Goal: Task Accomplishment & Management: Complete application form

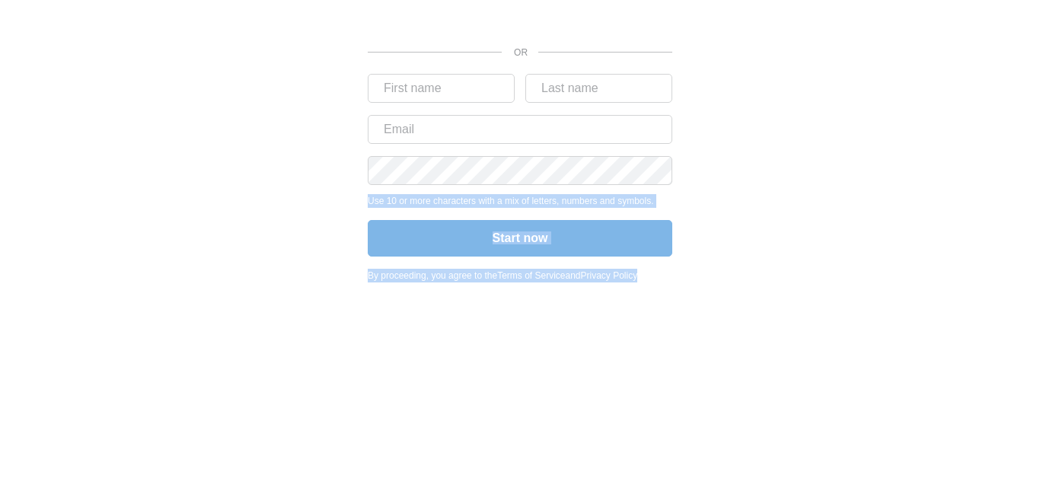
drag, startPoint x: 1039, startPoint y: 334, endPoint x: 1039, endPoint y: 153, distance: 181.2
click at [1039, 153] on body "OR Use 10 or more characters with a mix of letters, numbers and symbols. Start …" at bounding box center [520, 244] width 1040 height 488
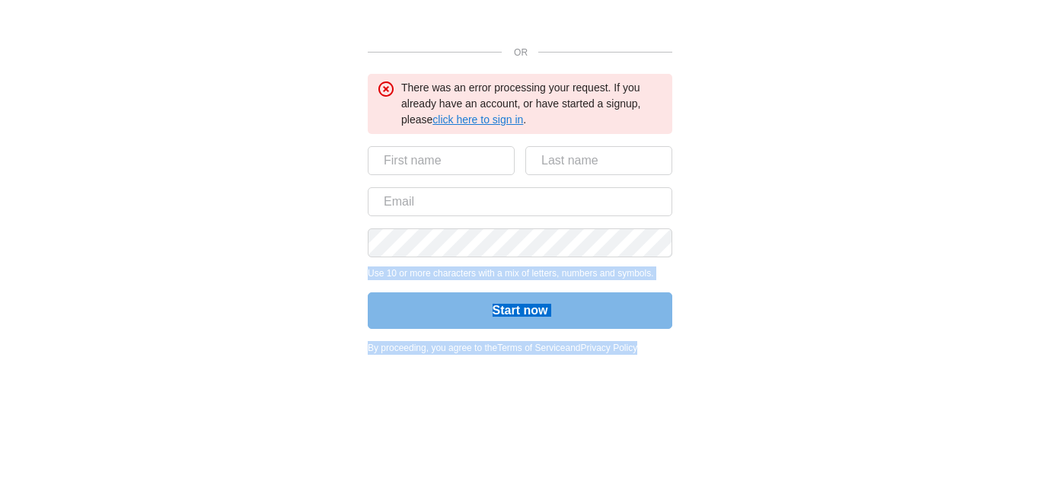
click at [458, 118] on link "click here to sign in" at bounding box center [478, 119] width 91 height 12
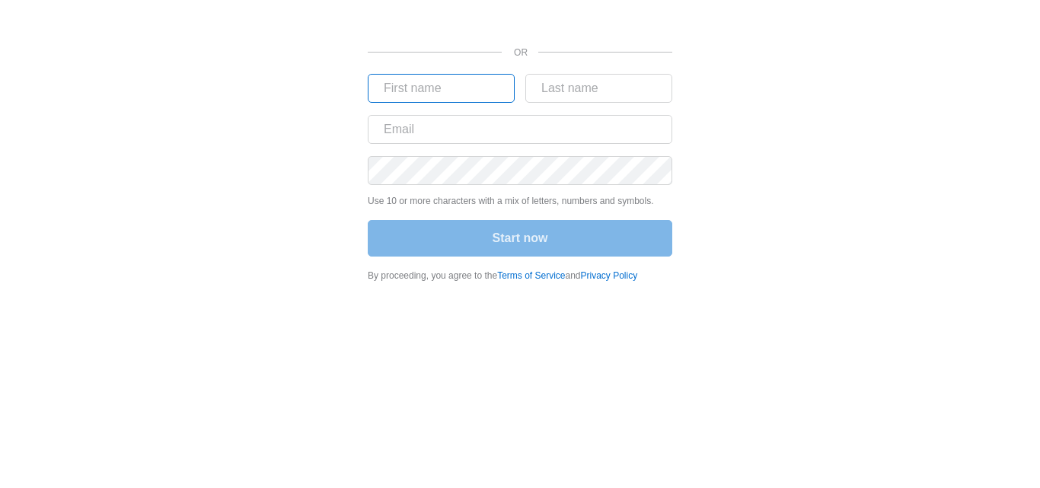
click at [474, 93] on input "text" at bounding box center [441, 88] width 147 height 29
type input "aleese"
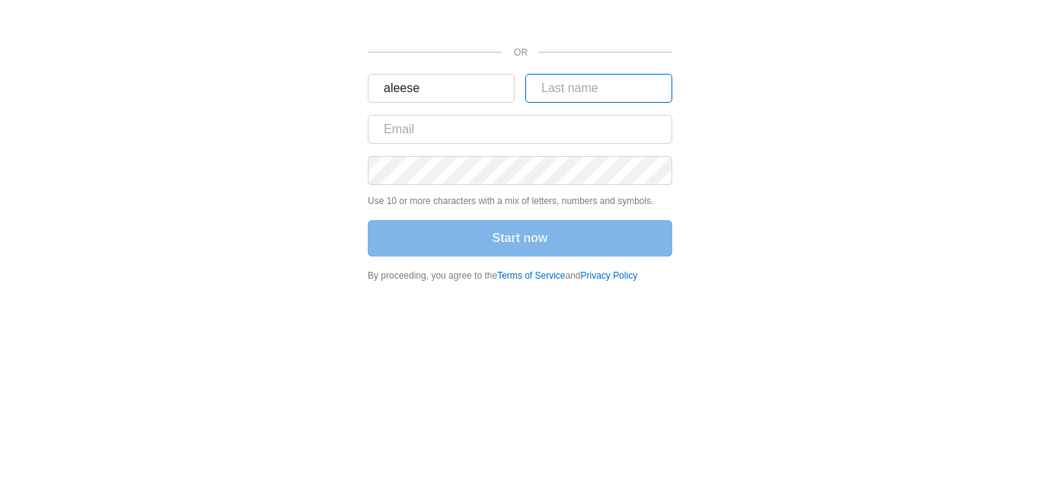
click at [550, 86] on input "text" at bounding box center [598, 88] width 147 height 29
type input "ruffin"
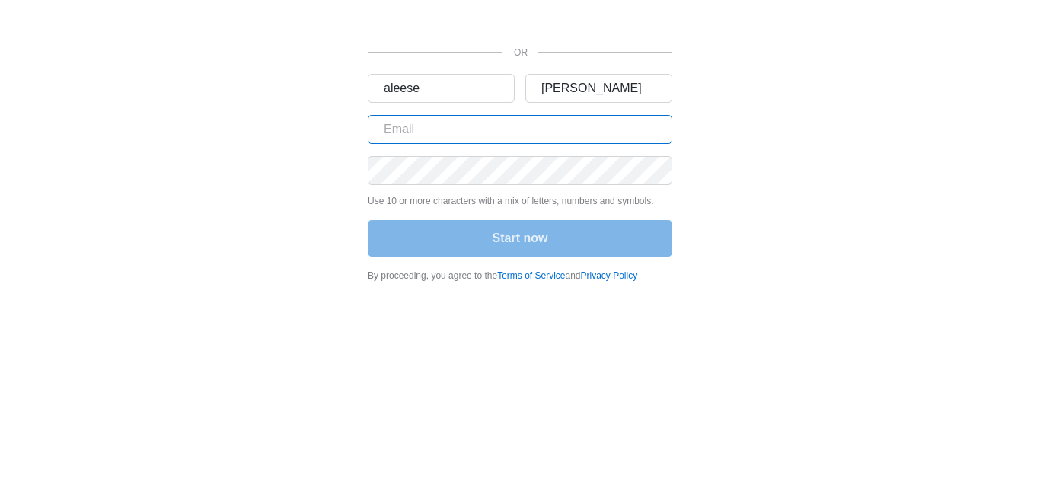
click at [547, 137] on input "text" at bounding box center [520, 129] width 305 height 29
type input "mrshafqatiqbal5@gmail.com"
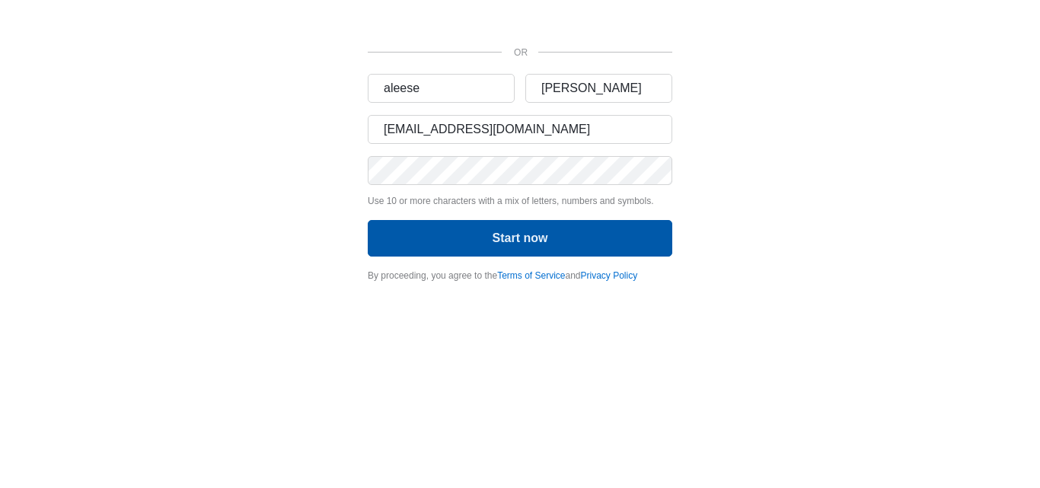
click at [547, 233] on button "Start now" at bounding box center [520, 238] width 305 height 37
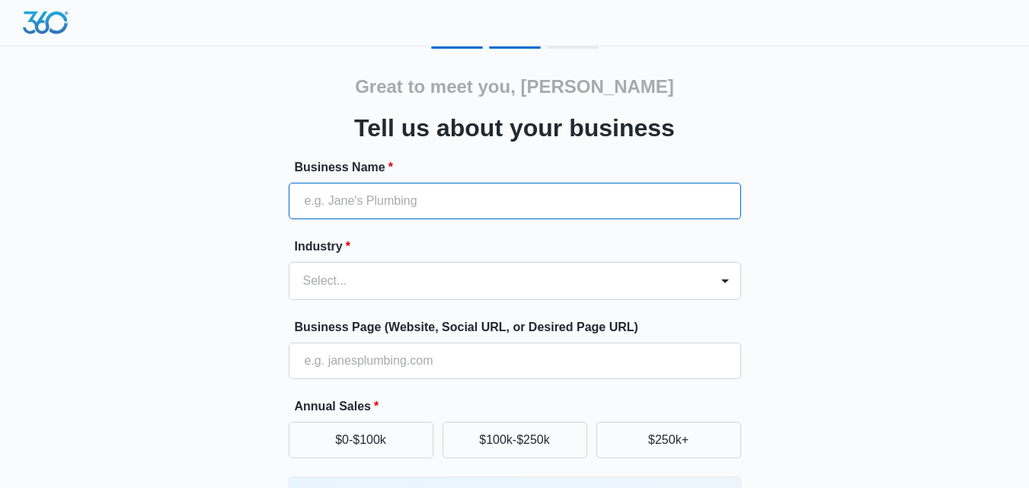
click at [673, 204] on input "Business Name *" at bounding box center [515, 201] width 452 height 37
type input "DHAMOO BABA STORE"
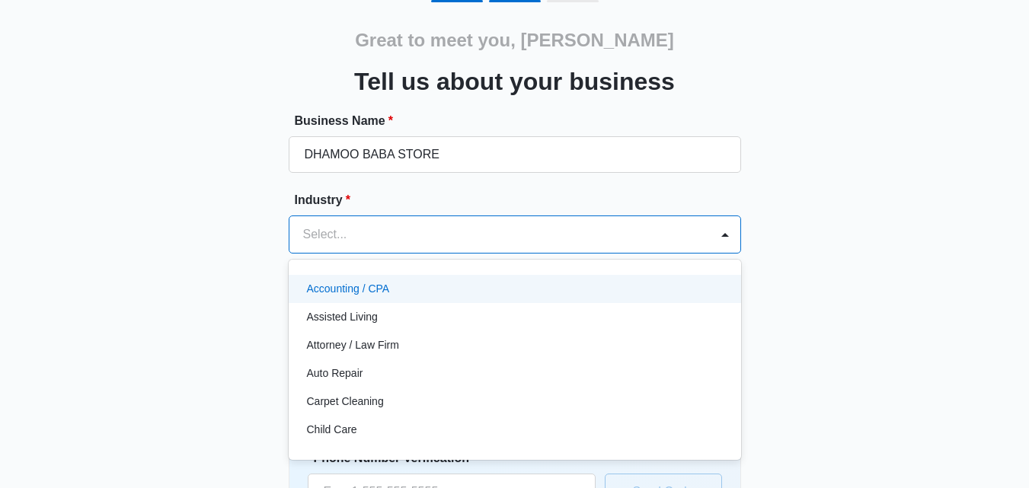
click at [600, 254] on div "49 results available. Use Up and Down to choose options, press Enter to select …" at bounding box center [515, 234] width 452 height 38
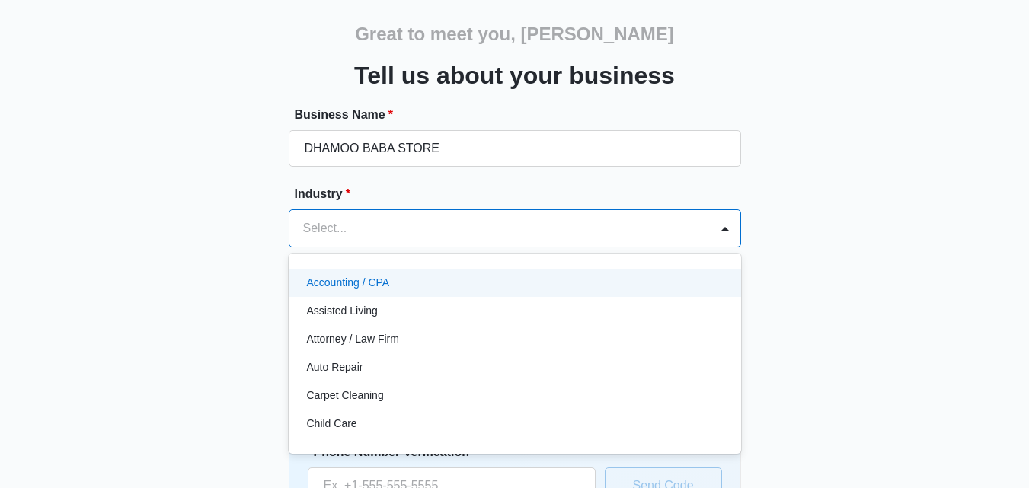
scroll to position [57, 0]
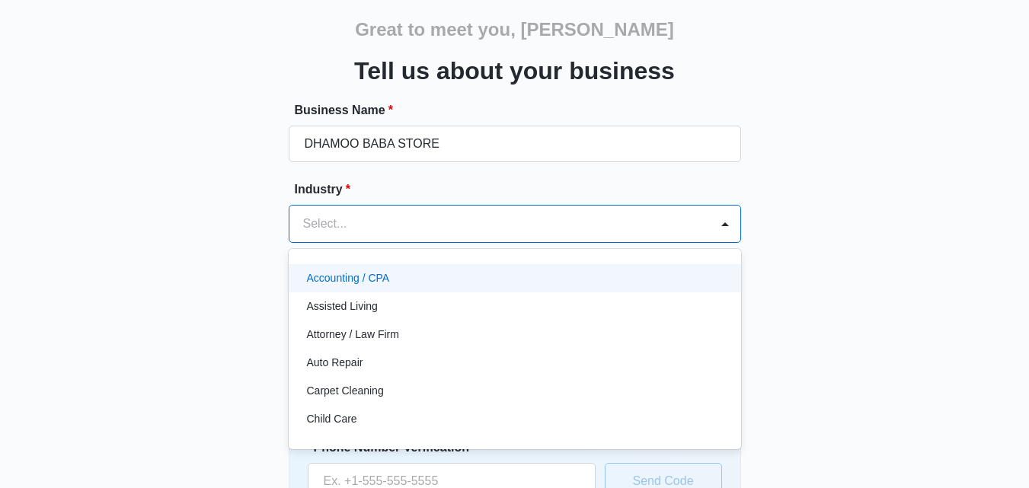
type input "S"
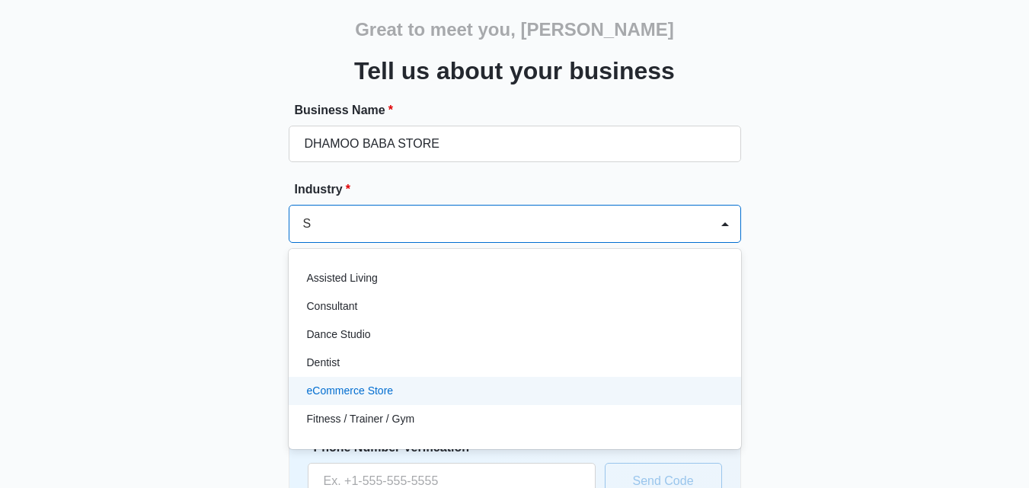
click at [532, 397] on div "eCommerce Store" at bounding box center [513, 391] width 413 height 16
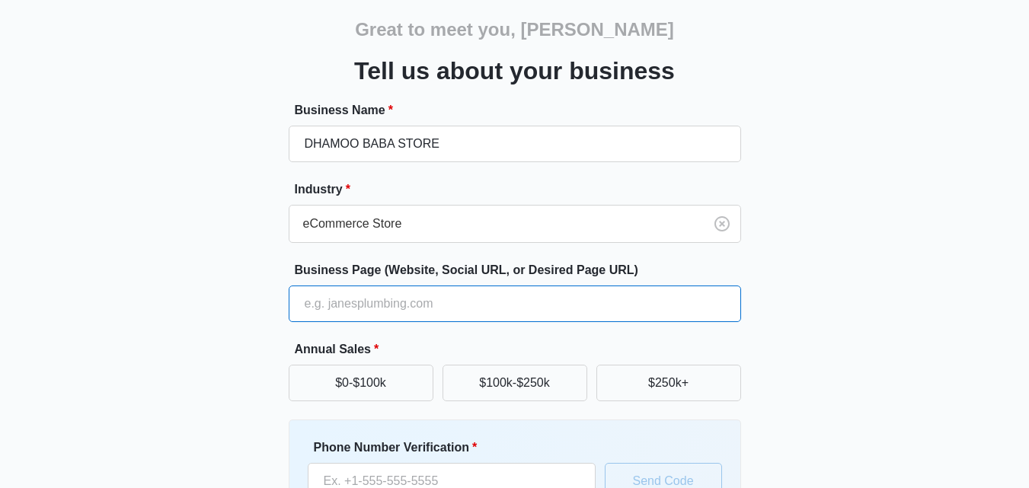
click at [596, 314] on input "Business Page (Website, Social URL, or Desired Page URL)" at bounding box center [515, 304] width 452 height 37
paste input "https://dhamoobaba.net/"
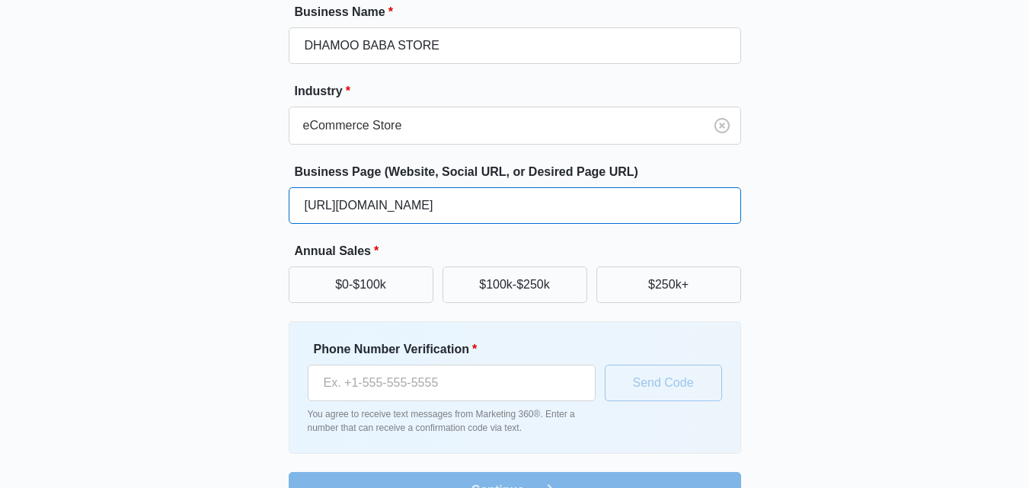
scroll to position [194, 0]
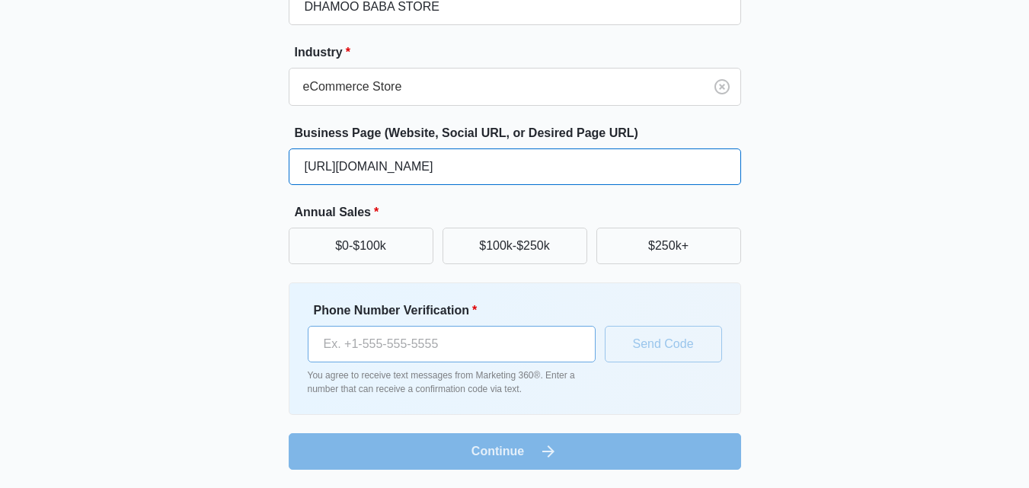
type input "https://dhamoobaba.net/"
click at [489, 341] on input "Phone Number Verification *" at bounding box center [452, 344] width 288 height 37
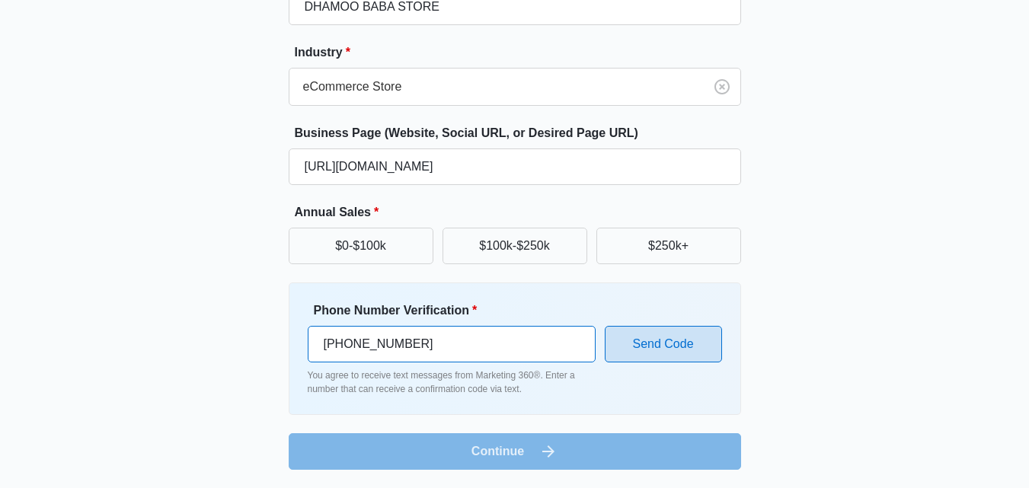
type input "[PHONE_NUMBER]"
click at [640, 350] on button "Send Code" at bounding box center [663, 344] width 117 height 37
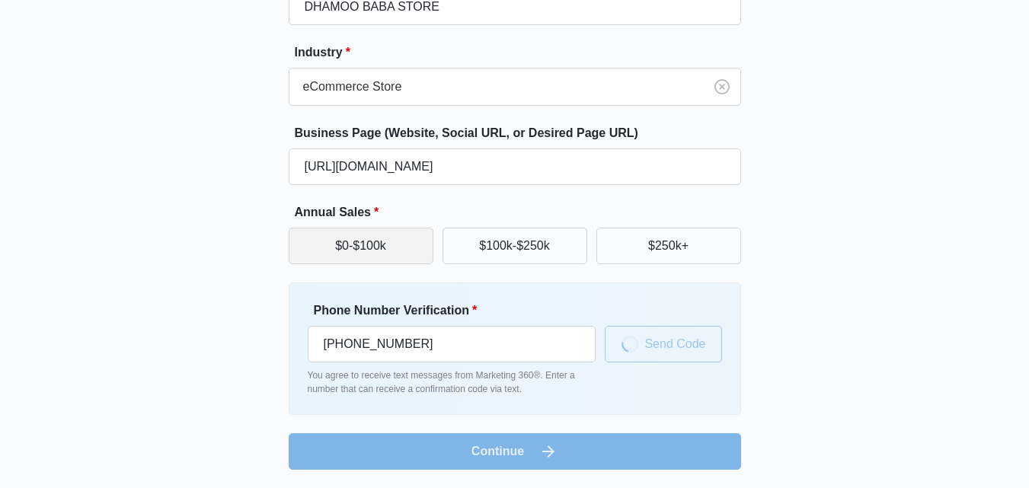
click at [381, 249] on button "$0-$100k" at bounding box center [361, 246] width 145 height 37
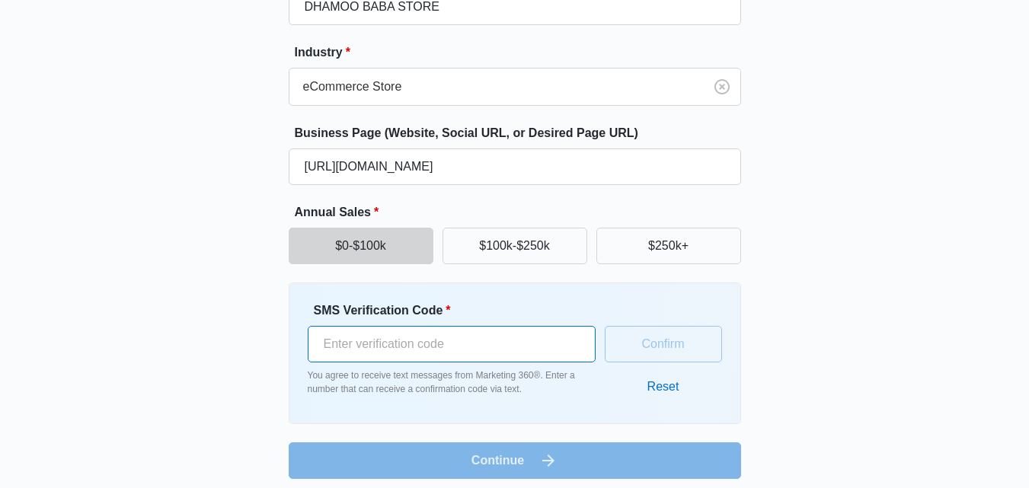
click at [487, 349] on input "SMS Verification Code *" at bounding box center [452, 344] width 288 height 37
type input "104266"
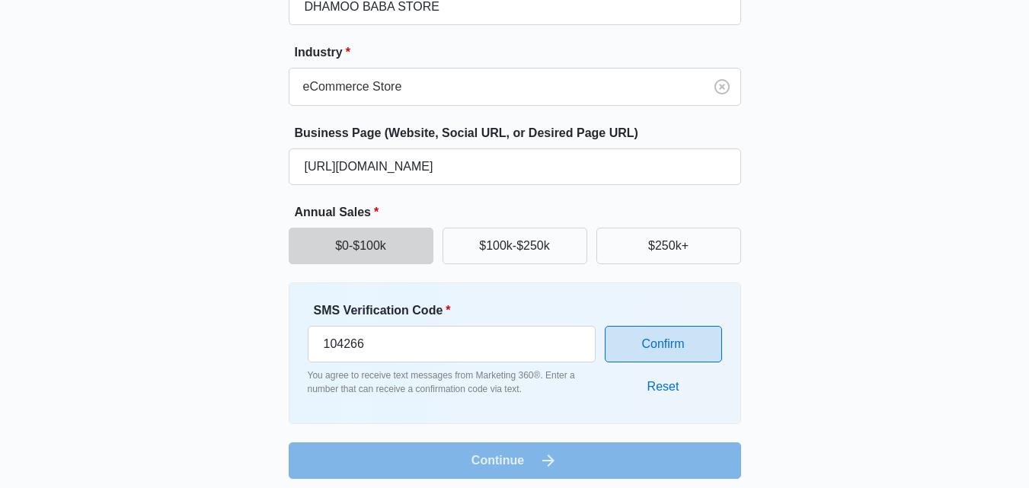
click at [660, 356] on button "Confirm" at bounding box center [663, 344] width 117 height 37
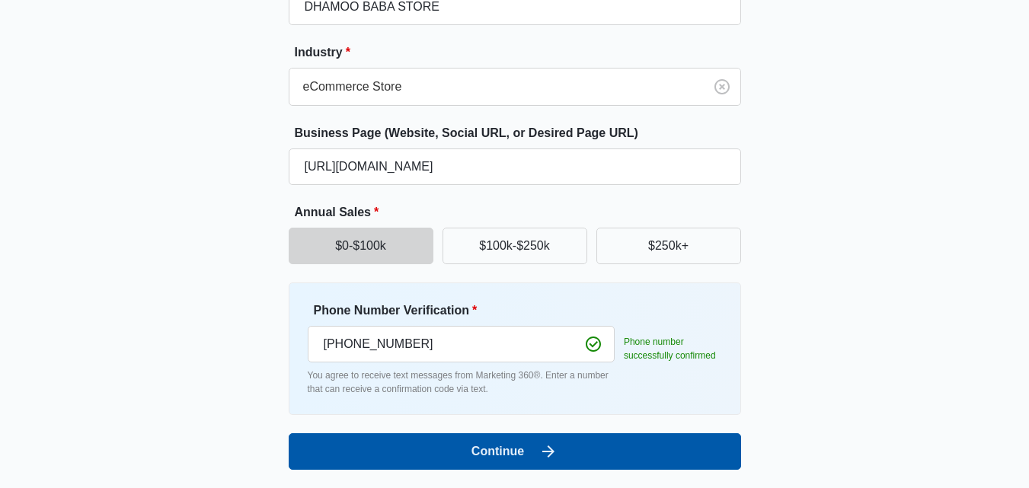
click at [514, 447] on button "Continue" at bounding box center [515, 451] width 452 height 37
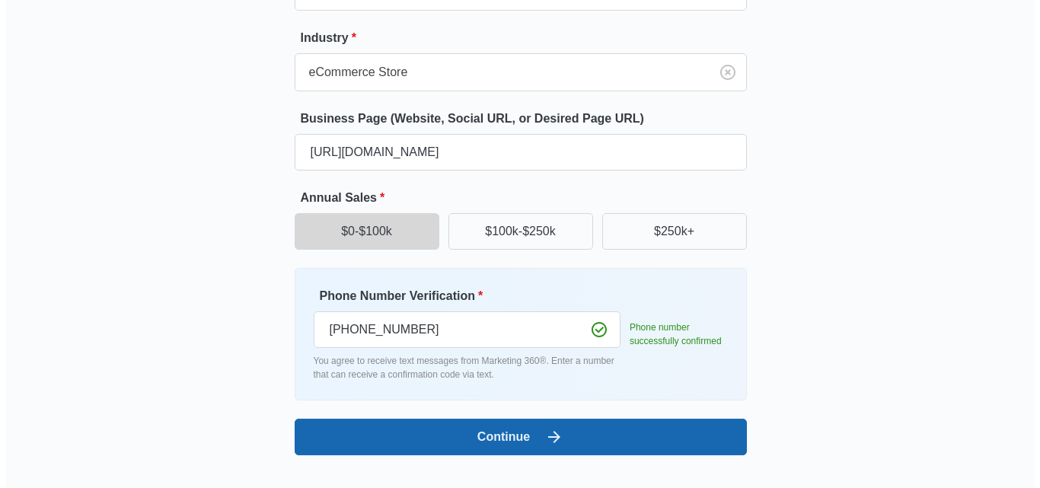
scroll to position [0, 0]
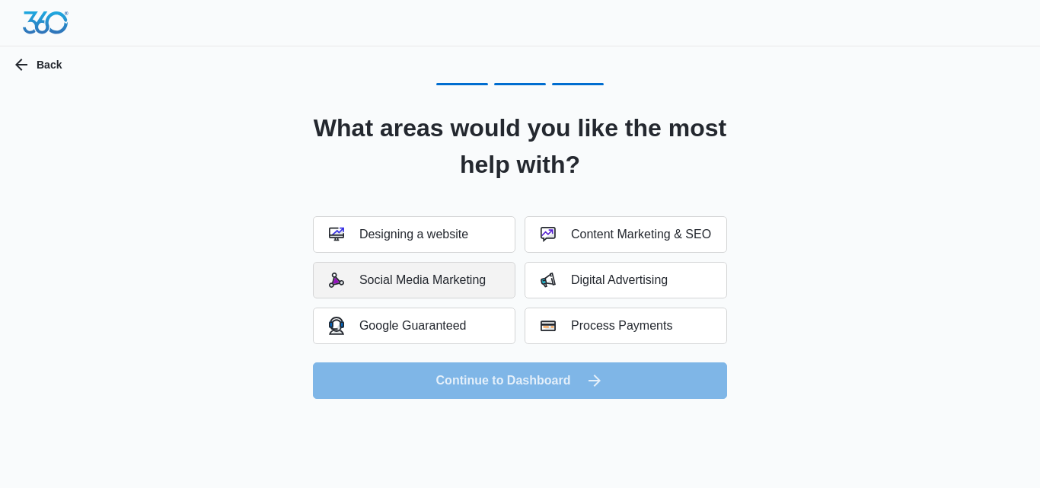
click at [450, 273] on div "Social Media Marketing" at bounding box center [407, 280] width 157 height 15
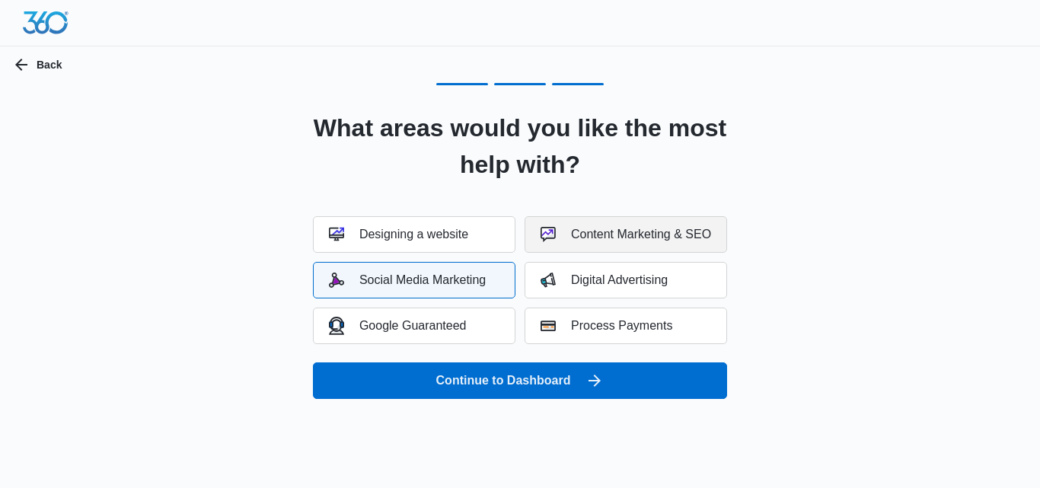
click at [624, 231] on div "Content Marketing & SEO" at bounding box center [626, 234] width 171 height 15
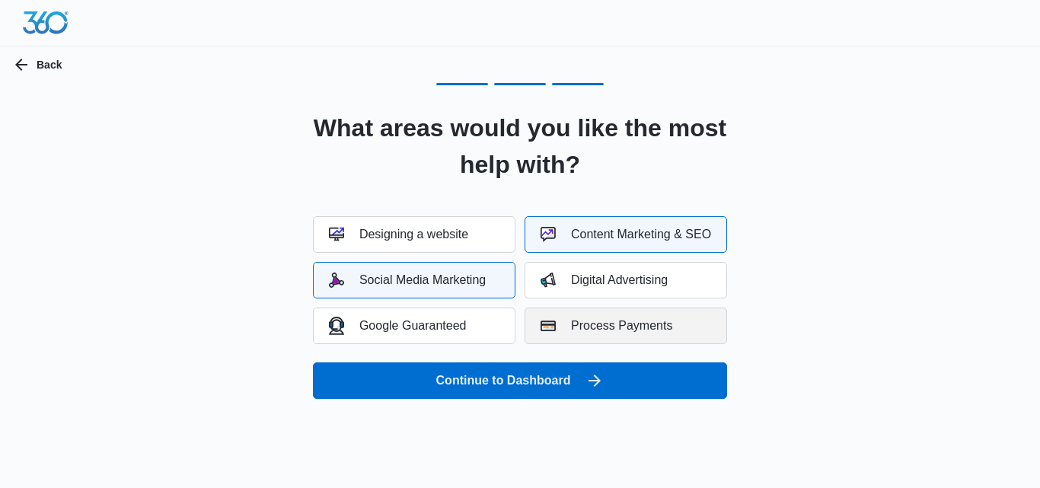
click at [577, 321] on div "Process Payments" at bounding box center [607, 325] width 132 height 15
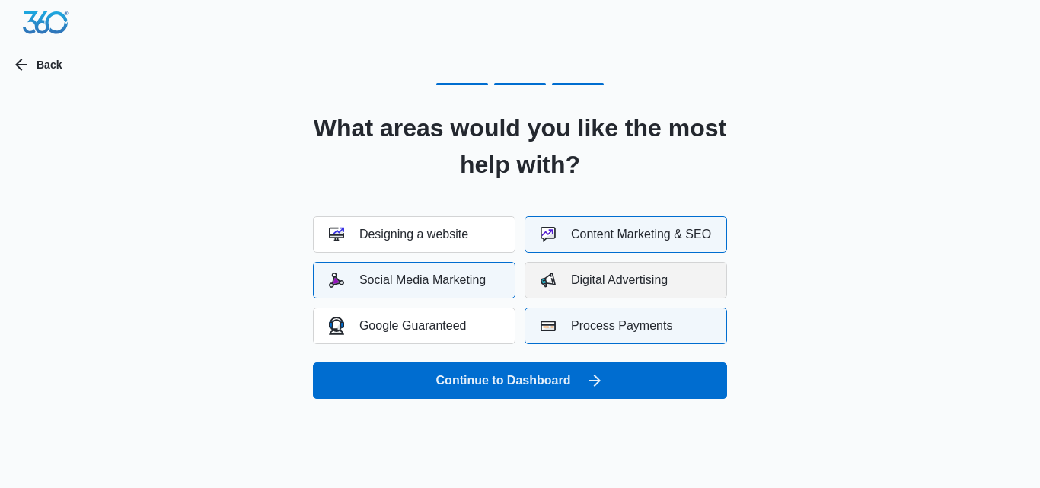
click at [633, 273] on div "Digital Advertising" at bounding box center [604, 280] width 127 height 15
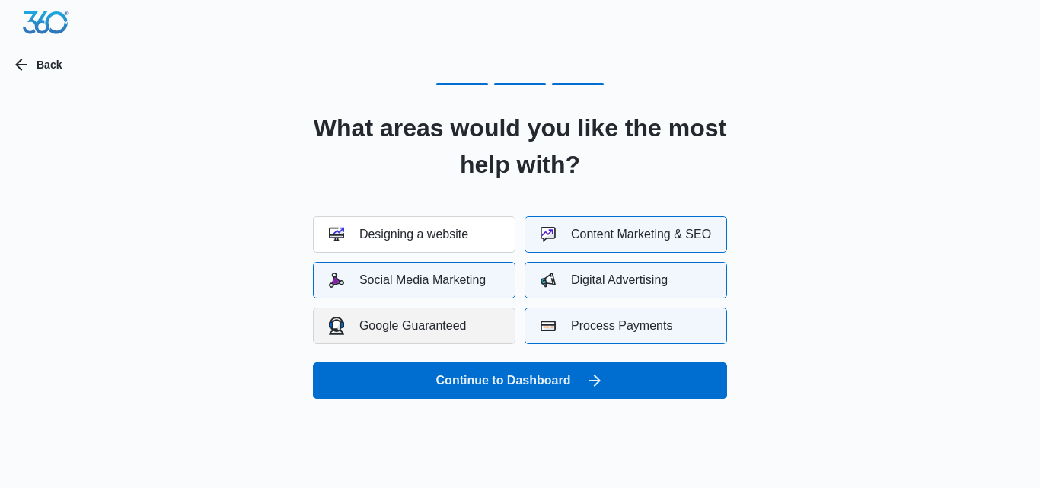
click at [445, 326] on div "Google Guaranteed" at bounding box center [398, 326] width 138 height 18
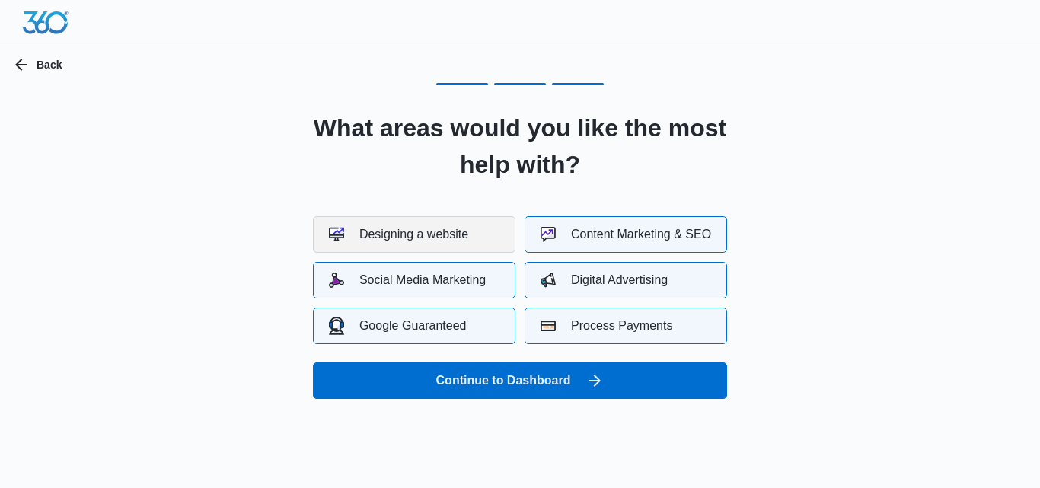
click at [426, 234] on div "Designing a website" at bounding box center [398, 234] width 139 height 15
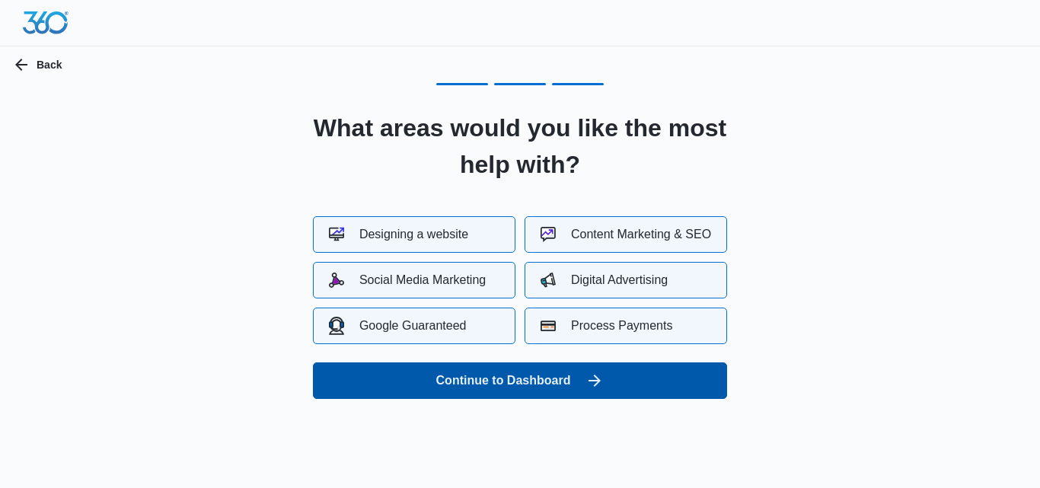
click at [498, 384] on button "Continue to Dashboard" at bounding box center [520, 380] width 414 height 37
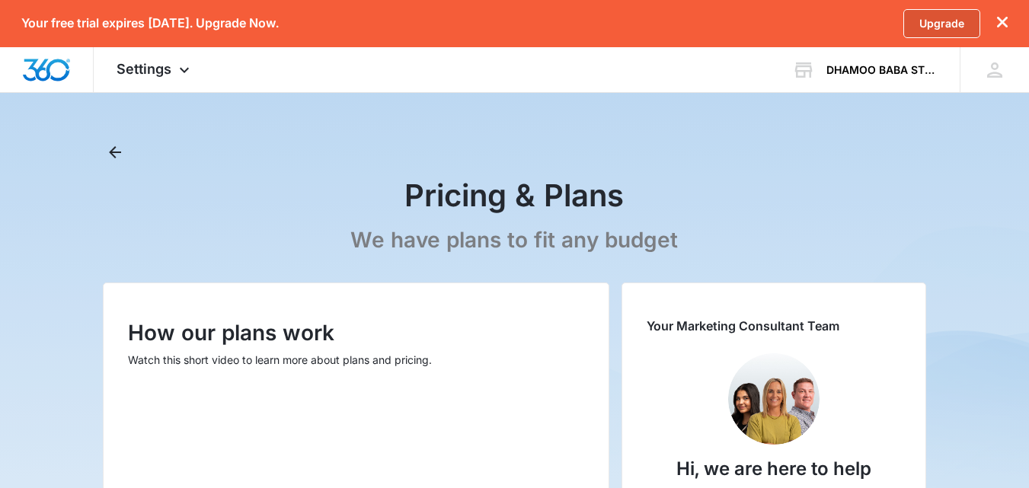
click at [943, 21] on link "Upgrade" at bounding box center [941, 23] width 77 height 29
click at [934, 28] on link "Upgrade" at bounding box center [941, 23] width 77 height 29
click at [1000, 21] on icon "dismiss this dialog" at bounding box center [1002, 22] width 11 height 11
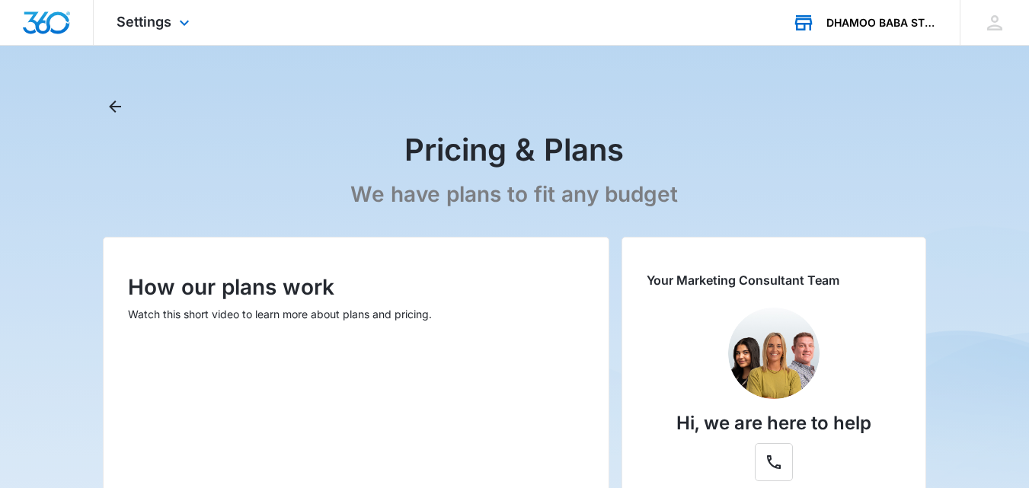
click at [895, 15] on div "DHAMOO BABA STORE Your Accounts View All" at bounding box center [864, 22] width 190 height 45
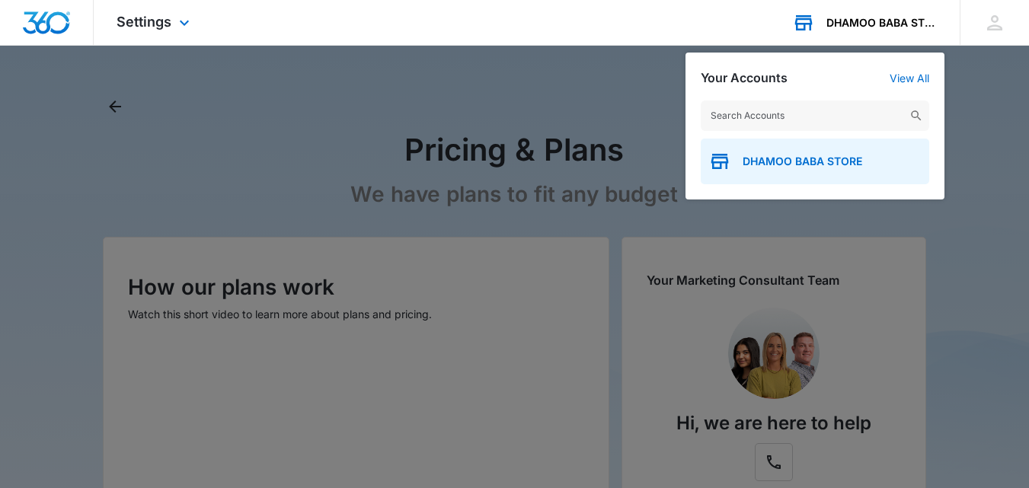
click at [829, 169] on div "DHAMOO BABA STORE" at bounding box center [815, 162] width 228 height 46
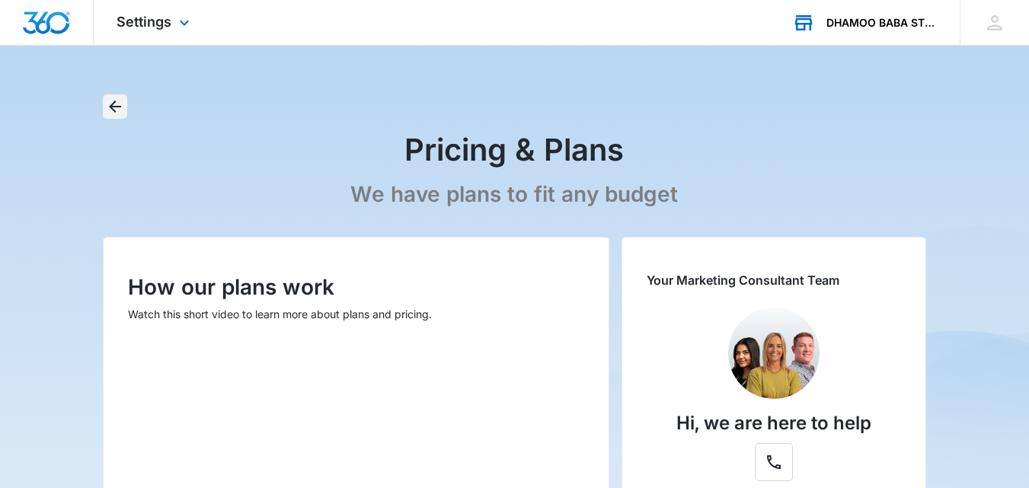
click at [120, 109] on icon "Back" at bounding box center [115, 106] width 18 height 18
click at [119, 107] on icon "Back" at bounding box center [115, 107] width 12 height 12
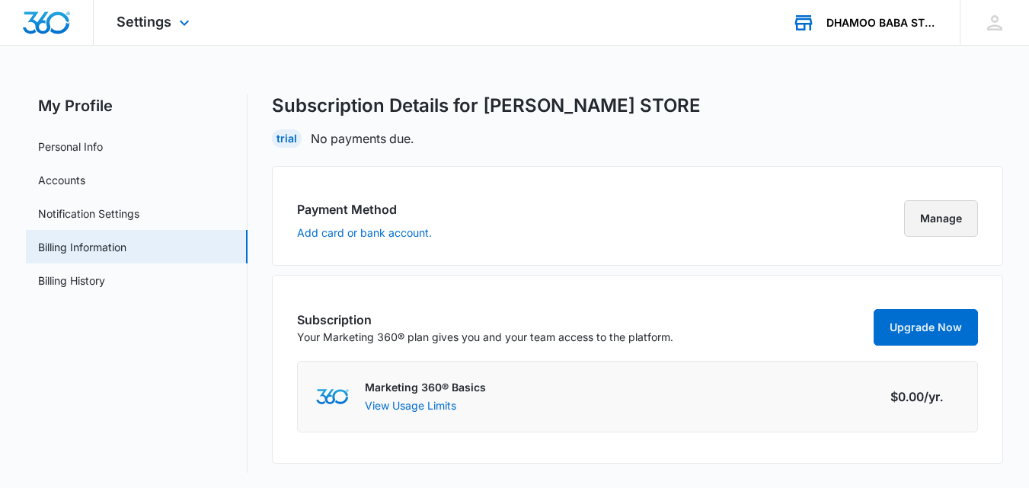
click at [945, 224] on button "Manage" at bounding box center [941, 218] width 74 height 37
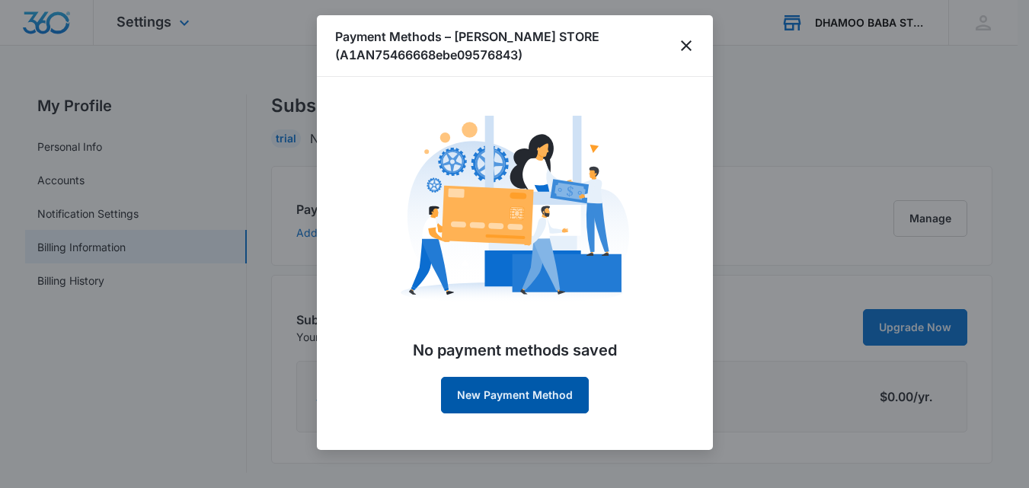
click at [551, 377] on button "New Payment Method" at bounding box center [515, 395] width 148 height 37
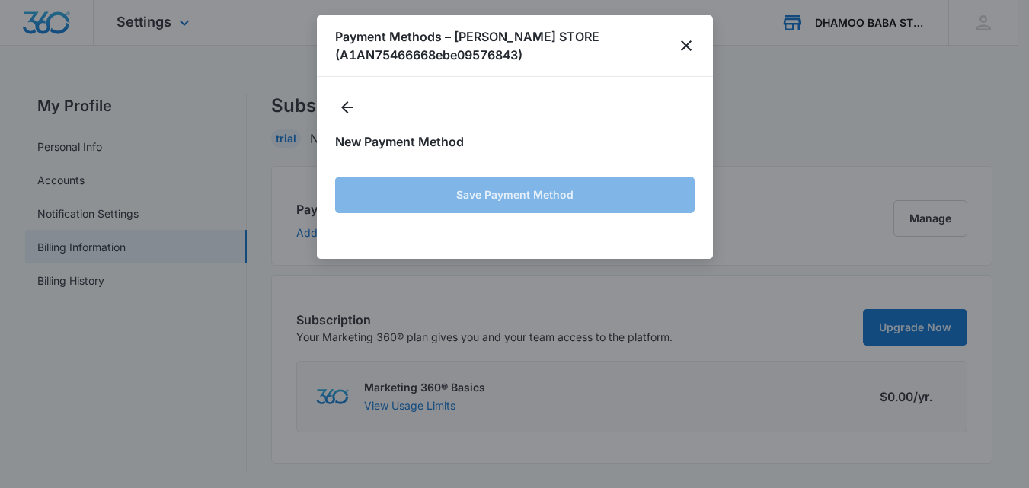
click at [442, 138] on h1 "New Payment Method" at bounding box center [514, 141] width 359 height 18
click at [556, 129] on div "New Payment Method Save Payment Method" at bounding box center [514, 158] width 359 height 127
click at [342, 110] on icon "Back" at bounding box center [347, 107] width 18 height 18
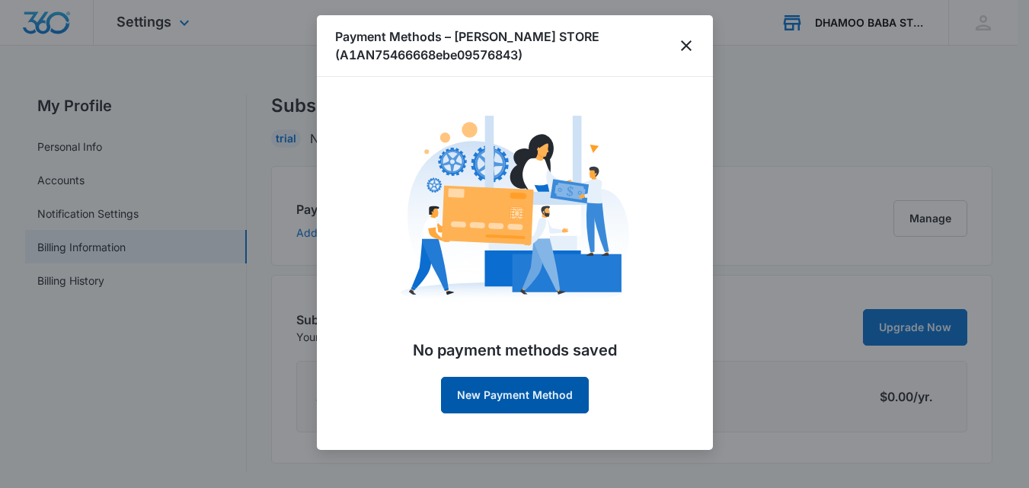
click at [528, 396] on button "New Payment Method" at bounding box center [515, 395] width 148 height 37
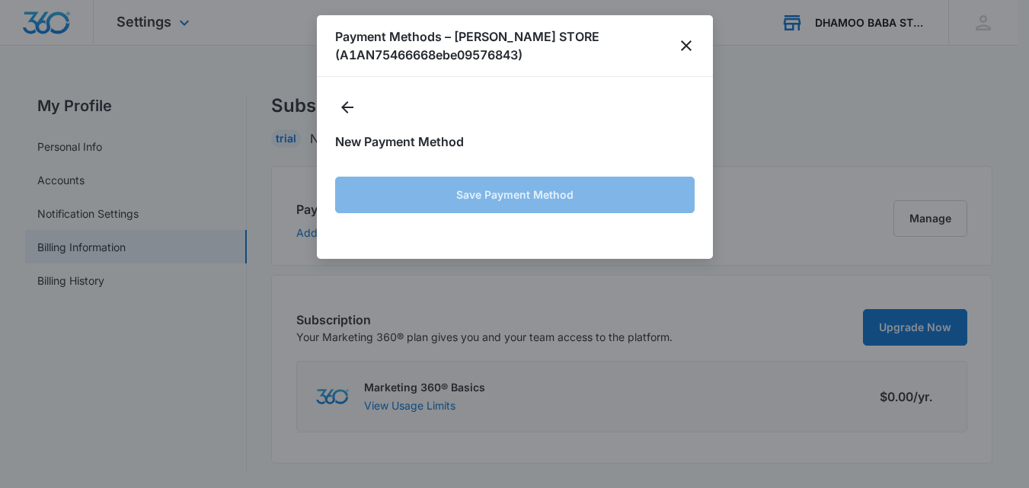
click at [563, 135] on h1 "New Payment Method" at bounding box center [514, 141] width 359 height 18
click at [681, 43] on icon "close" at bounding box center [686, 46] width 18 height 18
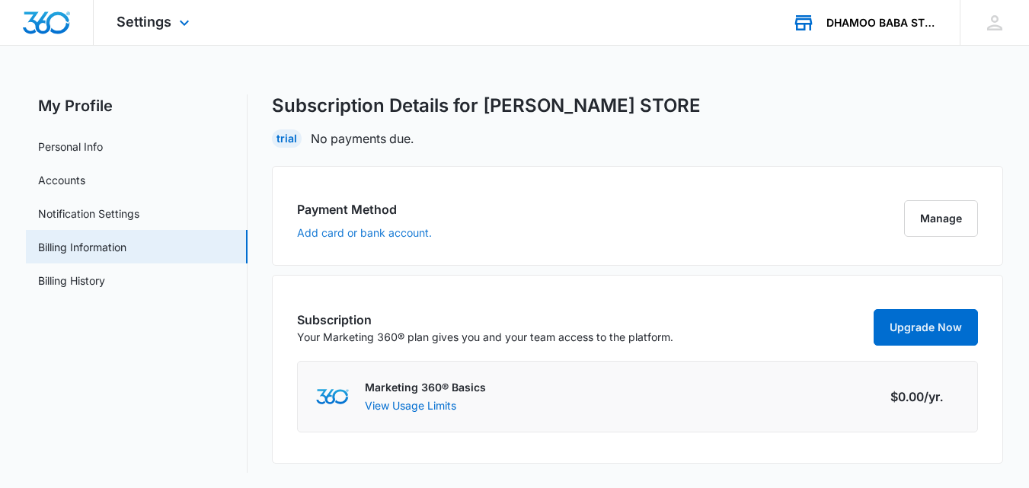
click at [353, 235] on button "Add card or bank account." at bounding box center [364, 233] width 135 height 11
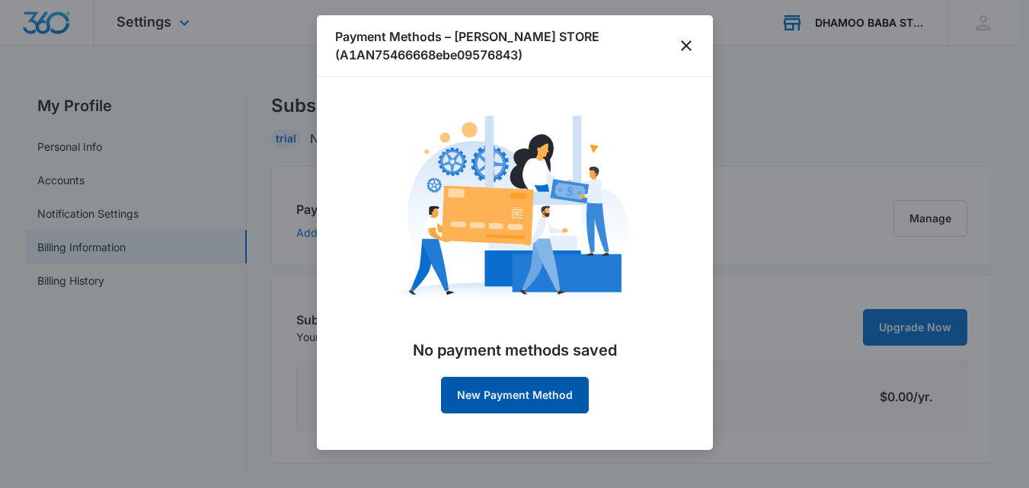
click at [506, 397] on button "New Payment Method" at bounding box center [515, 395] width 148 height 37
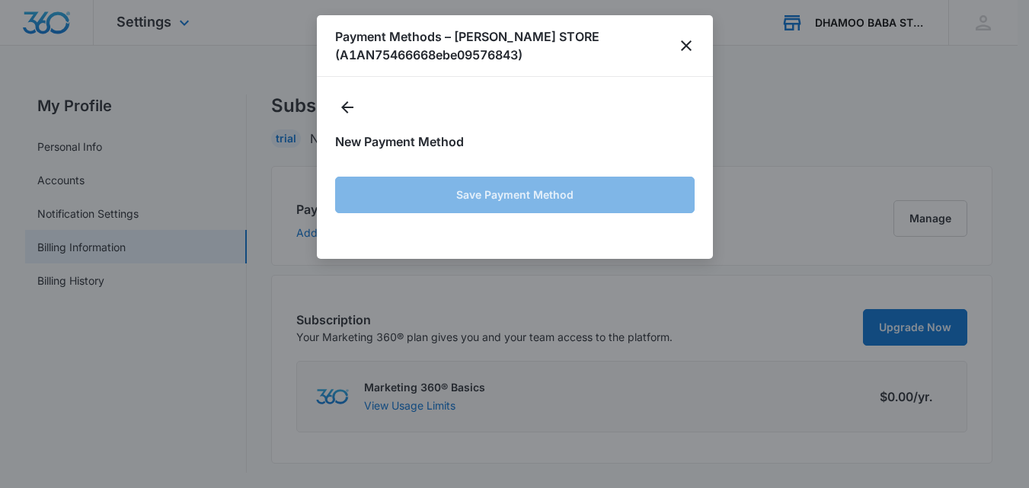
click at [490, 200] on form "Save Payment Method" at bounding box center [514, 192] width 359 height 59
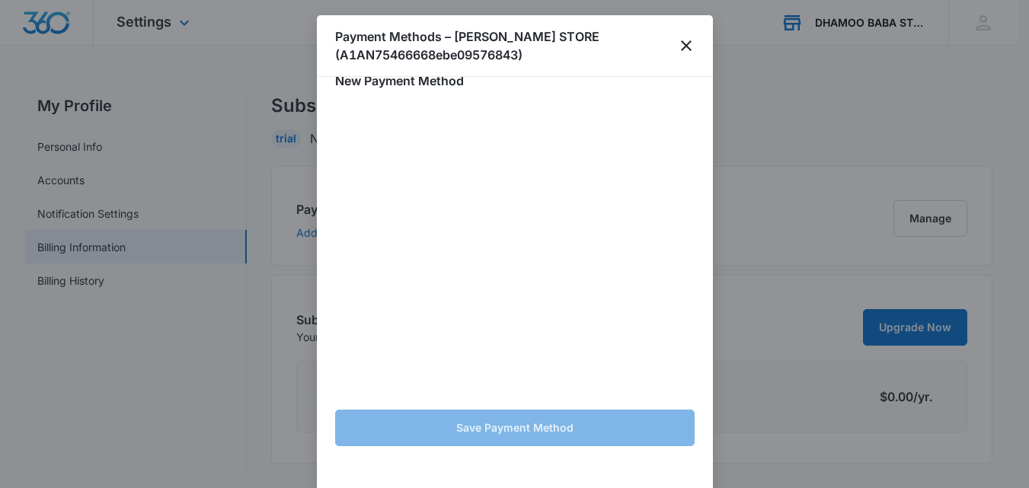
scroll to position [61, 0]
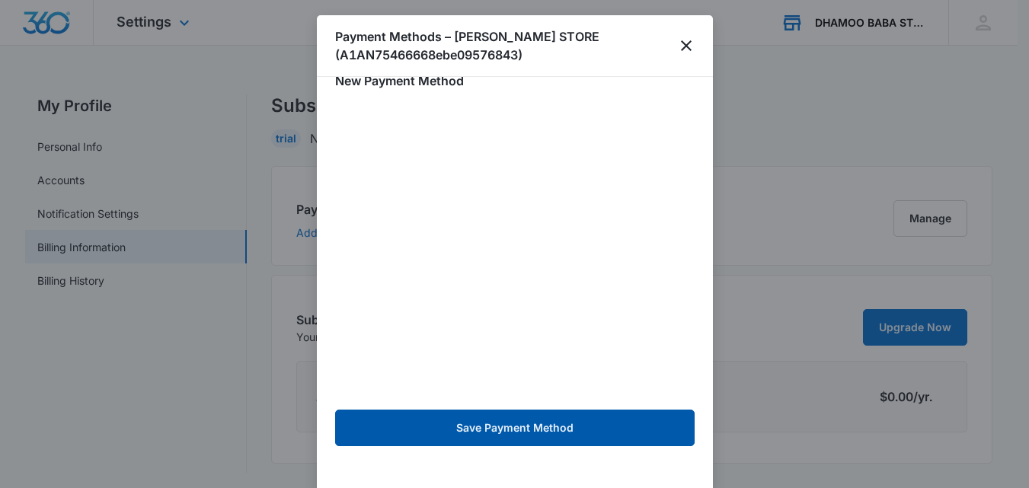
click at [504, 429] on button "Save Payment Method" at bounding box center [514, 428] width 359 height 37
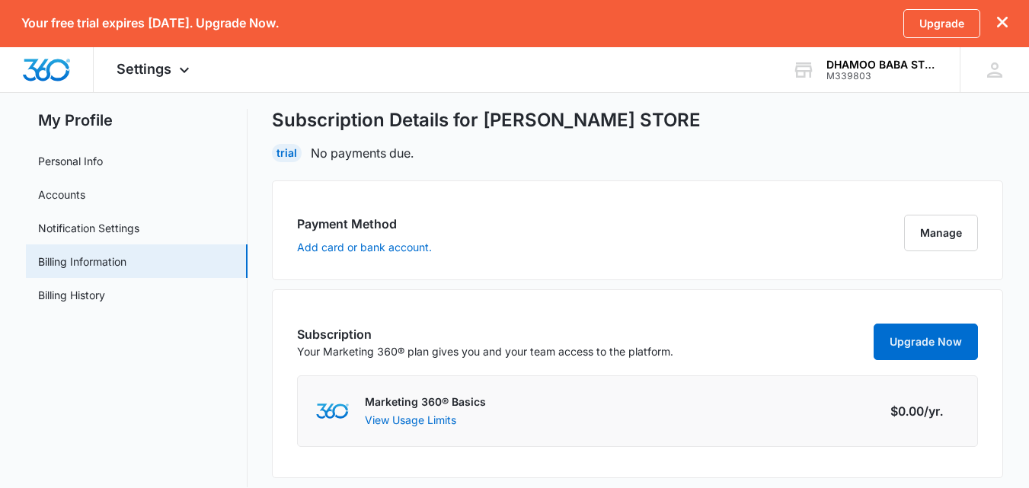
scroll to position [49, 0]
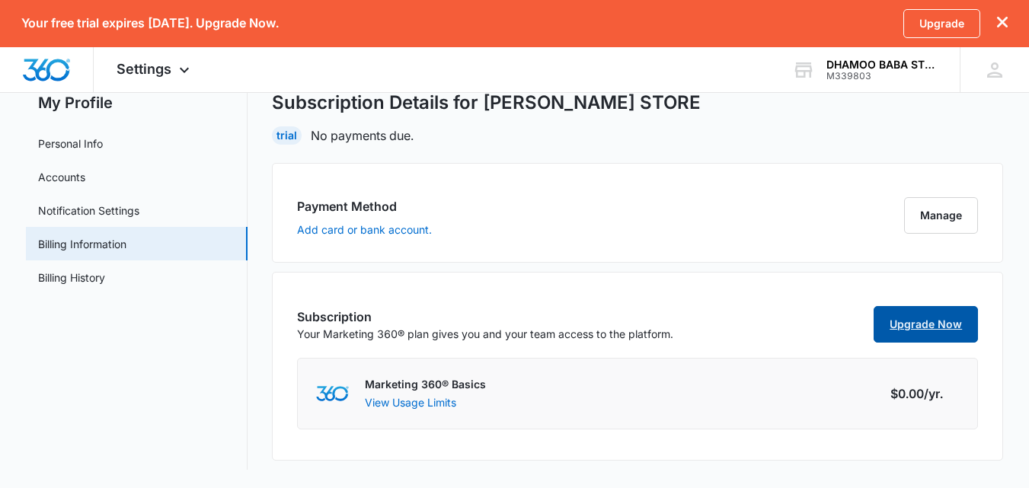
click at [921, 336] on link "Upgrade Now" at bounding box center [925, 324] width 104 height 37
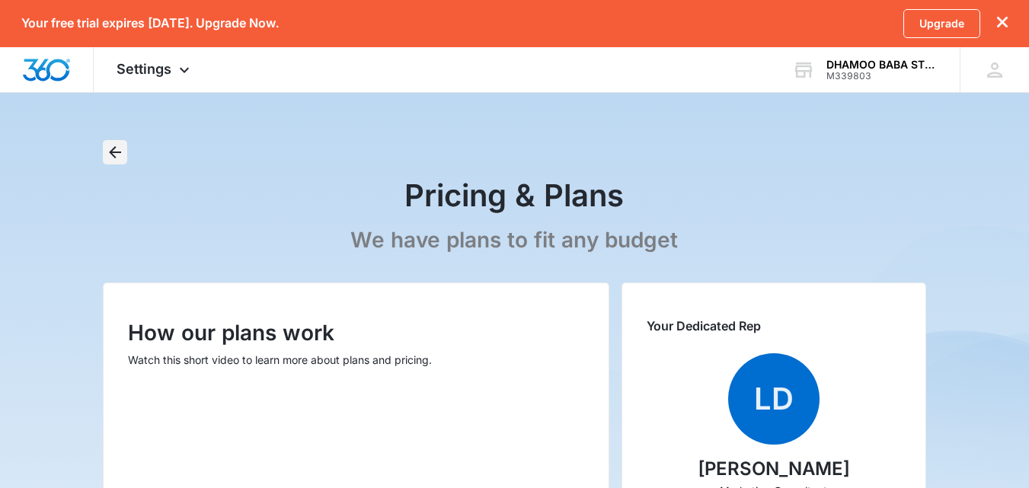
click at [110, 148] on icon "Back" at bounding box center [115, 152] width 18 height 18
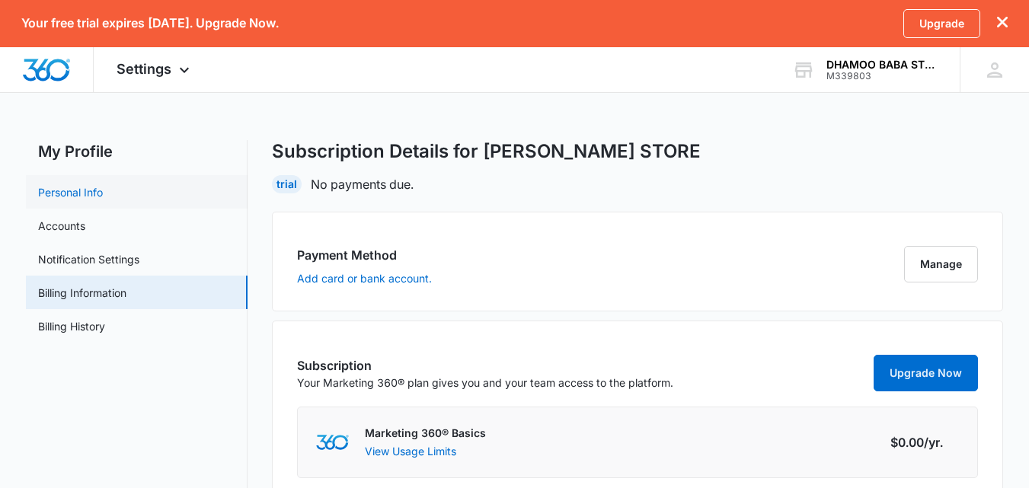
click at [103, 196] on link "Personal Info" at bounding box center [70, 192] width 65 height 16
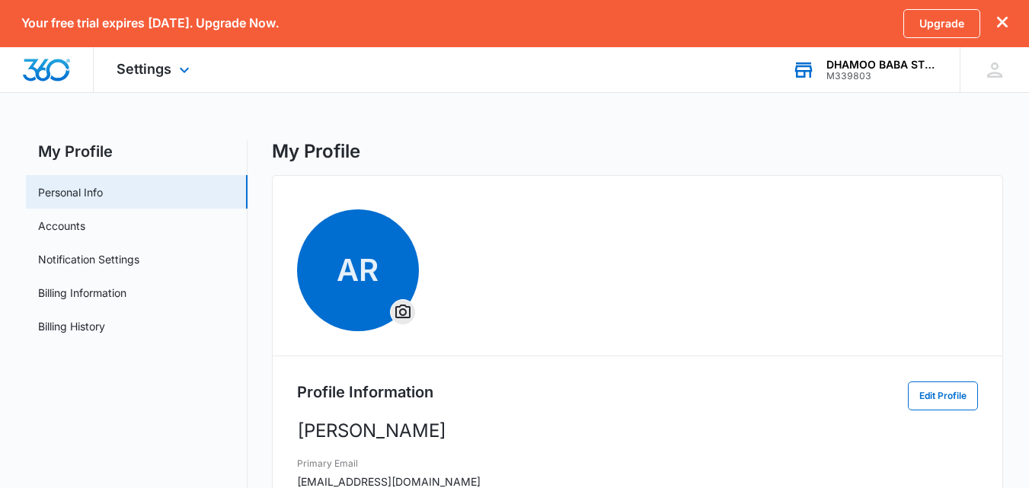
click at [891, 71] on div "M339803" at bounding box center [881, 76] width 111 height 11
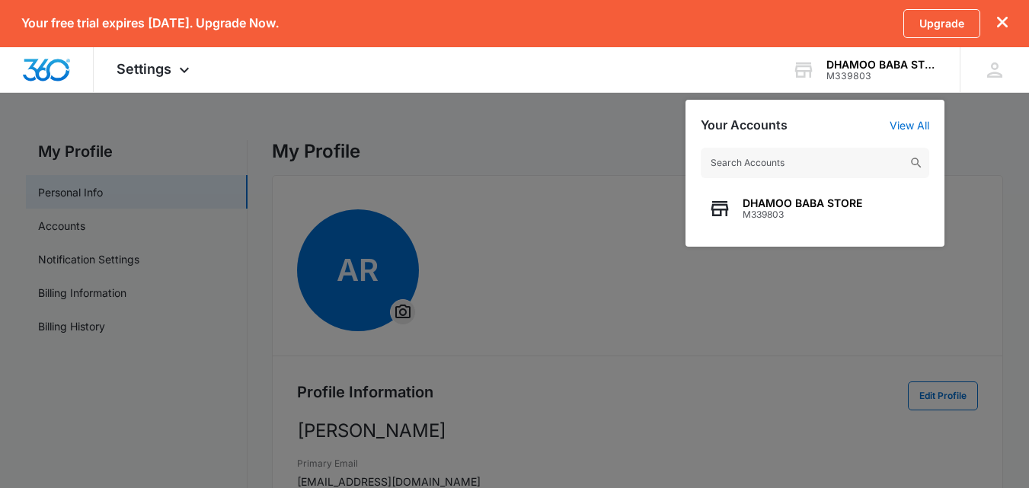
click at [595, 180] on div at bounding box center [514, 244] width 1029 height 488
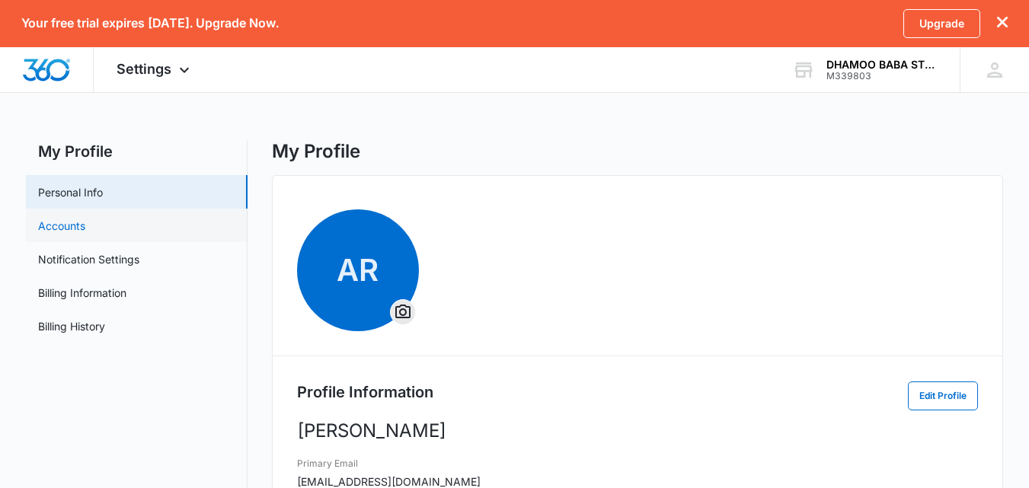
click at [70, 227] on link "Accounts" at bounding box center [61, 226] width 47 height 16
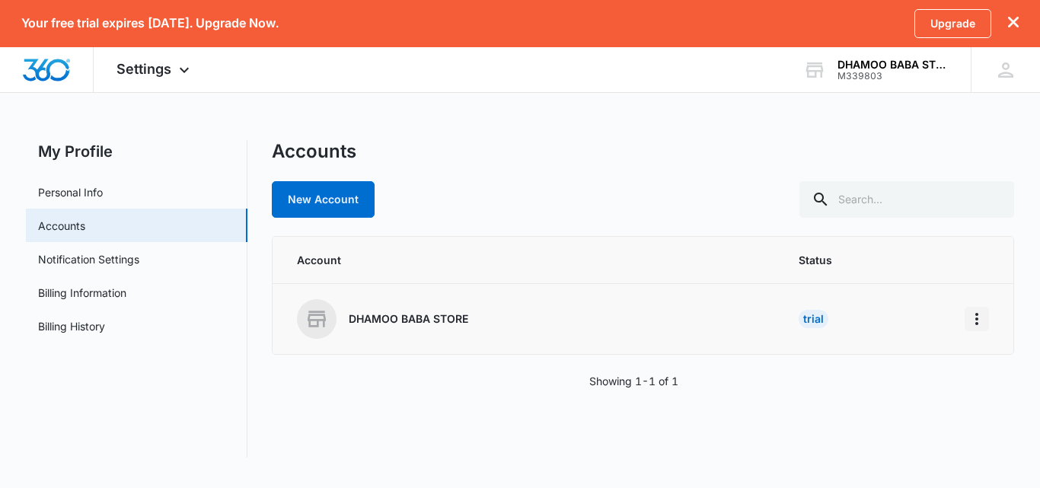
drag, startPoint x: 966, startPoint y: 303, endPoint x: 974, endPoint y: 318, distance: 17.0
click at [974, 318] on td at bounding box center [979, 319] width 67 height 71
click at [974, 318] on icon "Home" at bounding box center [977, 319] width 18 height 18
click at [919, 361] on div "Go to Dashboard" at bounding box center [909, 361] width 85 height 11
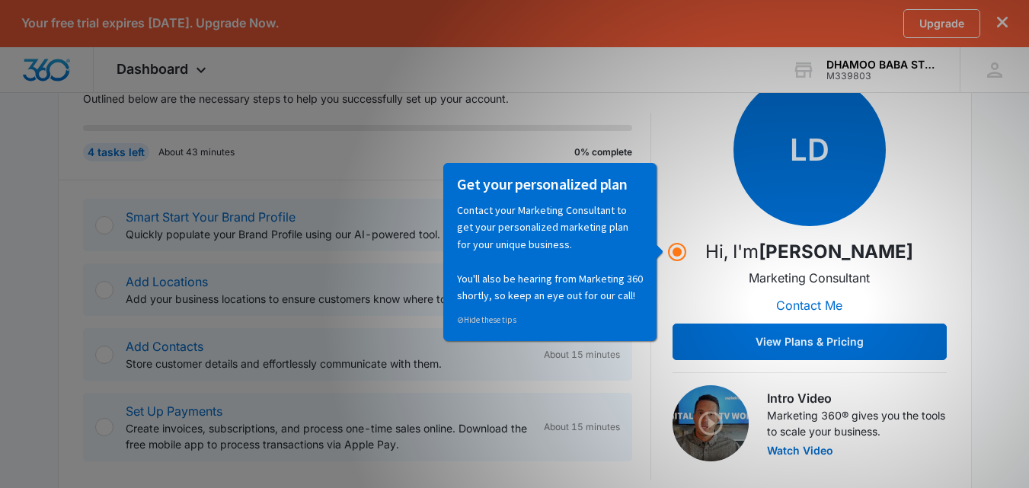
click at [677, 266] on div "LD Hi, I'm Levi Deeney Marketing Consultant Contact Me View Plans & Pricing" at bounding box center [809, 217] width 274 height 286
click at [691, 244] on div "LD Hi, I'm Levi Deeney Marketing Consultant Contact Me View Plans & Pricing" at bounding box center [809, 217] width 274 height 286
click at [682, 257] on circle "Hotspot (open by clicking or pressing space/enter)" at bounding box center [677, 252] width 14 height 14
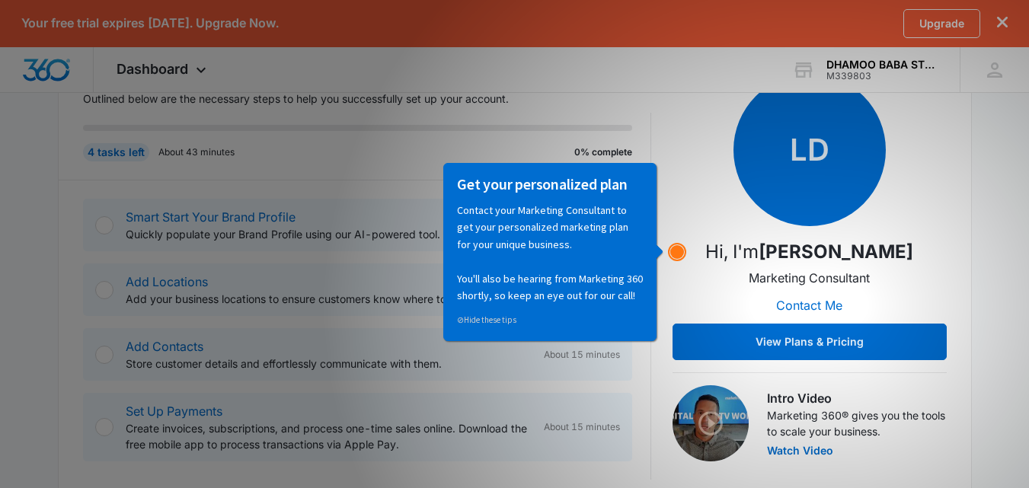
click at [682, 257] on circle "Hotspot (open by clicking or pressing space/enter)" at bounding box center [677, 252] width 14 height 14
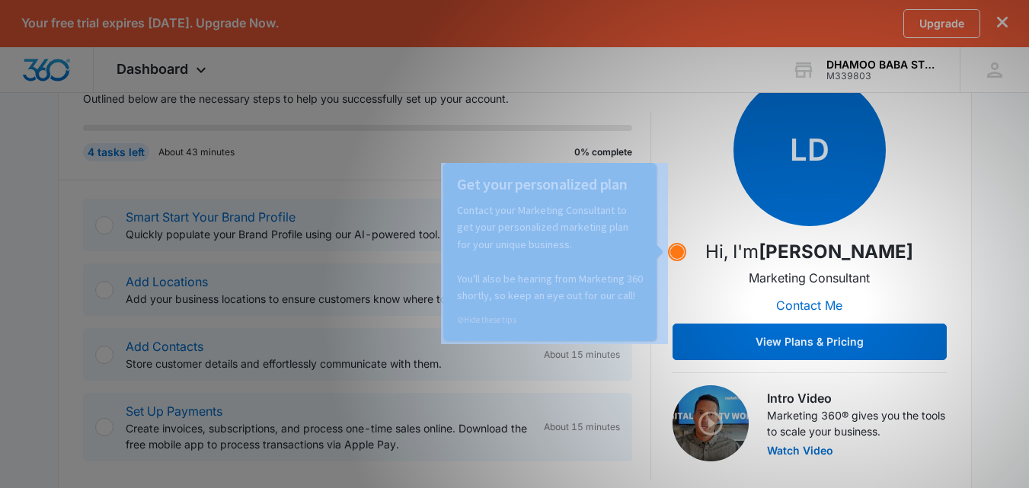
click at [682, 257] on circle "Hotspot (open by clicking or pressing space/enter)" at bounding box center [677, 252] width 14 height 14
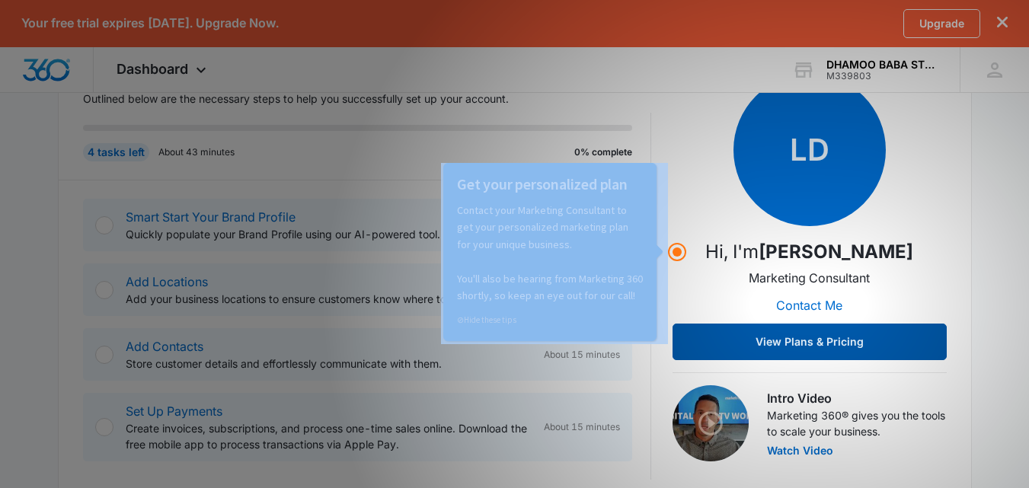
click at [735, 327] on button "View Plans & Pricing" at bounding box center [809, 342] width 274 height 37
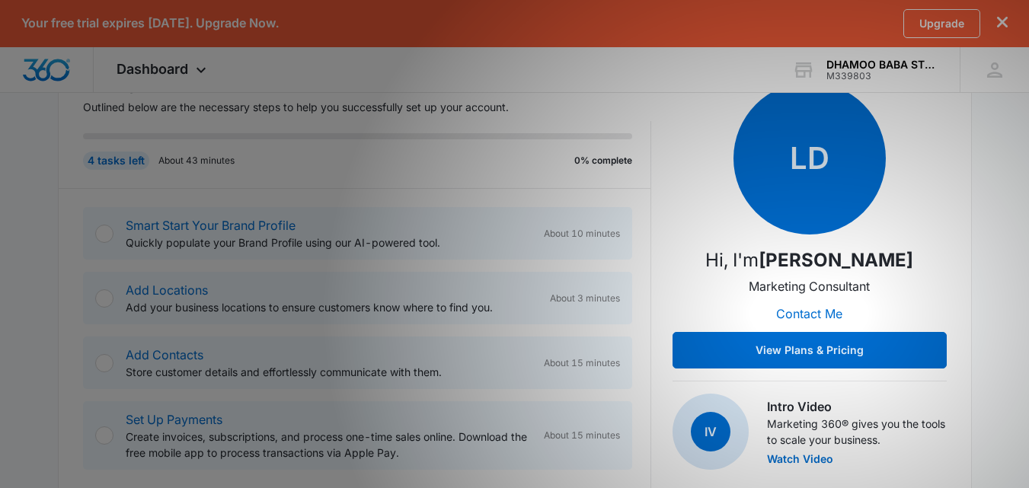
scroll to position [248, 0]
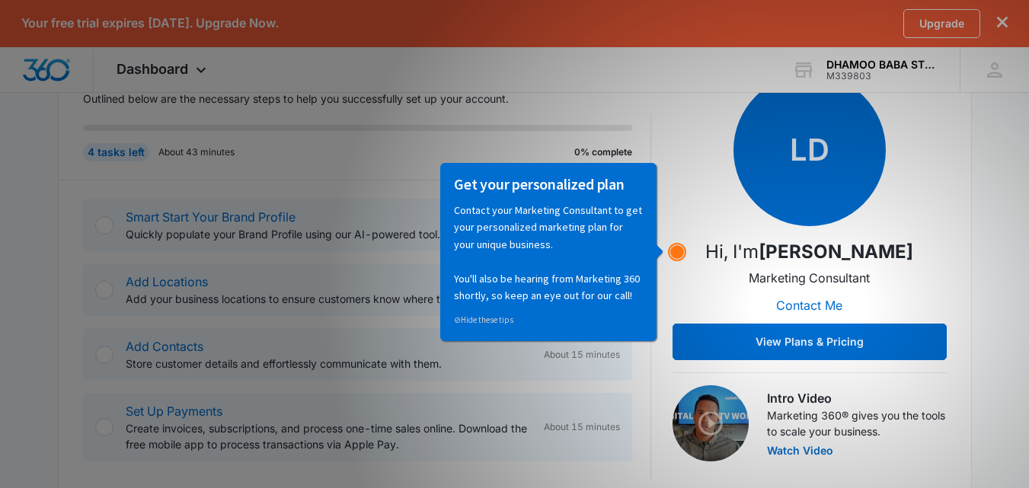
click at [677, 249] on circle "Hotspot (open by clicking or pressing space/enter)" at bounding box center [677, 252] width 14 height 14
click at [676, 249] on circle "Hotspot (open by clicking or pressing space/enter)" at bounding box center [677, 252] width 14 height 14
click at [508, 317] on link "⊘ Hide these tips" at bounding box center [483, 319] width 59 height 11
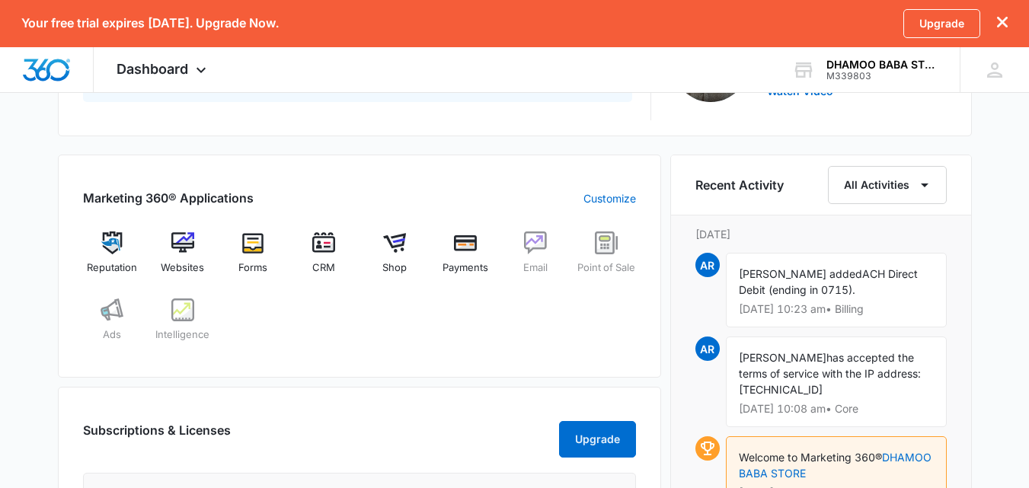
scroll to position [627, 0]
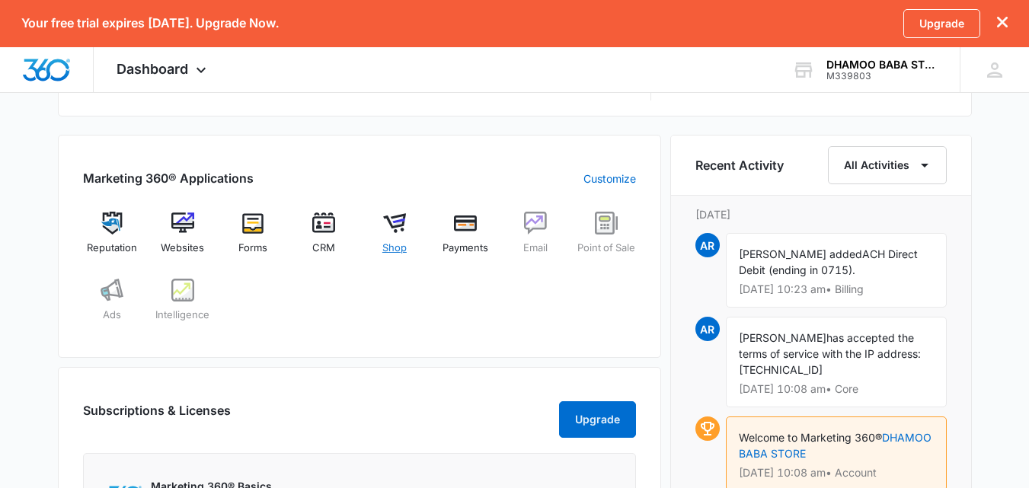
click at [380, 228] on div "Shop" at bounding box center [395, 239] width 59 height 55
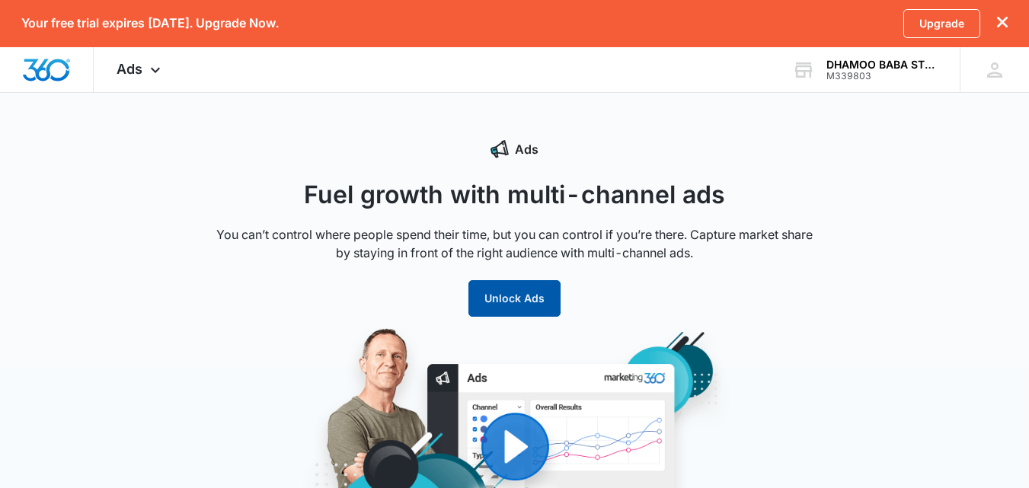
click at [530, 296] on button "Unlock Ads" at bounding box center [514, 298] width 92 height 37
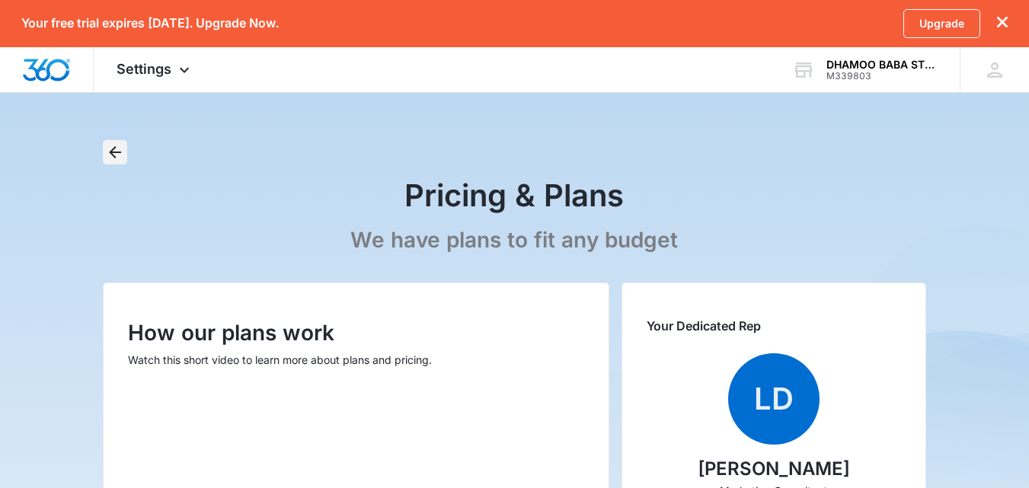
click at [125, 155] on button "Back" at bounding box center [115, 152] width 24 height 24
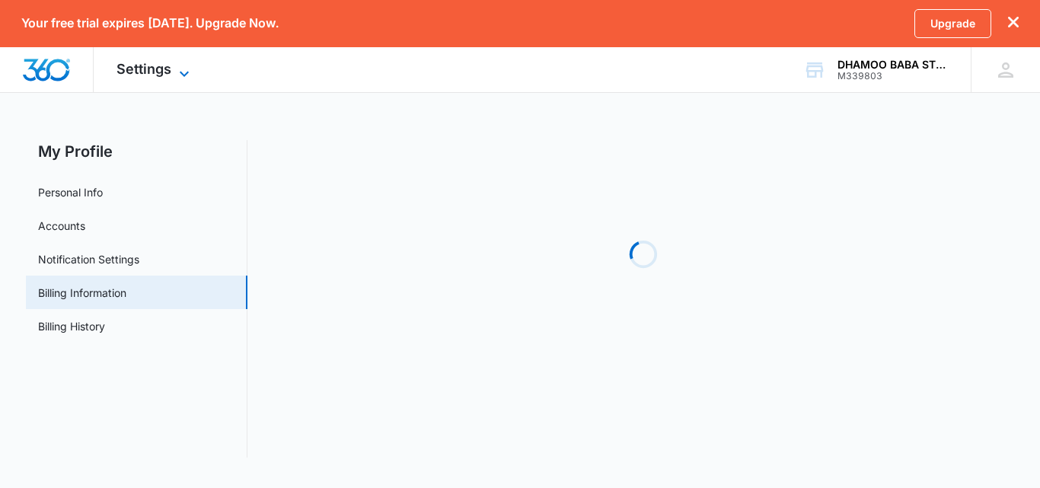
click at [189, 65] on icon at bounding box center [184, 74] width 18 height 18
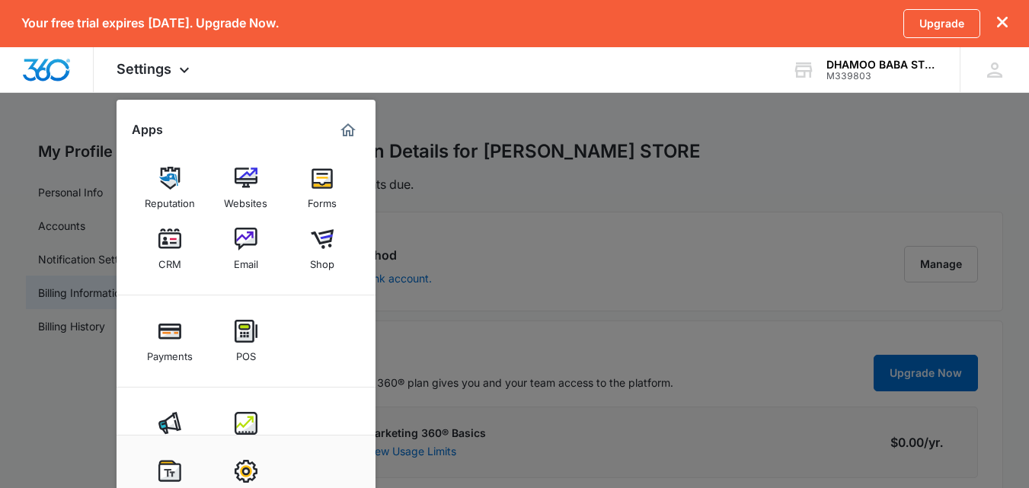
click at [597, 164] on div at bounding box center [514, 244] width 1029 height 488
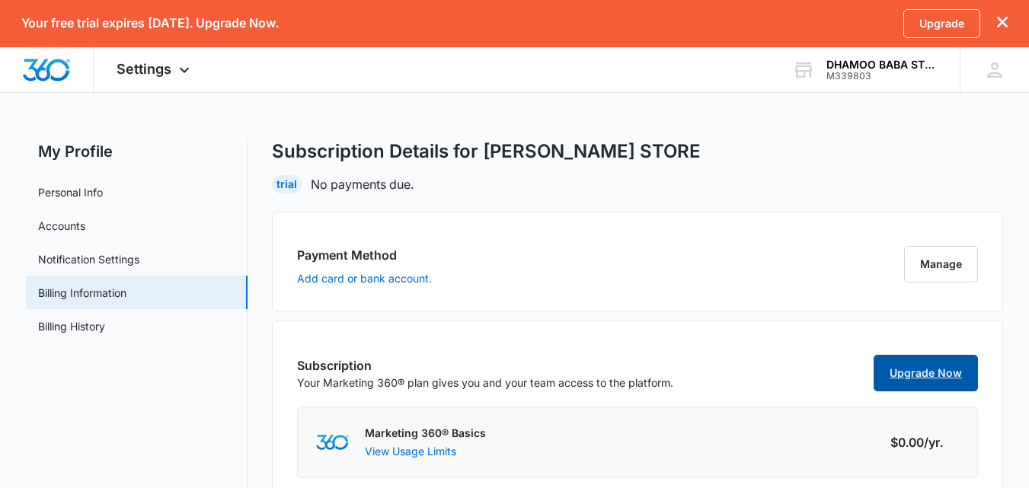
click at [918, 379] on link "Upgrade Now" at bounding box center [925, 373] width 104 height 37
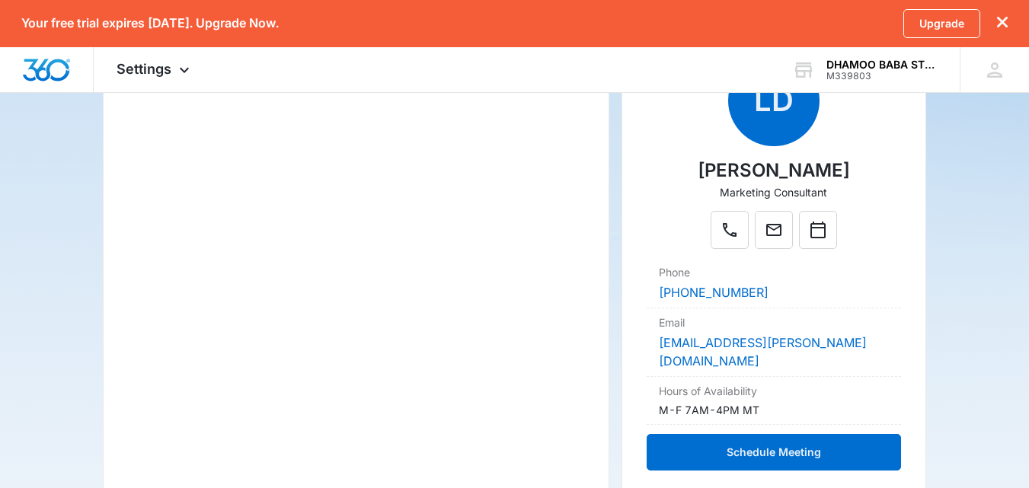
scroll to position [308, 0]
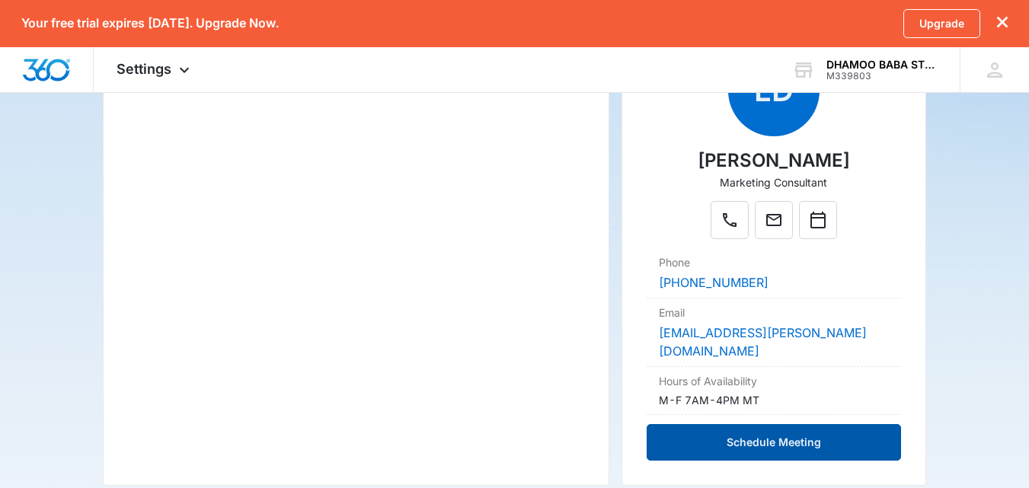
click at [783, 424] on button "Schedule Meeting" at bounding box center [773, 442] width 254 height 37
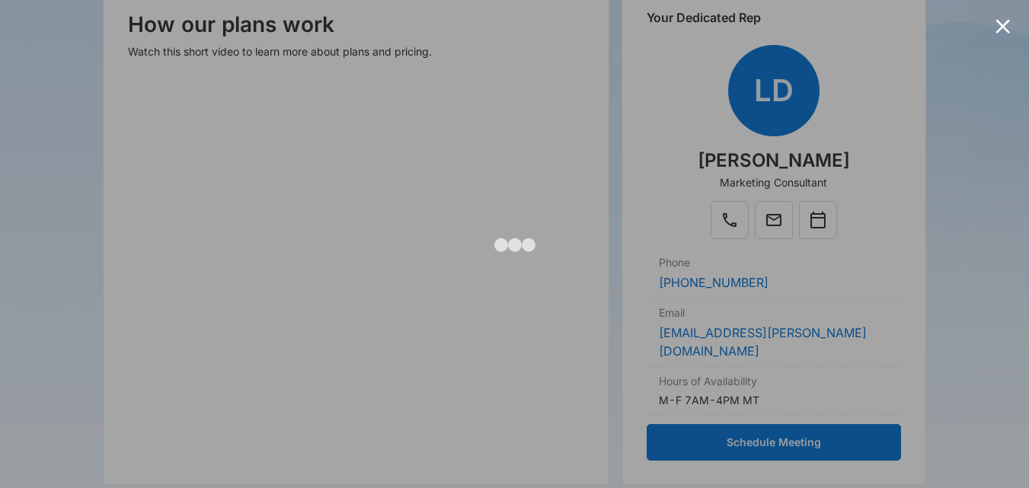
click at [1000, 26] on div at bounding box center [1002, 26] width 14 height 14
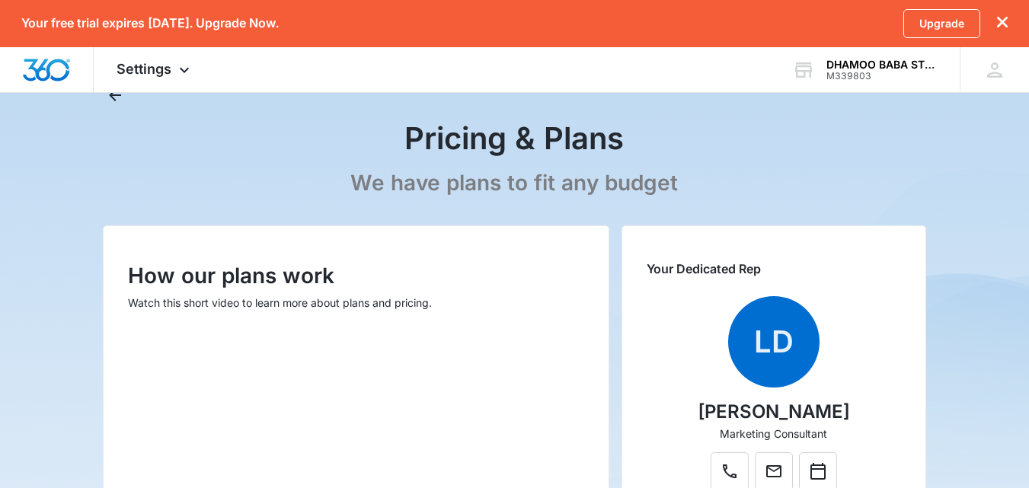
scroll to position [0, 0]
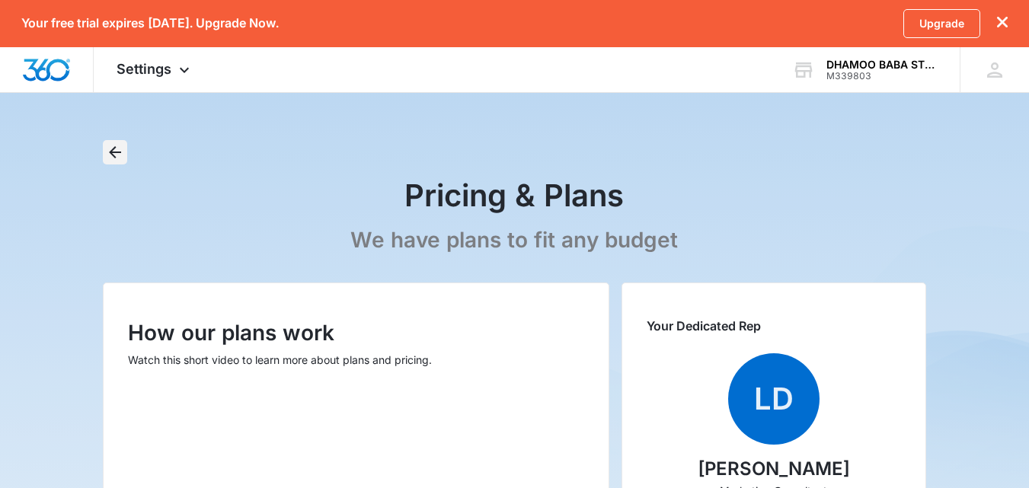
click at [123, 152] on icon "Back" at bounding box center [115, 152] width 18 height 18
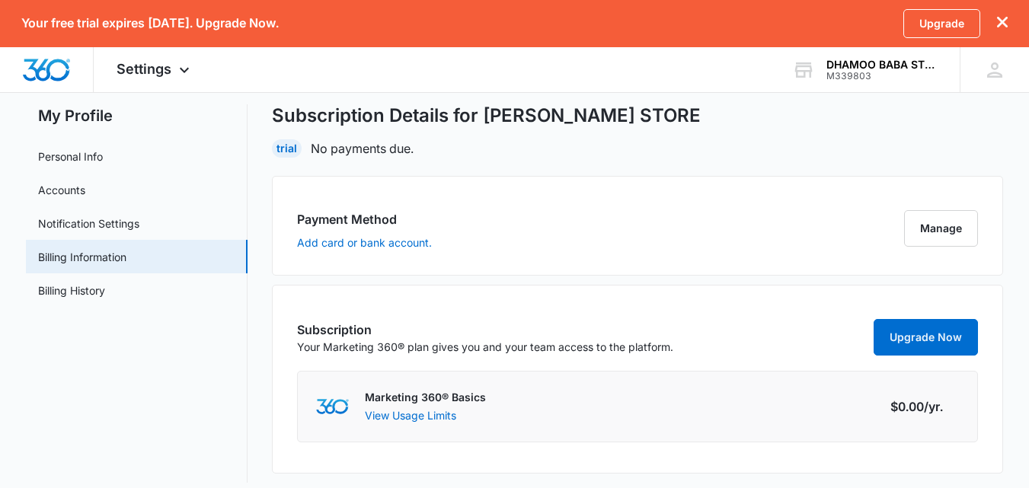
scroll to position [49, 0]
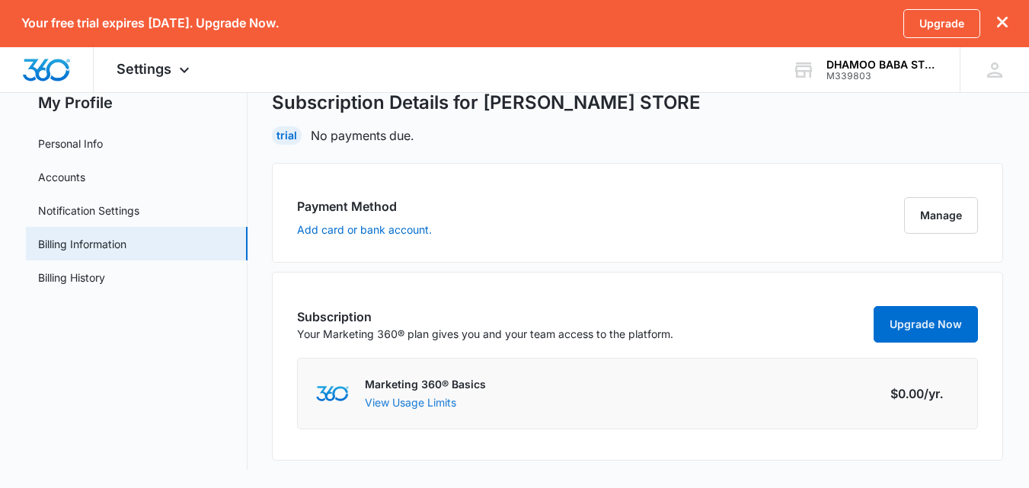
click at [410, 398] on button "View Usage Limits" at bounding box center [410, 402] width 91 height 16
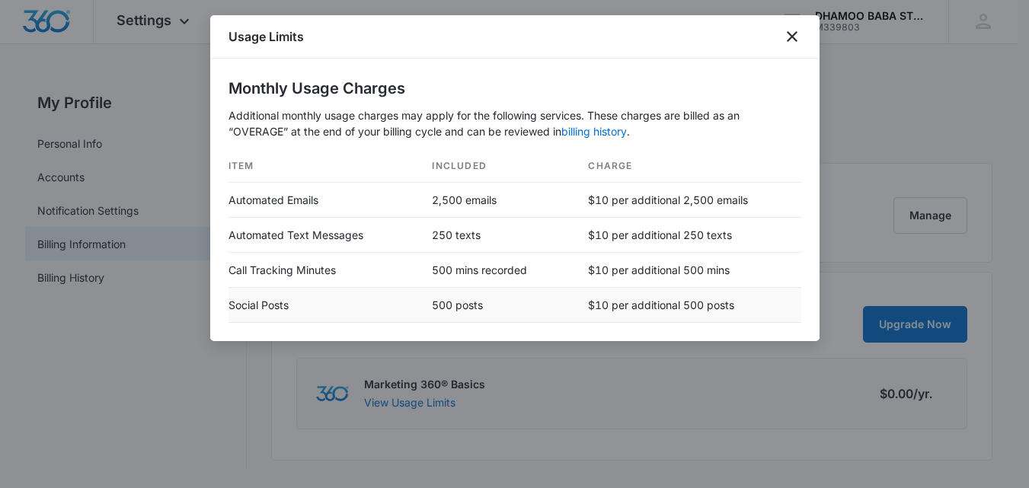
click at [642, 312] on td "$10 per additional 500 posts" at bounding box center [688, 305] width 225 height 35
click at [797, 31] on icon "close" at bounding box center [792, 36] width 18 height 18
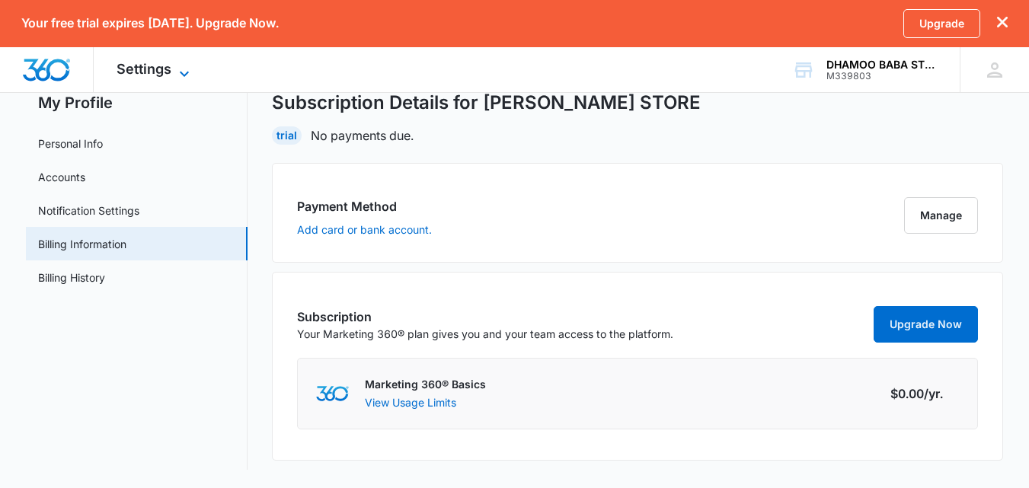
click at [145, 72] on span "Settings" at bounding box center [144, 69] width 55 height 16
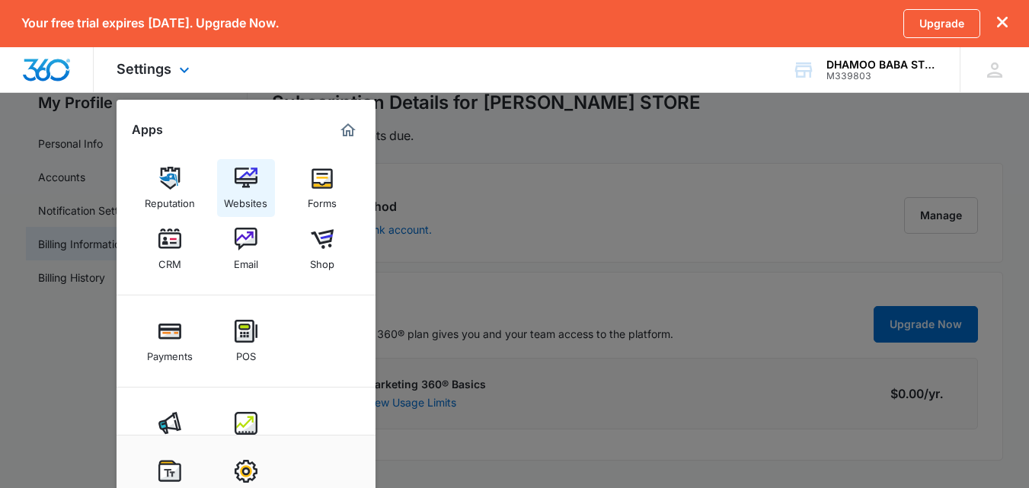
click at [254, 191] on div "Websites" at bounding box center [245, 200] width 43 height 20
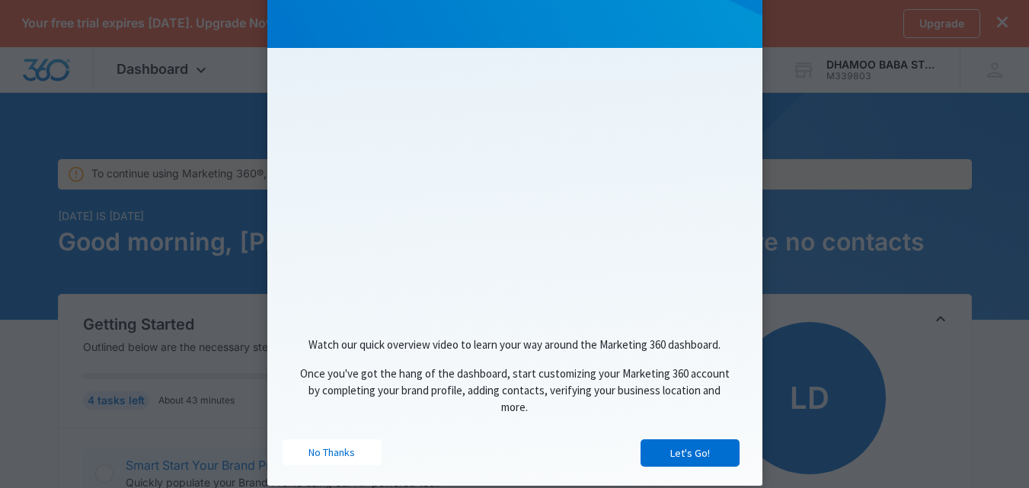
scroll to position [200, 0]
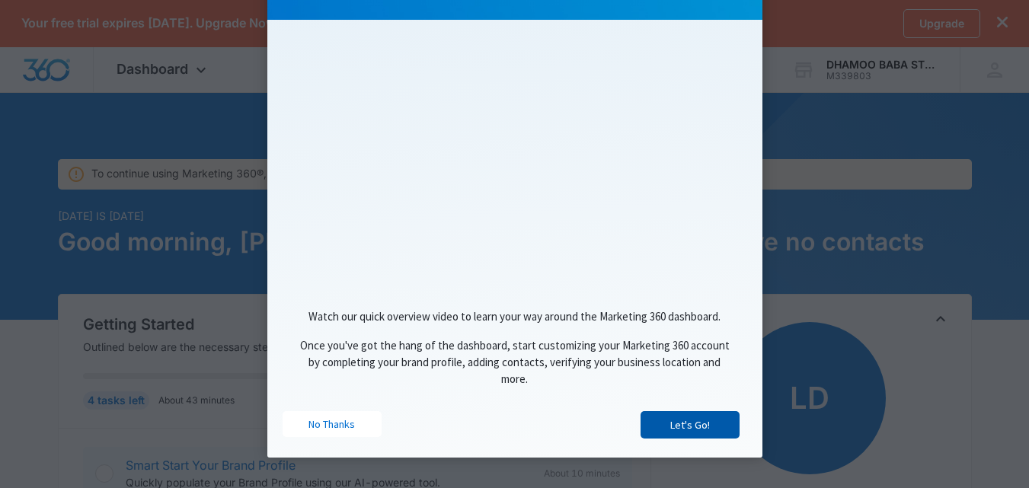
click at [699, 421] on link "Let's Go!" at bounding box center [689, 424] width 99 height 27
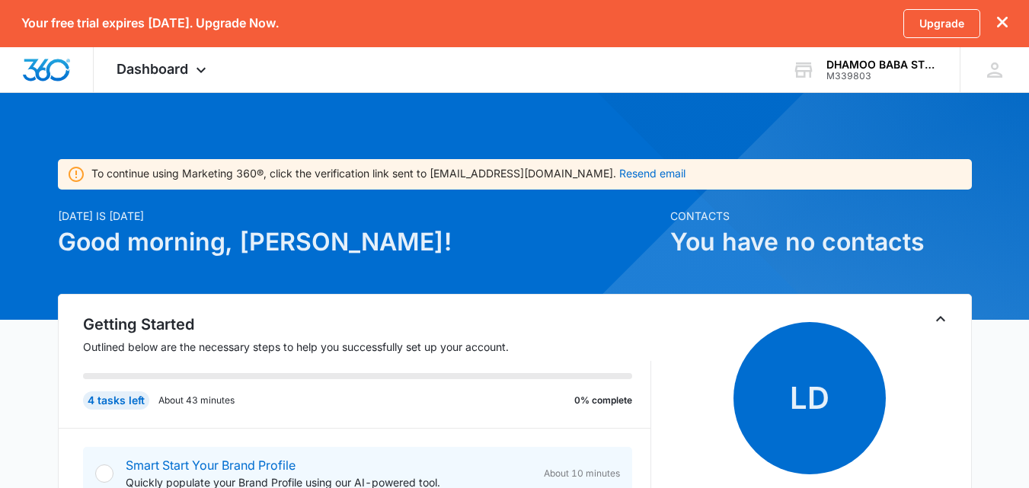
scroll to position [0, 0]
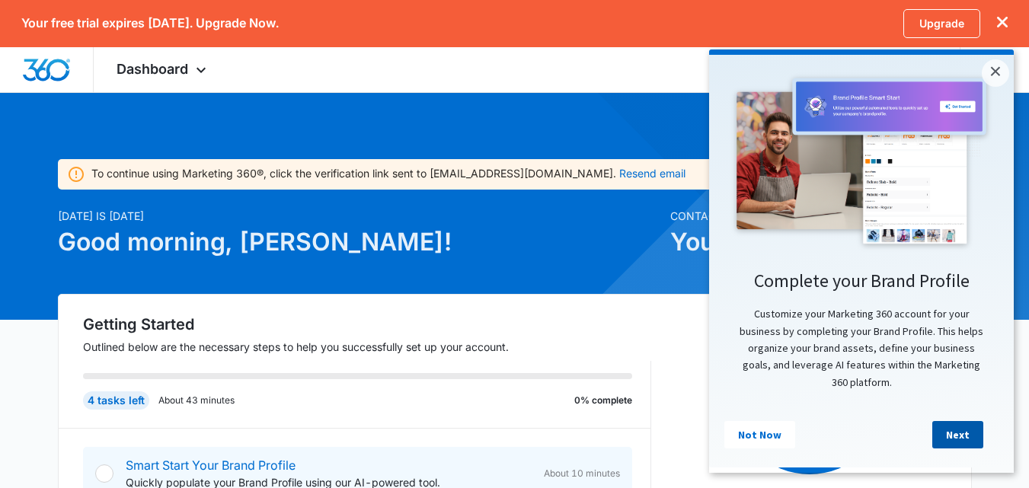
click at [959, 440] on link "Next" at bounding box center [957, 434] width 51 height 27
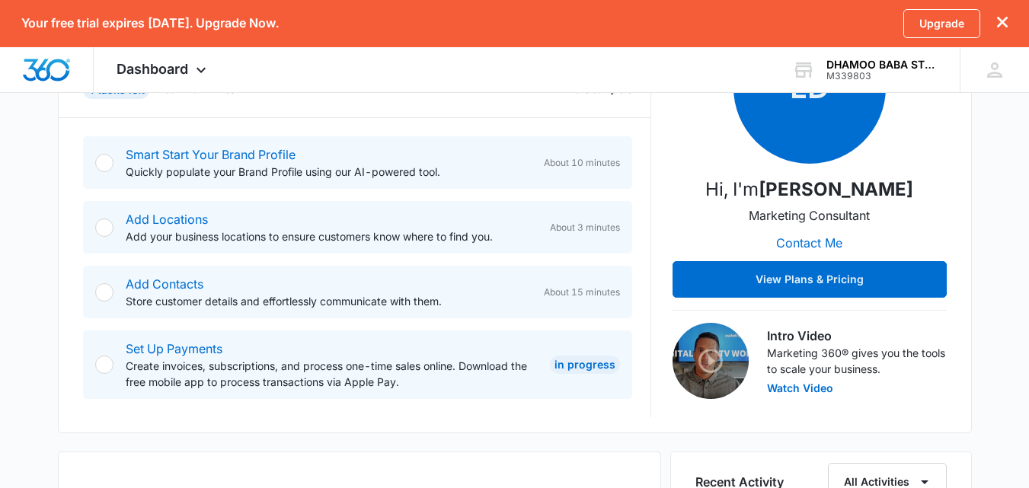
scroll to position [217, 0]
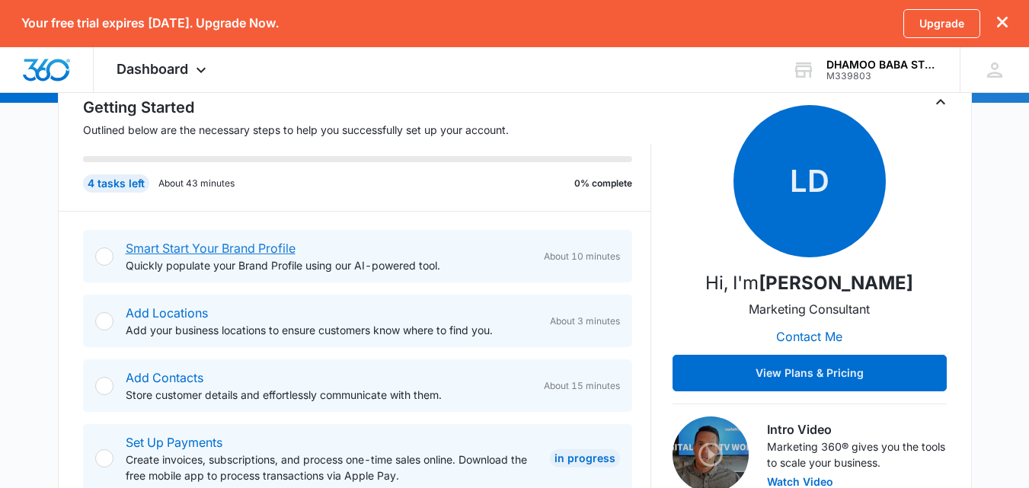
click at [237, 246] on link "Smart Start Your Brand Profile" at bounding box center [211, 248] width 170 height 15
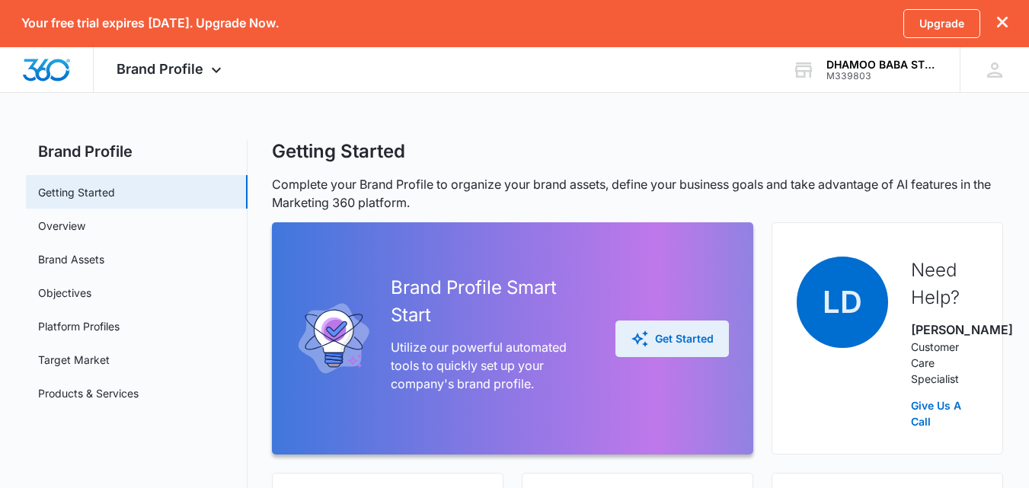
click at [667, 347] on div "Get Started" at bounding box center [671, 339] width 83 height 18
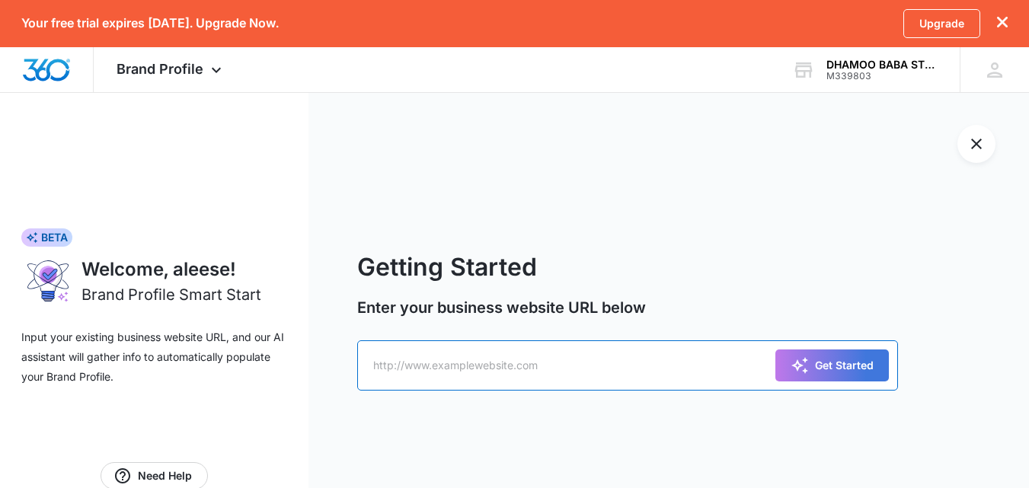
click at [675, 370] on input "text" at bounding box center [627, 365] width 540 height 50
paste input "[URL][DOMAIN_NAME]"
type input "[URL][DOMAIN_NAME]"
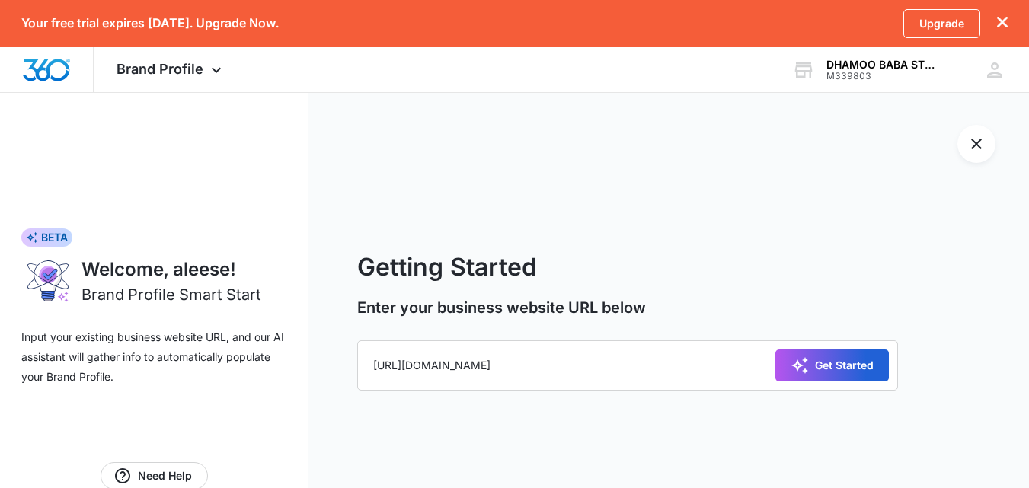
click at [835, 378] on button "Get Started" at bounding box center [831, 366] width 113 height 32
click at [834, 370] on div "Get Started" at bounding box center [831, 365] width 113 height 50
click at [809, 366] on div "Get Started" at bounding box center [831, 365] width 113 height 50
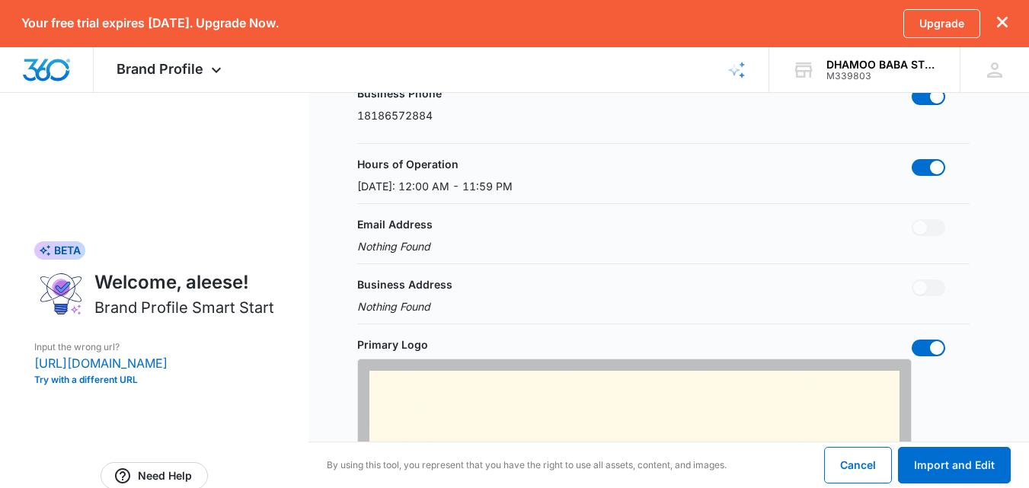
scroll to position [244, 0]
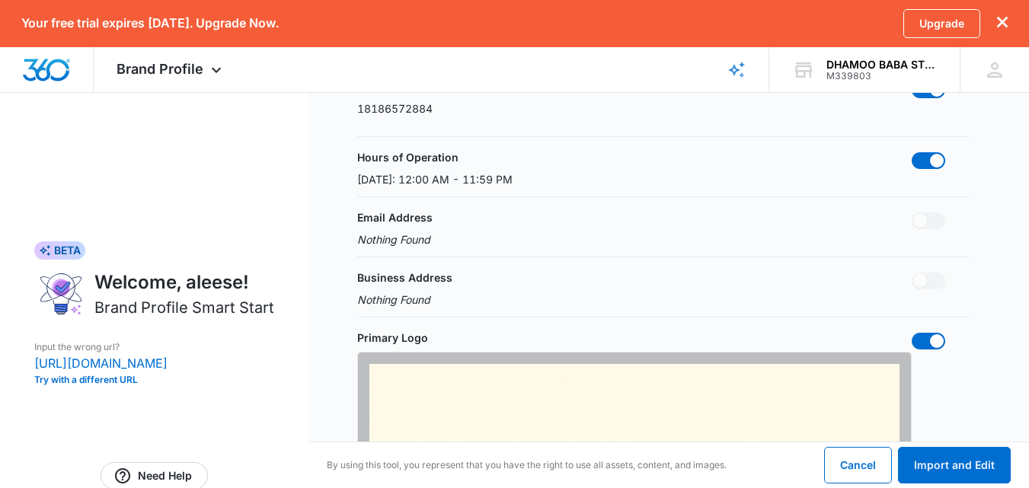
click at [800, 270] on div "Business Address Nothing Found" at bounding box center [663, 289] width 612 height 38
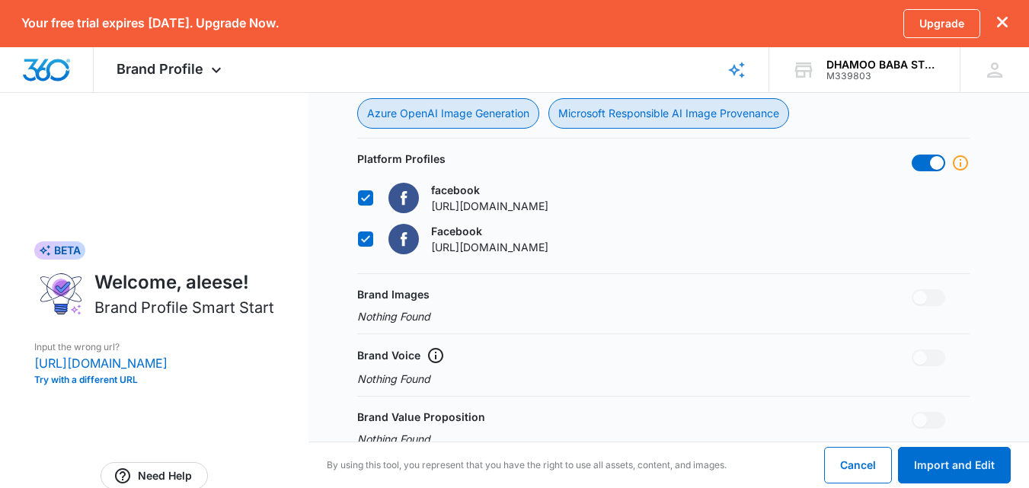
scroll to position [1738, 0]
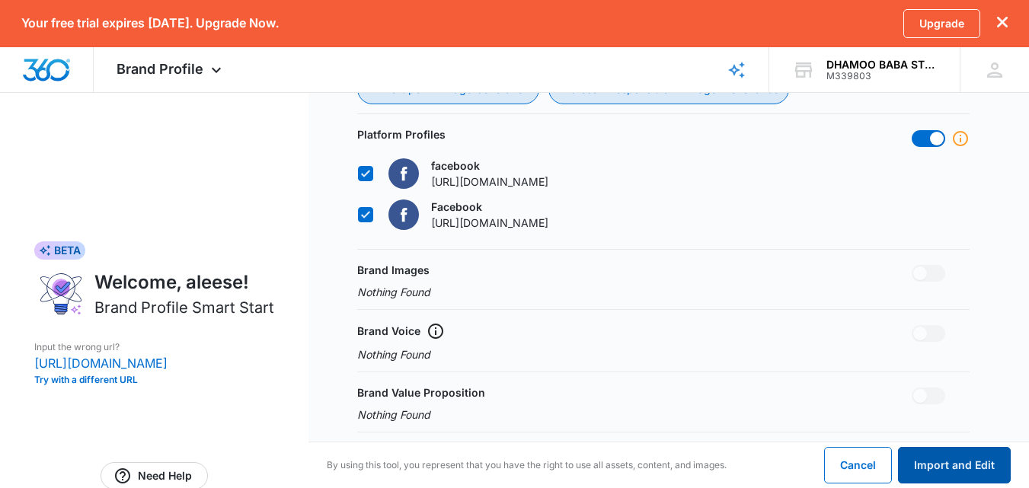
click at [968, 466] on button "Import and Edit" at bounding box center [954, 465] width 113 height 37
click at [932, 137] on span at bounding box center [937, 139] width 14 height 14
click at [911, 130] on input "checkbox" at bounding box center [911, 129] width 1 height 1
checkbox input "false"
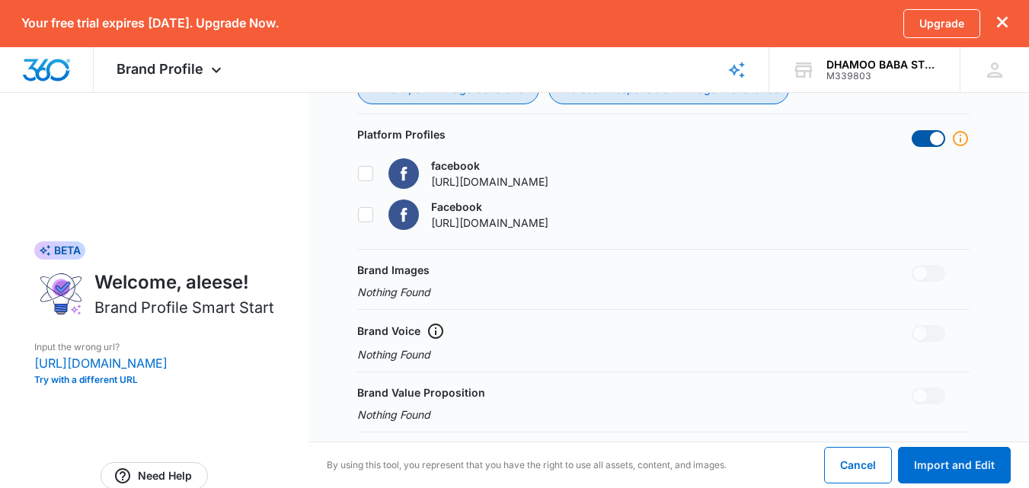
checkbox input "false"
click at [361, 171] on icon at bounding box center [366, 174] width 14 height 14
click at [358, 173] on input "facebook [URL][DOMAIN_NAME]" at bounding box center [357, 173] width 1 height 1
checkbox input "false"
click at [933, 139] on span at bounding box center [928, 138] width 34 height 17
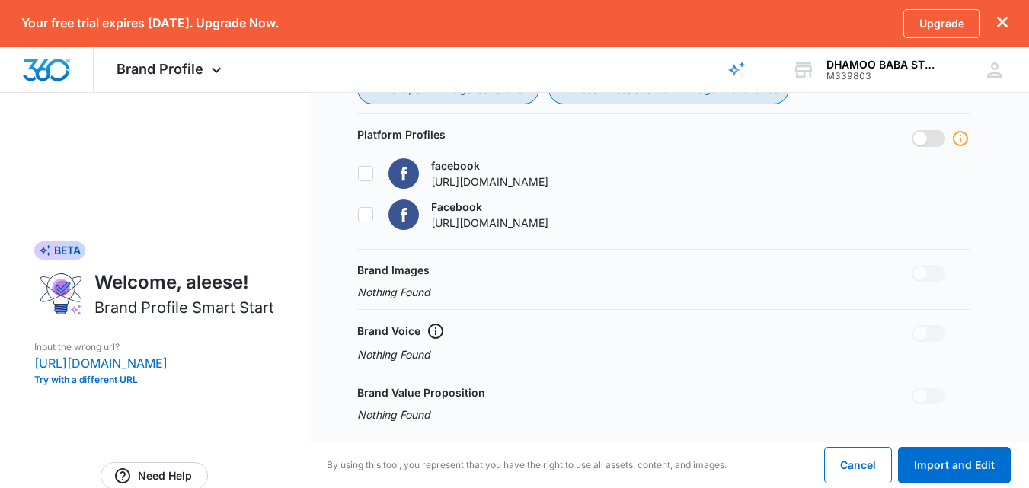
click at [911, 130] on input "checkbox" at bounding box center [911, 129] width 1 height 1
checkbox input "true"
click at [367, 209] on icon at bounding box center [366, 215] width 14 height 14
click at [358, 214] on input "Facebook [URL][DOMAIN_NAME]" at bounding box center [357, 214] width 1 height 1
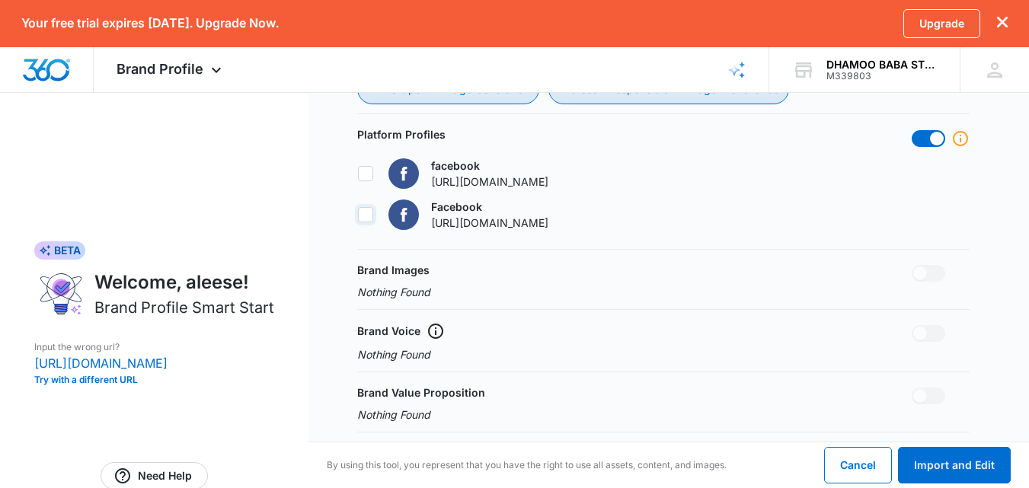
checkbox input "false"
click at [366, 177] on icon at bounding box center [366, 174] width 14 height 14
click at [358, 174] on input "facebook [URL][DOMAIN_NAME]" at bounding box center [357, 173] width 1 height 1
checkbox input "true"
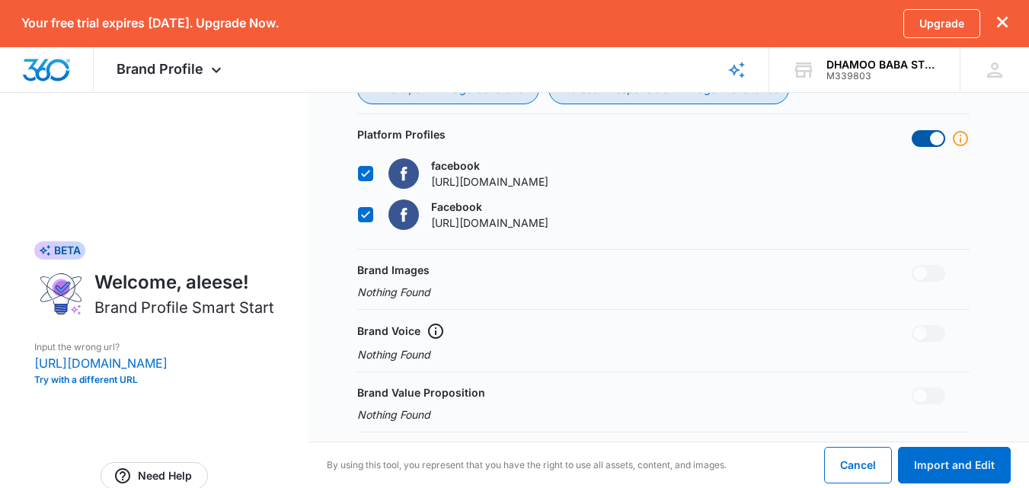
click at [929, 135] on span at bounding box center [928, 138] width 34 height 17
click at [911, 130] on input "checkbox" at bounding box center [911, 129] width 1 height 1
checkbox input "false"
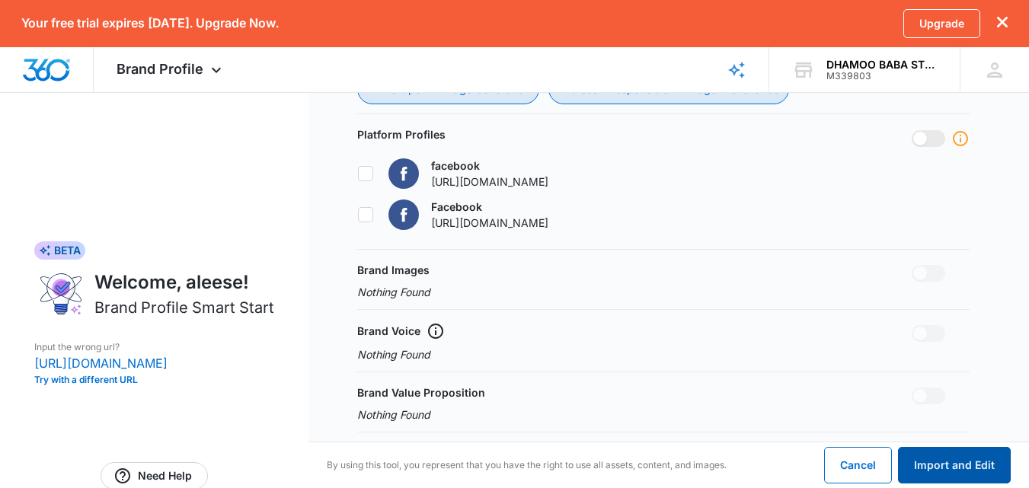
click at [948, 466] on button "Import and Edit" at bounding box center [954, 465] width 113 height 37
click at [987, 455] on button "Import and Edit" at bounding box center [954, 465] width 113 height 37
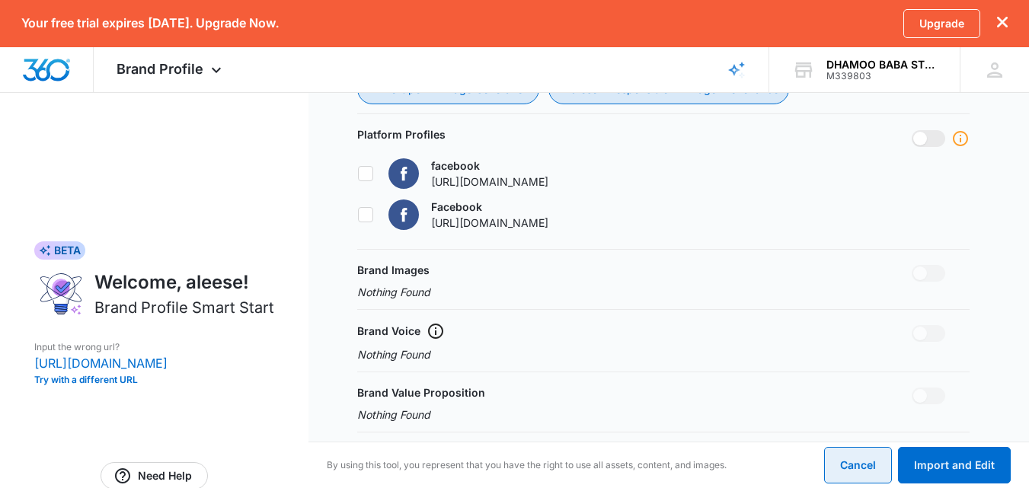
click at [863, 468] on button "Cancel" at bounding box center [858, 465] width 68 height 37
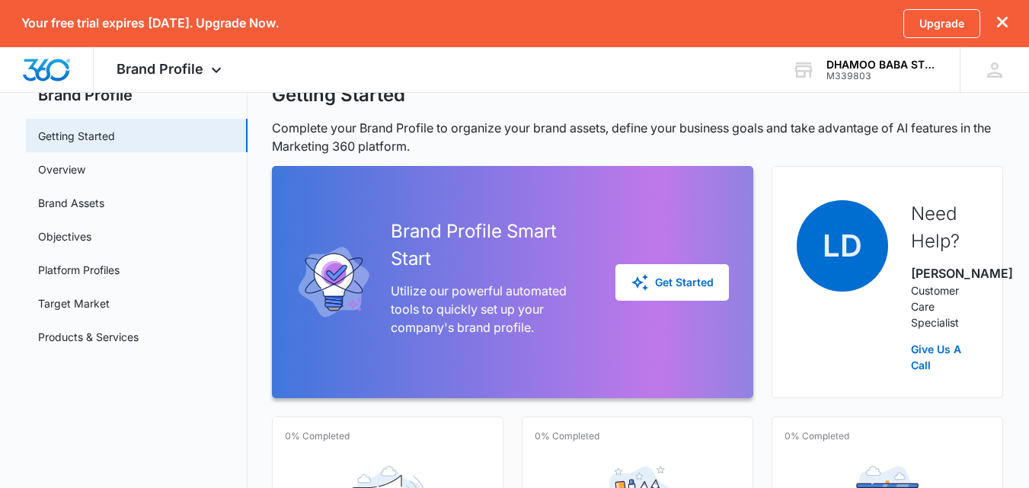
scroll to position [49, 0]
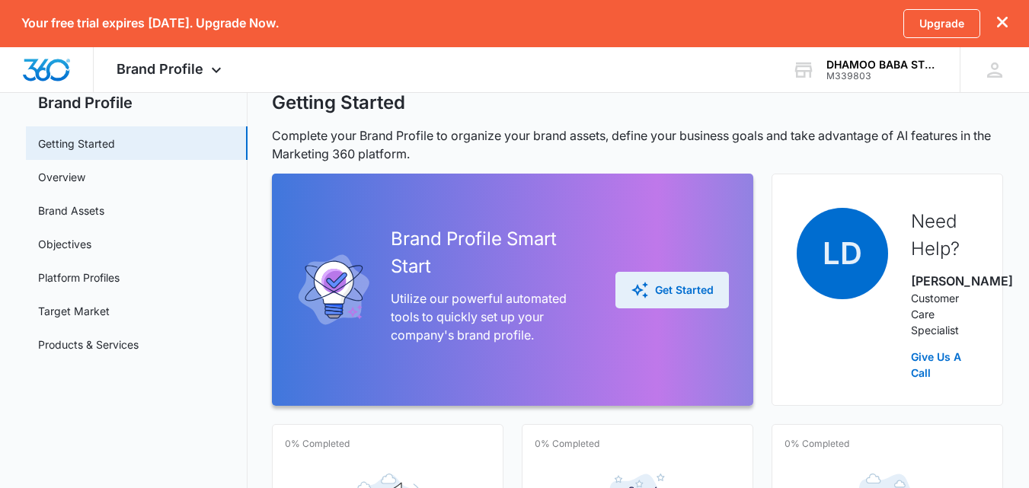
click at [672, 308] on button "Get Started" at bounding box center [671, 290] width 113 height 37
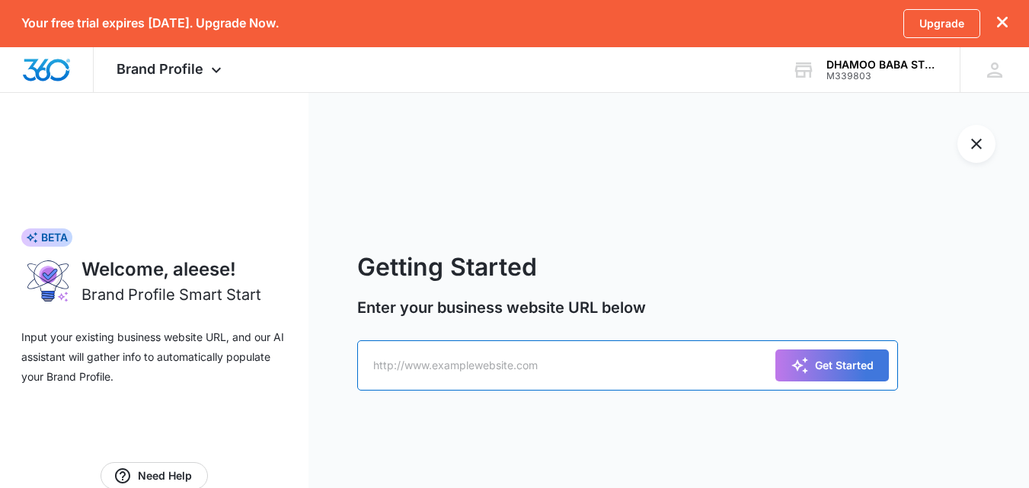
click at [574, 373] on input "text" at bounding box center [627, 365] width 540 height 50
type input "[URL][DOMAIN_NAME]"
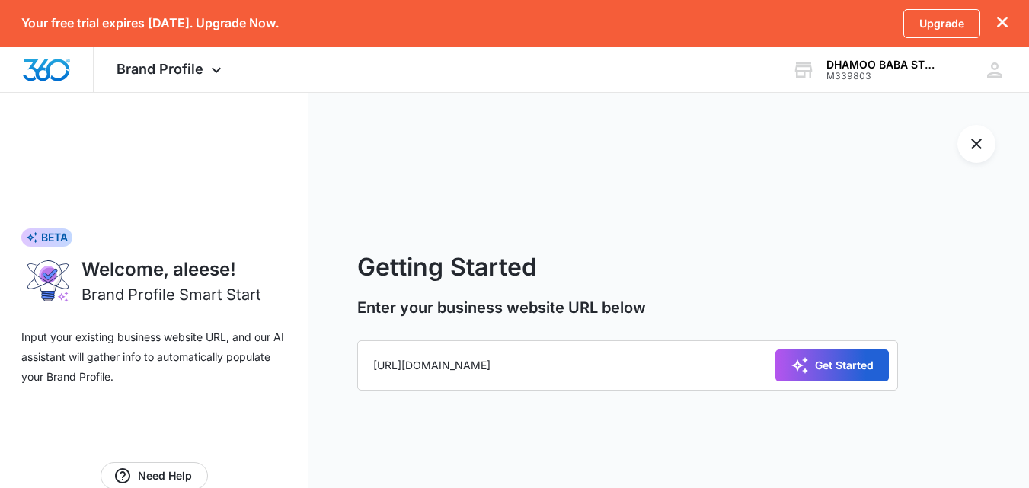
click at [791, 357] on icon "submit" at bounding box center [799, 365] width 18 height 18
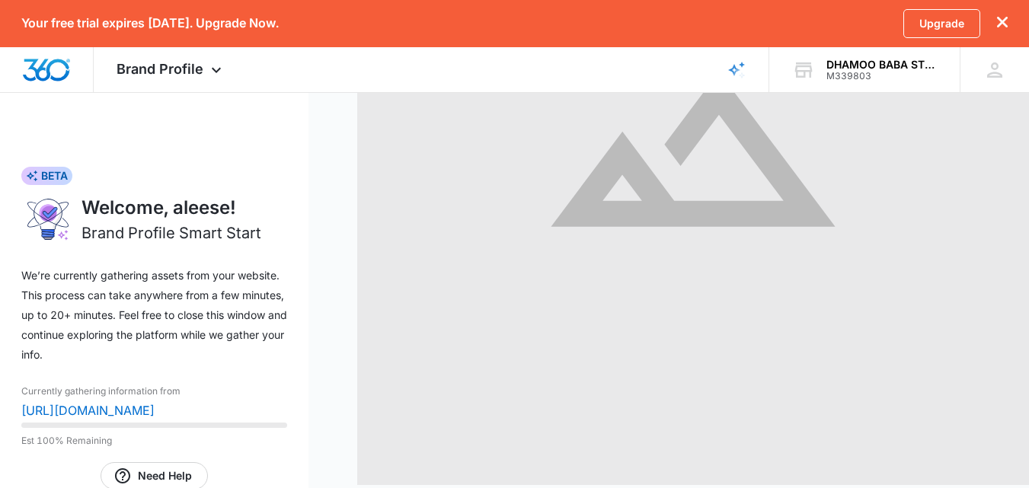
scroll to position [397, 0]
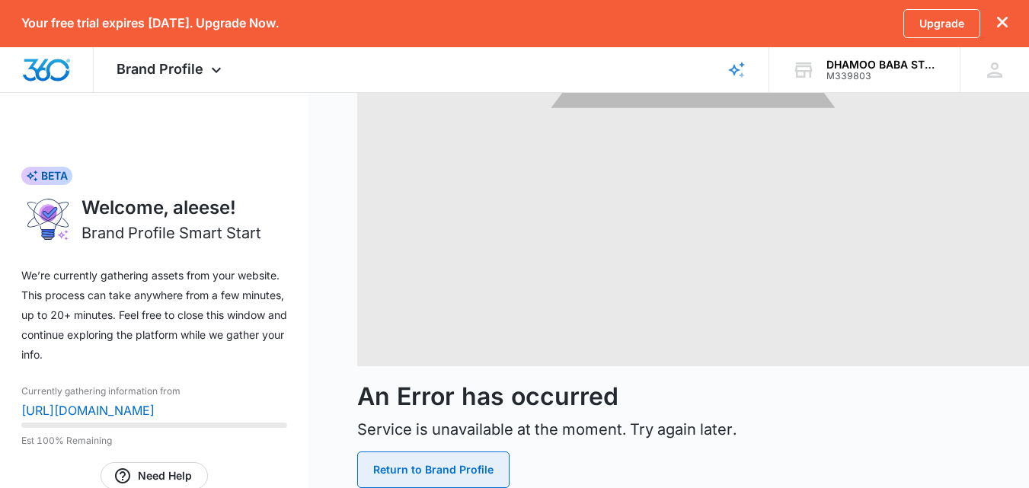
click at [397, 465] on button "Return to Brand Profile" at bounding box center [433, 470] width 152 height 37
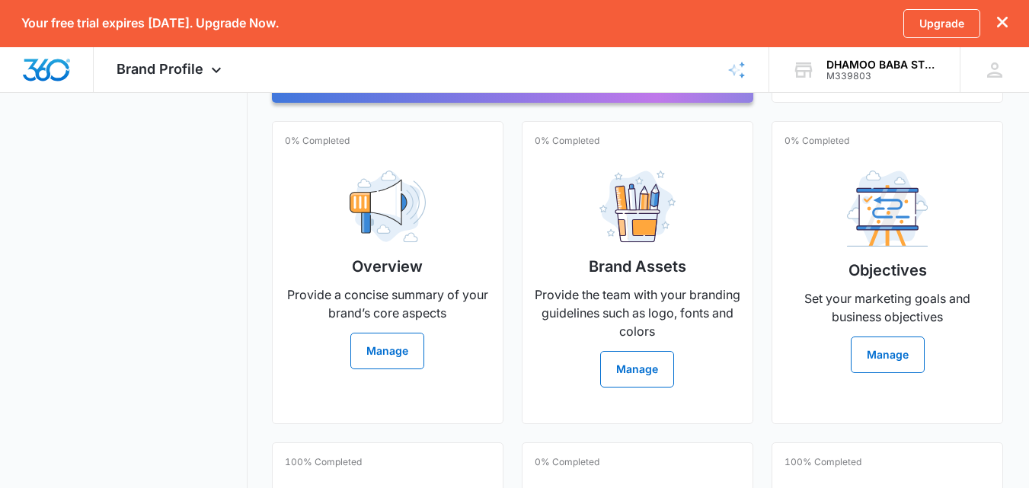
scroll to position [380, 0]
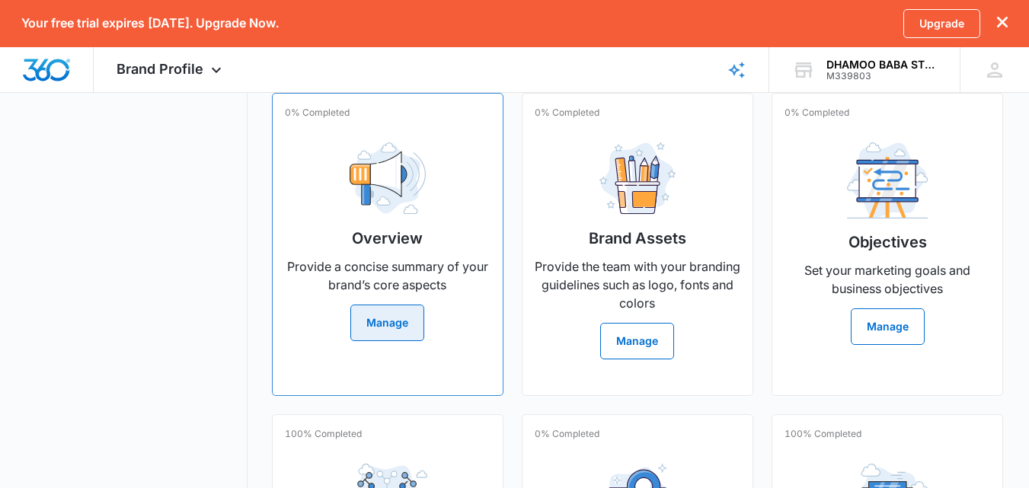
click at [391, 338] on button "Manage" at bounding box center [387, 323] width 74 height 37
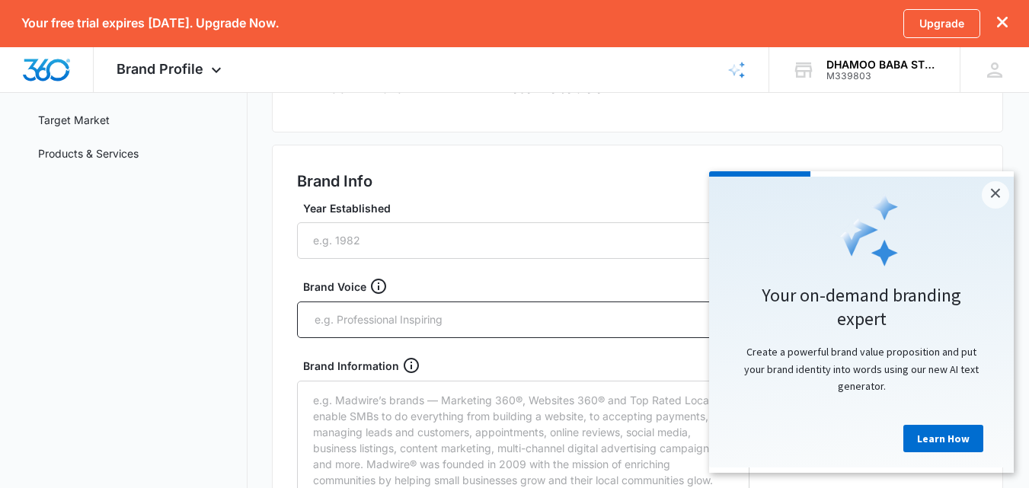
scroll to position [257, 0]
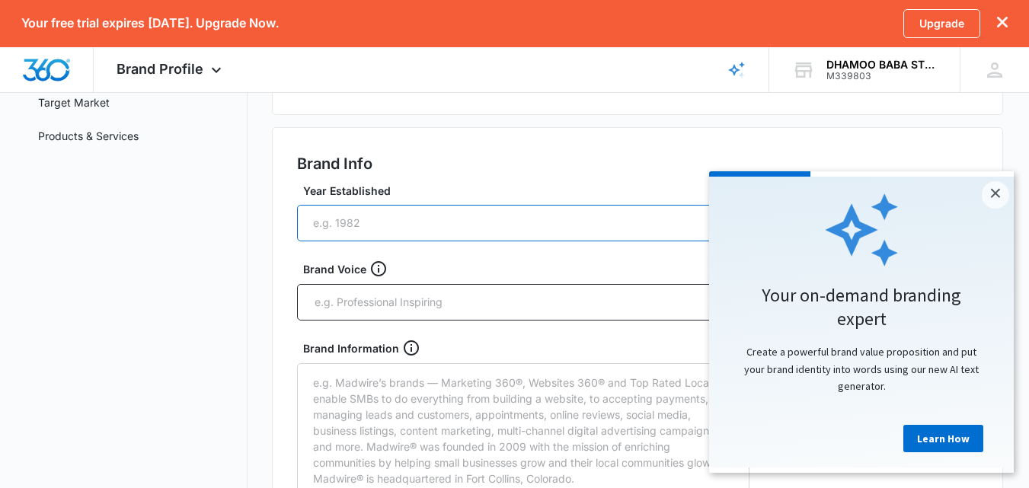
click at [592, 221] on input "Year Established" at bounding box center [523, 223] width 452 height 37
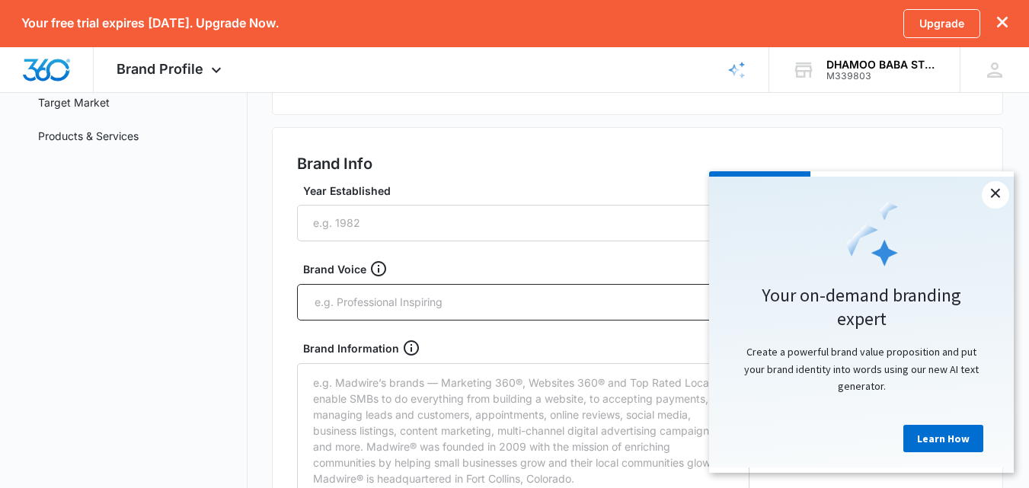
click at [991, 194] on link "×" at bounding box center [995, 194] width 27 height 27
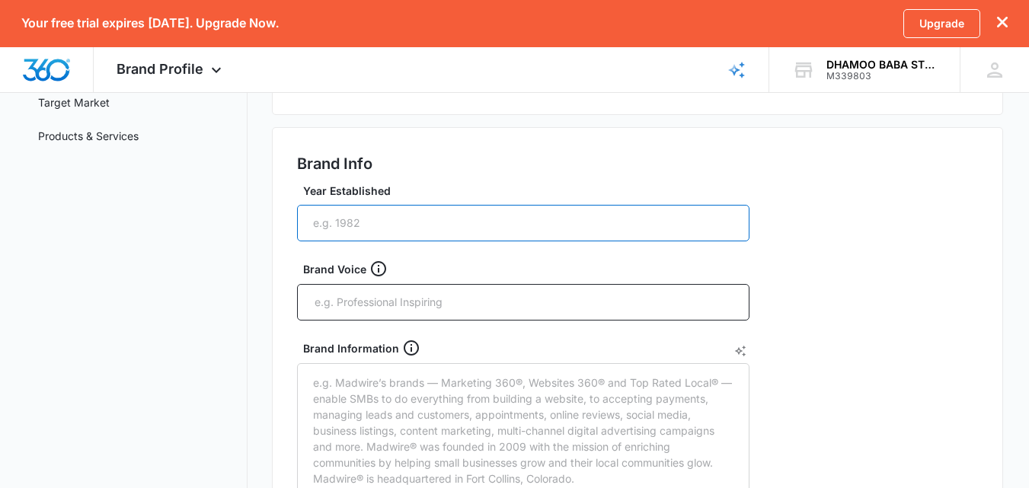
click at [585, 223] on input "Year Established" at bounding box center [523, 223] width 452 height 37
type input "2022"
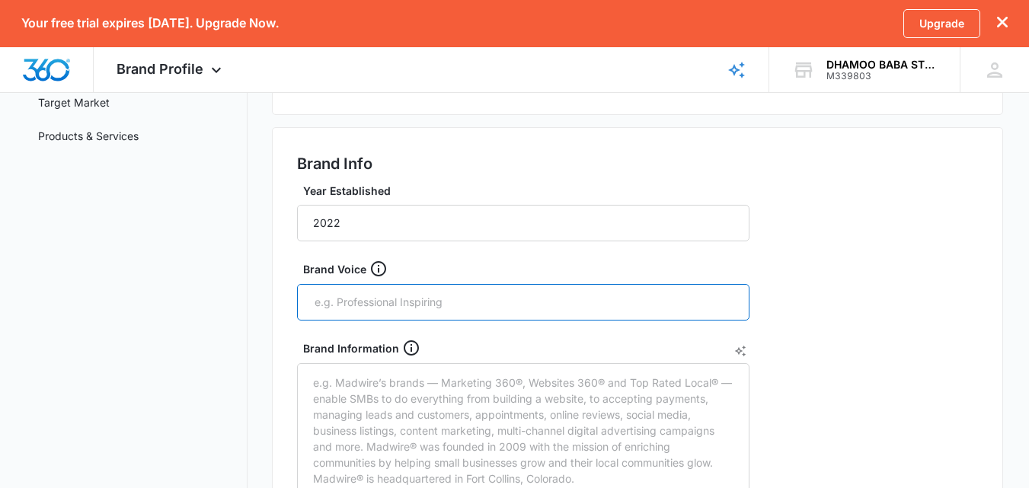
click at [555, 294] on input "text" at bounding box center [524, 302] width 423 height 23
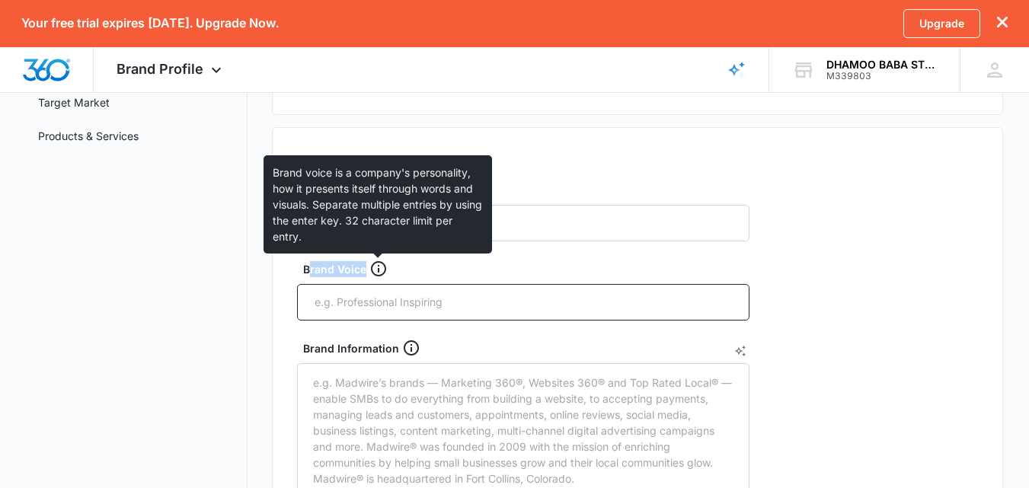
drag, startPoint x: 307, startPoint y: 267, endPoint x: 373, endPoint y: 273, distance: 66.5
click at [373, 273] on div "Brand Voice" at bounding box center [529, 269] width 452 height 18
drag, startPoint x: 304, startPoint y: 270, endPoint x: 368, endPoint y: 275, distance: 64.2
click at [368, 275] on div "Brand Voice" at bounding box center [529, 269] width 452 height 18
copy div "Brand Voice"
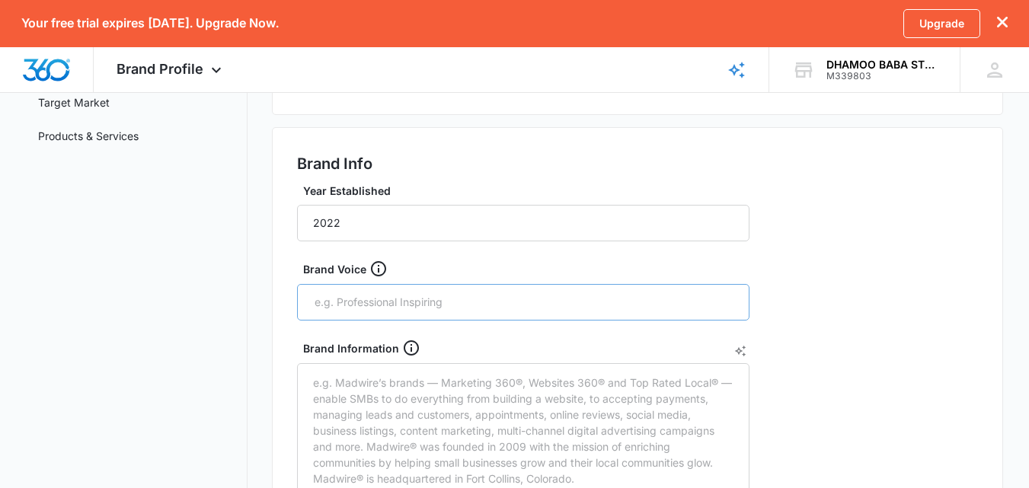
click at [585, 314] on div at bounding box center [523, 302] width 452 height 37
click at [573, 298] on input "text" at bounding box center [524, 302] width 423 height 23
paste input "Friendly & Helpful — Always talk like a trusted shopping buddy."
type input "Friendly & Helpful — Always talk like a trusted shopping buddy."
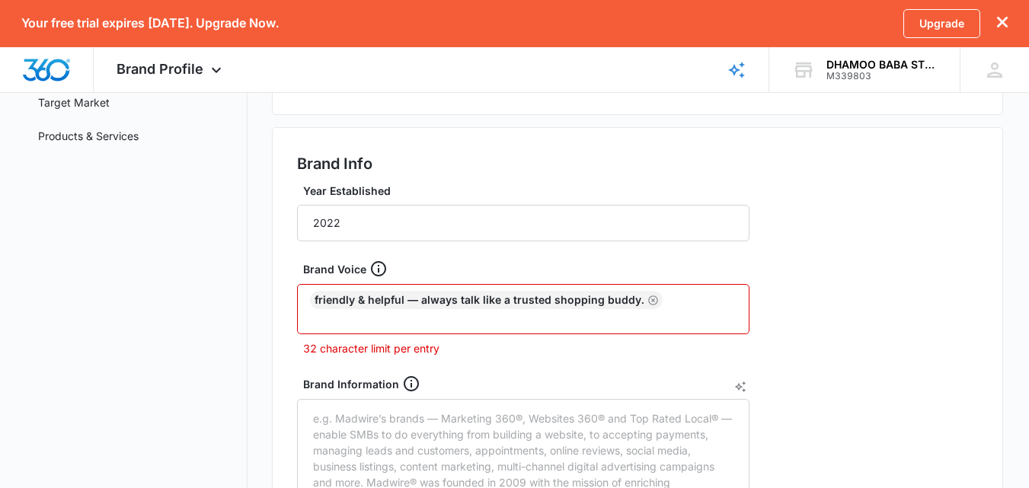
click at [378, 345] on p "32 character limit per entry" at bounding box center [526, 348] width 446 height 16
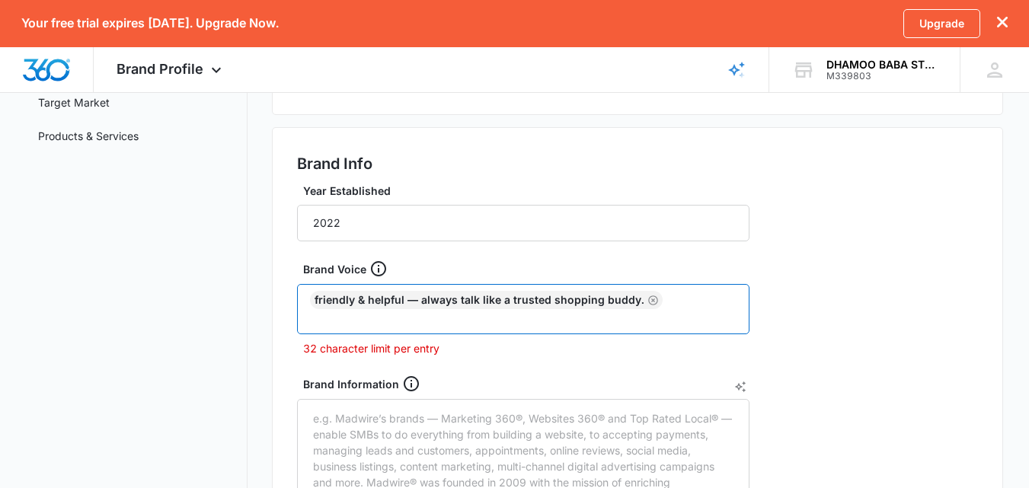
click at [621, 313] on input "text" at bounding box center [524, 318] width 423 height 18
click at [626, 314] on input "text" at bounding box center [524, 318] width 423 height 18
click at [627, 300] on div "Friendly & Helpful — Always talk like a trusted shopping buddy." at bounding box center [486, 300] width 353 height 18
click at [648, 299] on icon "Remove" at bounding box center [653, 300] width 10 height 10
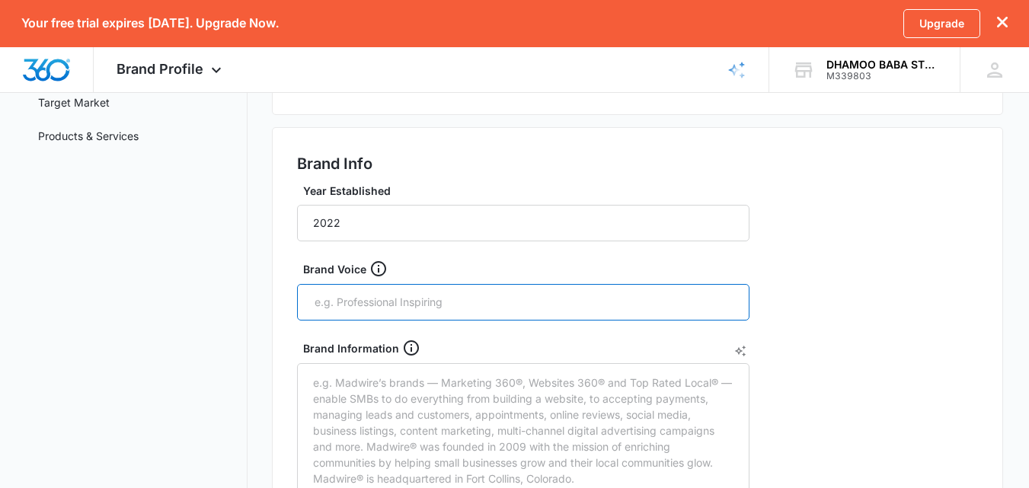
click at [565, 311] on input "text" at bounding box center [524, 302] width 423 height 23
paste input "Friendly & Helpful — Always talk like a trusted shopping buddy."
click at [419, 302] on input "Friendly & Helpful — Always talk like a trusted shoppinG" at bounding box center [524, 302] width 423 height 23
type input "Friendly & Always talk like a trusted shoppinG"
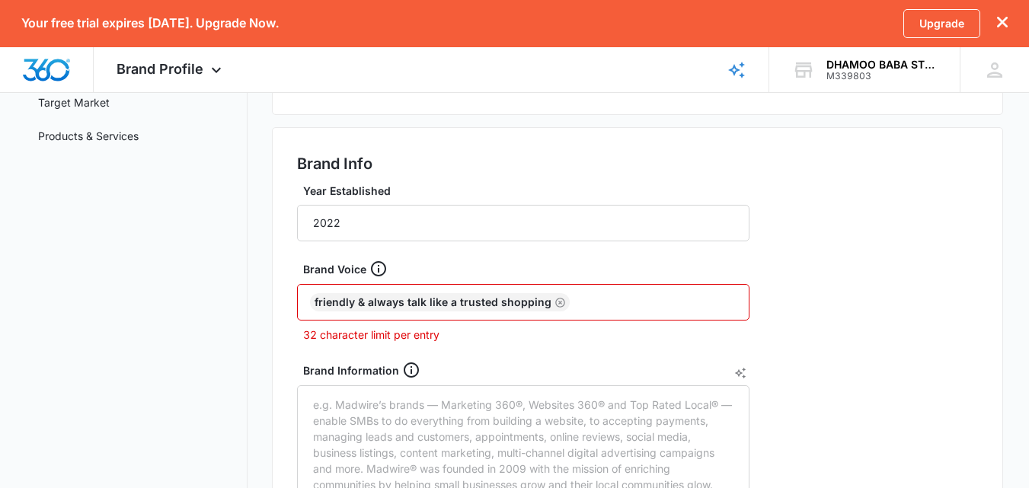
click at [556, 301] on icon "Remove" at bounding box center [559, 302] width 11 height 11
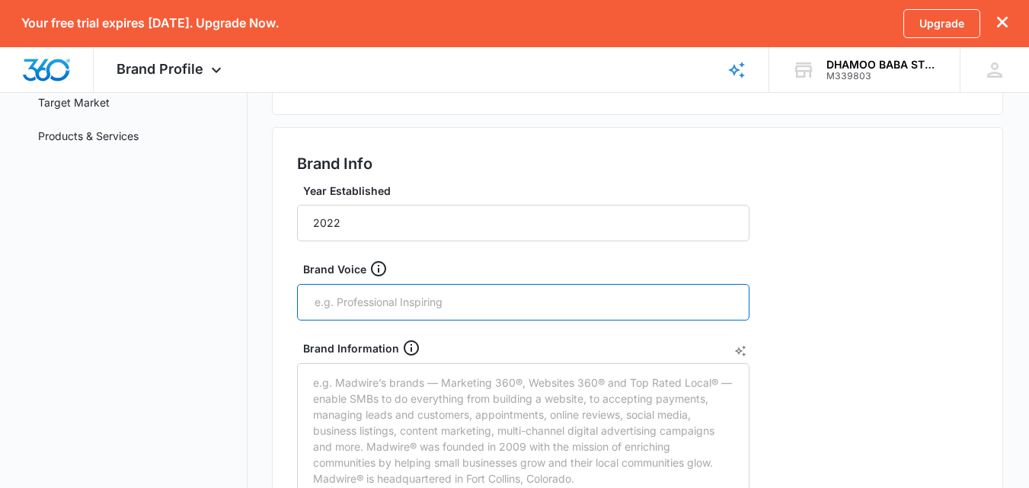
click at [416, 299] on input "text" at bounding box center [524, 302] width 423 height 23
paste input "Friendly & Helpful — Always talk like a trusted shopping buddy."
drag, startPoint x: 419, startPoint y: 298, endPoint x: 308, endPoint y: 292, distance: 111.3
click at [308, 292] on div "Friendly & Helpful — Always talk like a trusted shopping buddy." at bounding box center [523, 302] width 452 height 37
drag, startPoint x: 402, startPoint y: 302, endPoint x: 286, endPoint y: 282, distance: 118.2
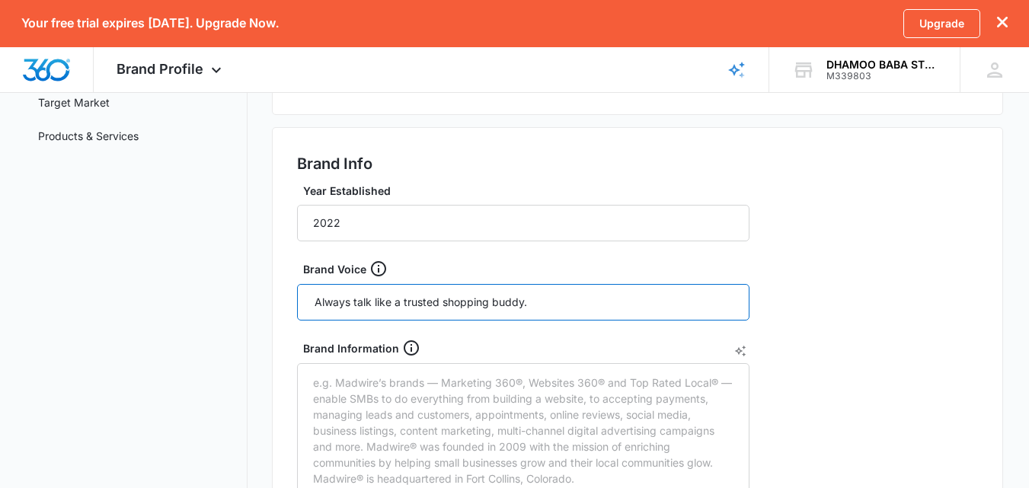
click at [286, 282] on div "Brand Info Year Established 2022 Brand Voice Always talk like a trusted shoppin…" at bounding box center [637, 491] width 731 height 728
type input "trusted shopping buddy."
click at [568, 341] on div "Brand Information" at bounding box center [529, 348] width 452 height 18
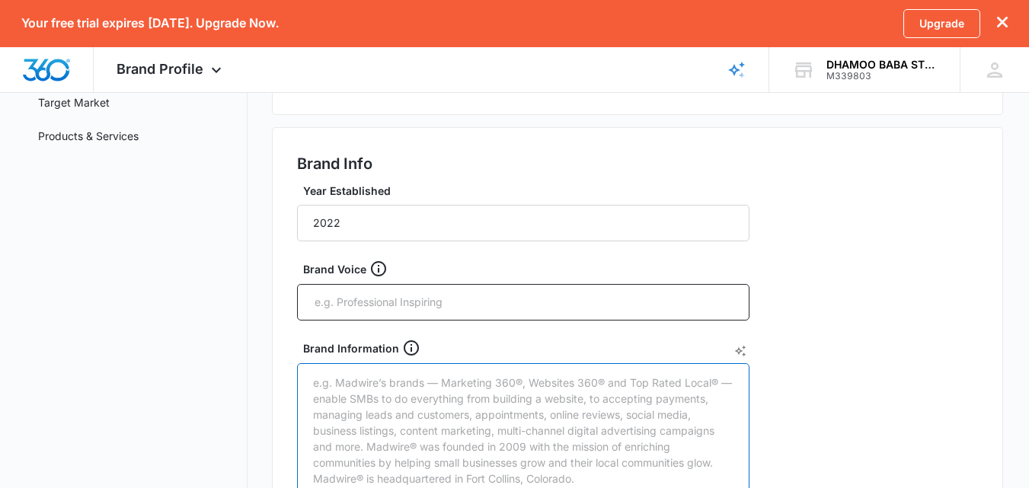
click at [568, 363] on textarea "Brand Information" at bounding box center [523, 439] width 452 height 152
drag, startPoint x: 306, startPoint y: 346, endPoint x: 432, endPoint y: 368, distance: 127.4
click at [432, 368] on div "Brand Information" at bounding box center [523, 427] width 452 height 177
copy div "Brand Information"
click at [482, 394] on textarea "Brand Information" at bounding box center [523, 439] width 452 height 152
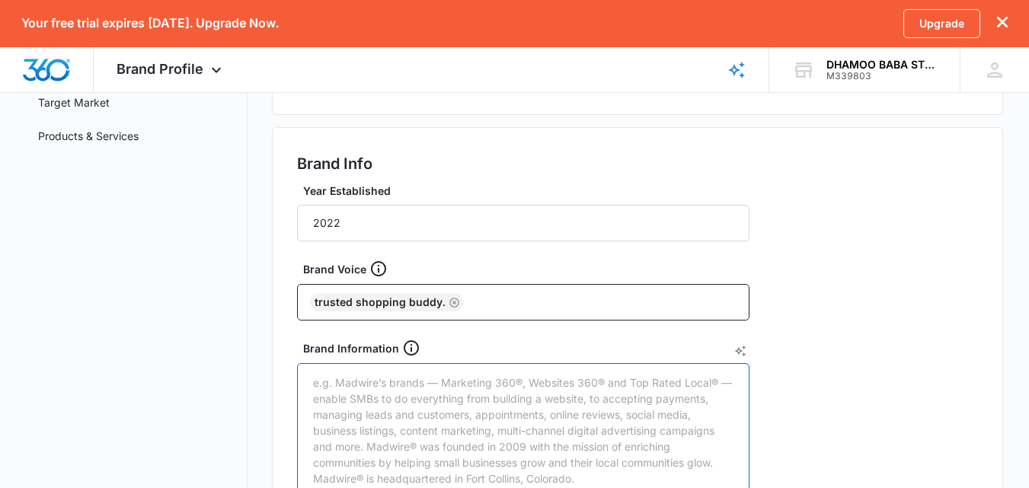
paste textarea "🧾 Lorem Ipsu: Dolors Amet Conse 🧭 Adipi Elitsedd: E-Temporin / Utlabo Etdolo / …"
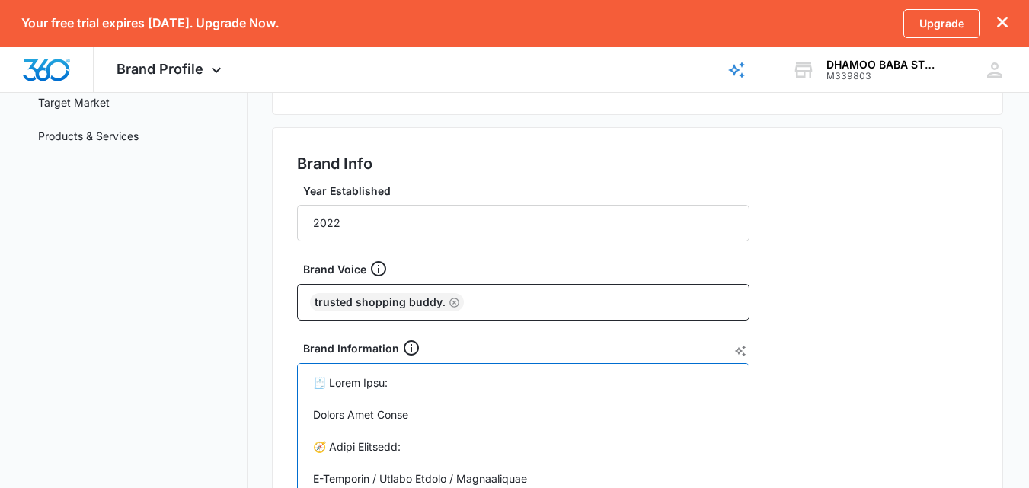
scroll to position [284, 0]
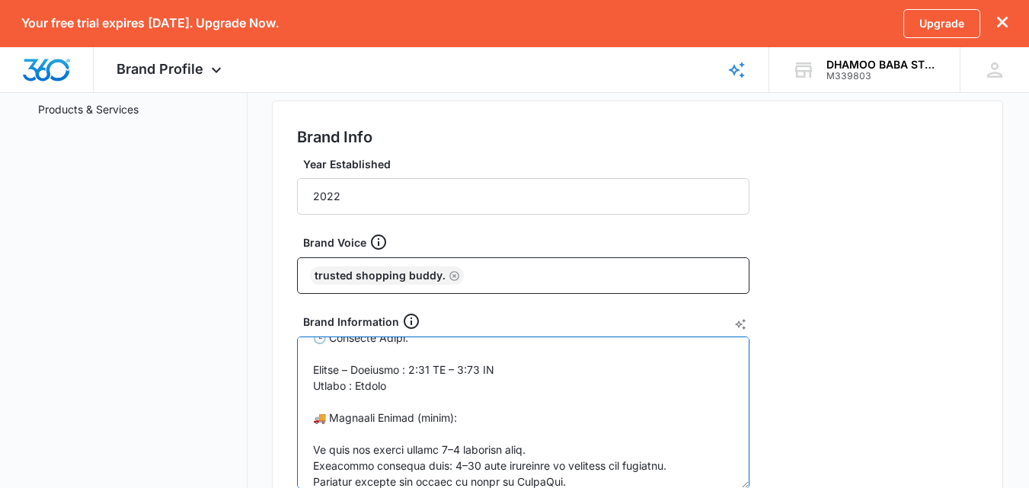
click at [378, 369] on textarea "Brand Information" at bounding box center [523, 413] width 452 height 152
drag, startPoint x: 415, startPoint y: 369, endPoint x: 514, endPoint y: 376, distance: 99.2
click at [514, 376] on textarea "Brand Information" at bounding box center [523, 413] width 452 height 152
click at [389, 370] on textarea "Brand Information" at bounding box center [523, 413] width 452 height 152
click at [391, 368] on textarea "Brand Information" at bounding box center [523, 413] width 452 height 152
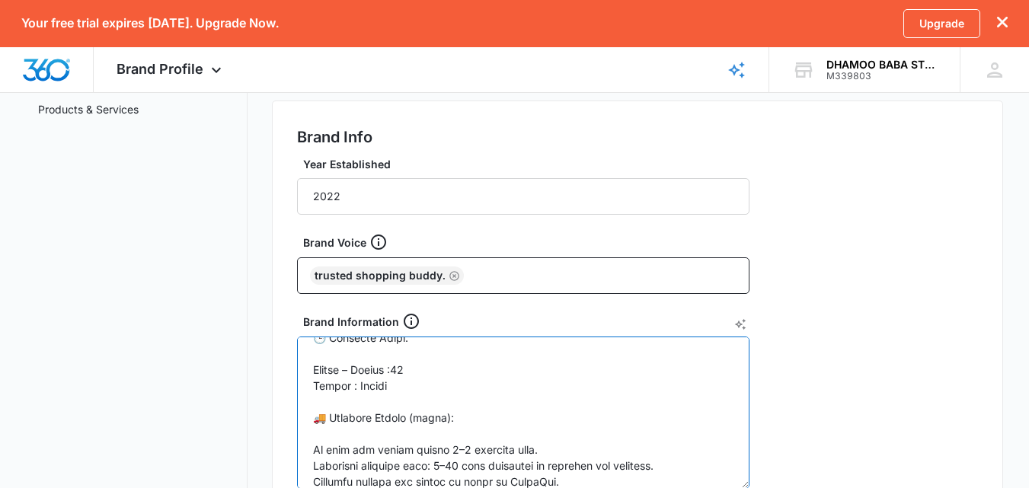
drag, startPoint x: 383, startPoint y: 385, endPoint x: 301, endPoint y: 391, distance: 82.4
click at [301, 391] on textarea "Brand Information" at bounding box center [523, 413] width 452 height 152
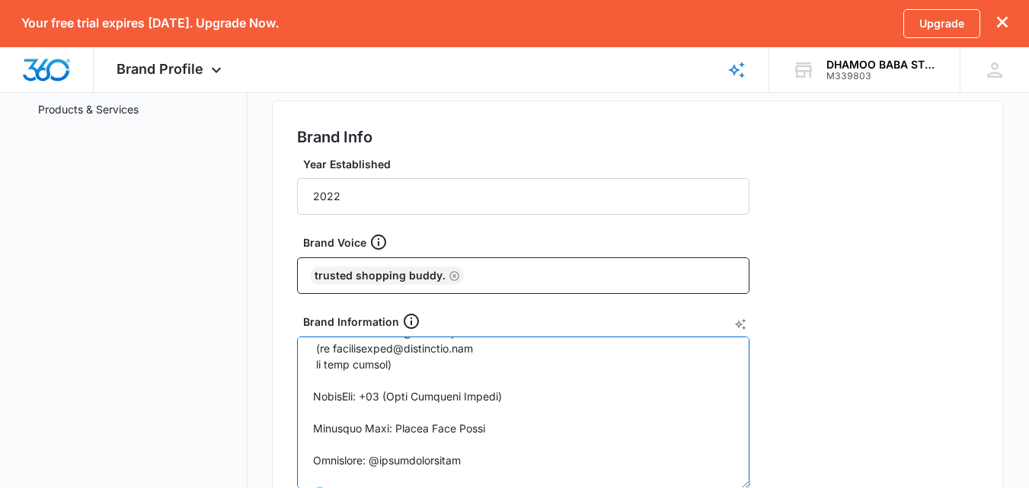
scroll to position [534, 0]
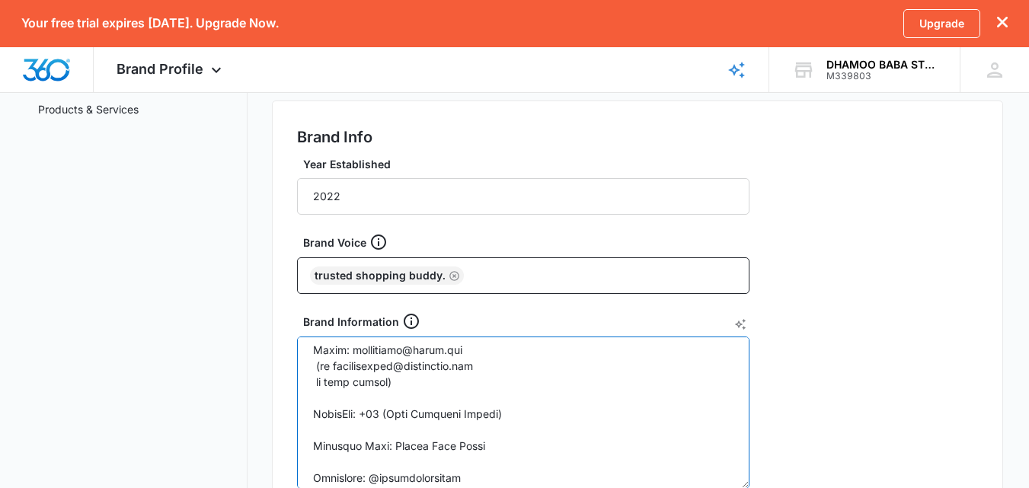
drag, startPoint x: 378, startPoint y: 413, endPoint x: 516, endPoint y: 413, distance: 138.6
click at [516, 413] on textarea "Brand Information" at bounding box center [523, 413] width 452 height 152
drag, startPoint x: 316, startPoint y: 366, endPoint x: 462, endPoint y: 387, distance: 147.7
click at [462, 387] on textarea "Brand Information" at bounding box center [523, 413] width 452 height 152
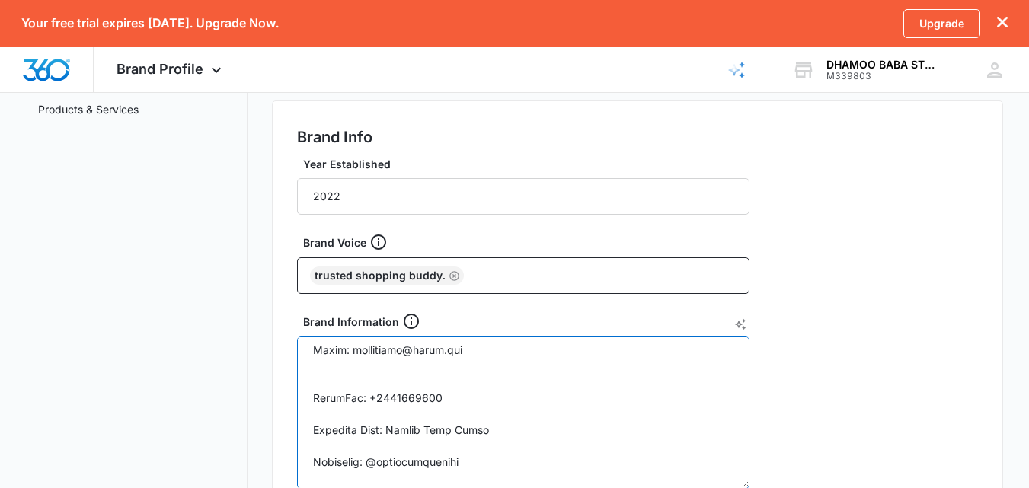
click at [481, 351] on textarea "Brand Information" at bounding box center [523, 413] width 452 height 152
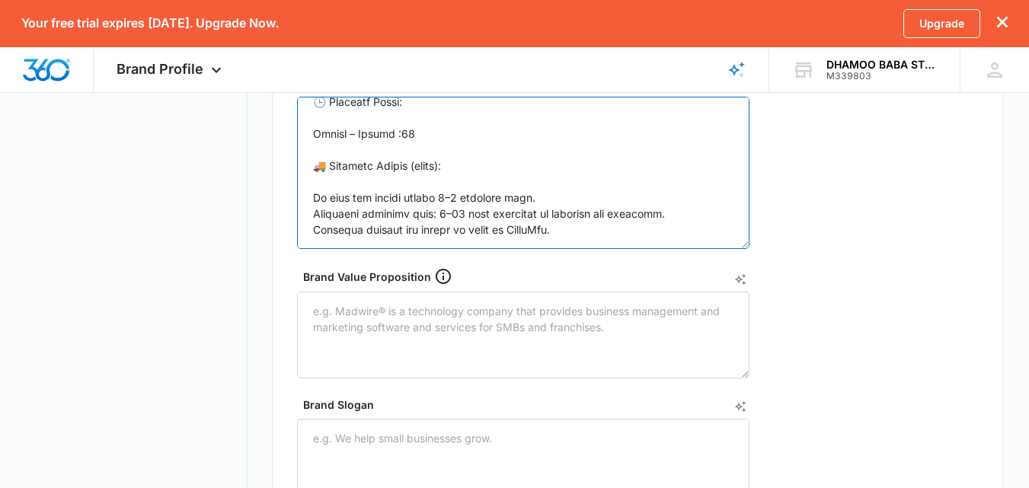
scroll to position [543, 0]
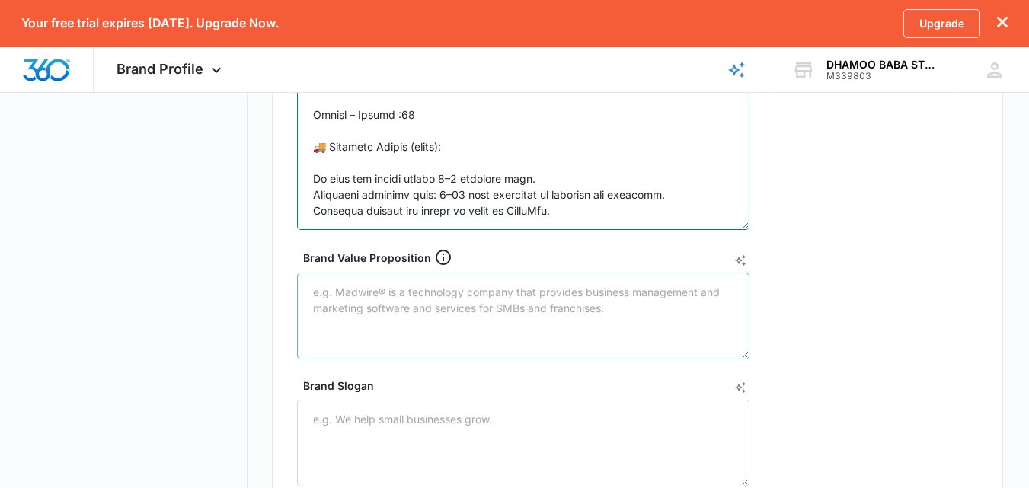
type textarea "🧾 Lorem Ipsu: Dolors Amet Conse 🧭 Adipi Elitsedd: E-Temporin / Utlabo Etdolo / …"
click at [441, 310] on textarea "Brand Value Proposition" at bounding box center [523, 316] width 452 height 87
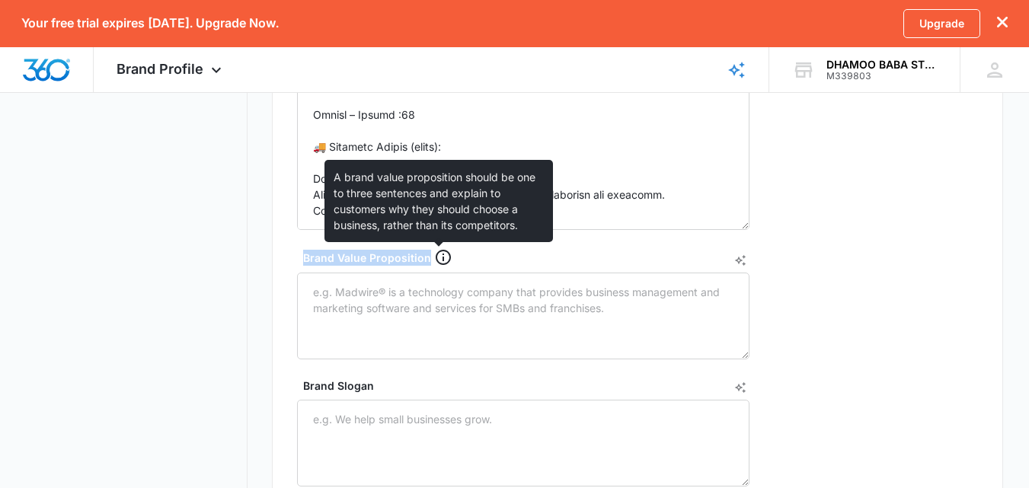
drag, startPoint x: 303, startPoint y: 257, endPoint x: 439, endPoint y: 259, distance: 136.3
click at [439, 259] on div "Brand Value Proposition" at bounding box center [529, 257] width 452 height 18
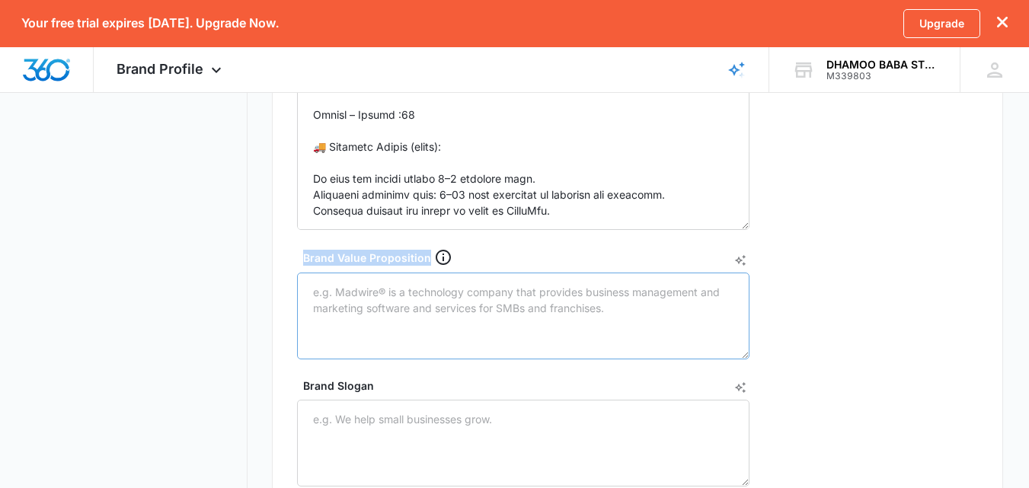
copy div "Brand Value Proposition"
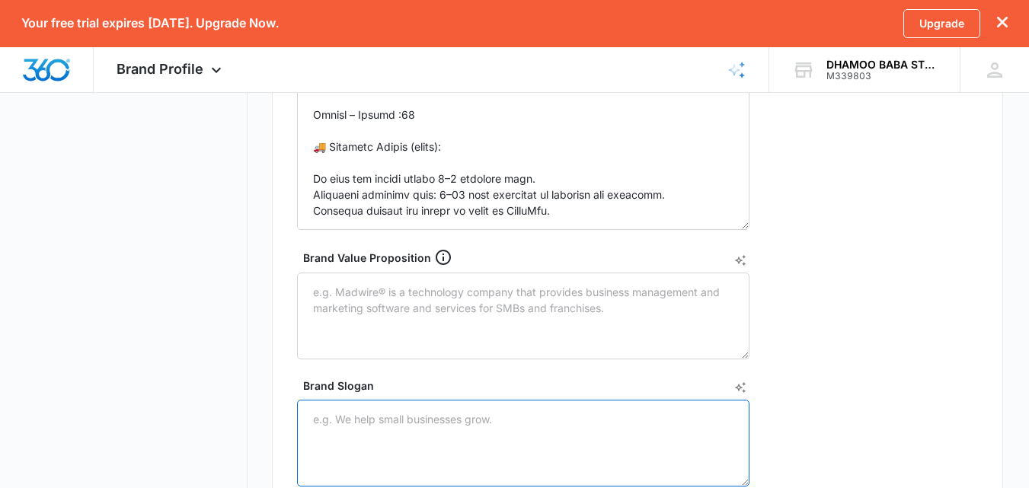
click at [553, 446] on textarea "Brand Slogan" at bounding box center [523, 443] width 452 height 87
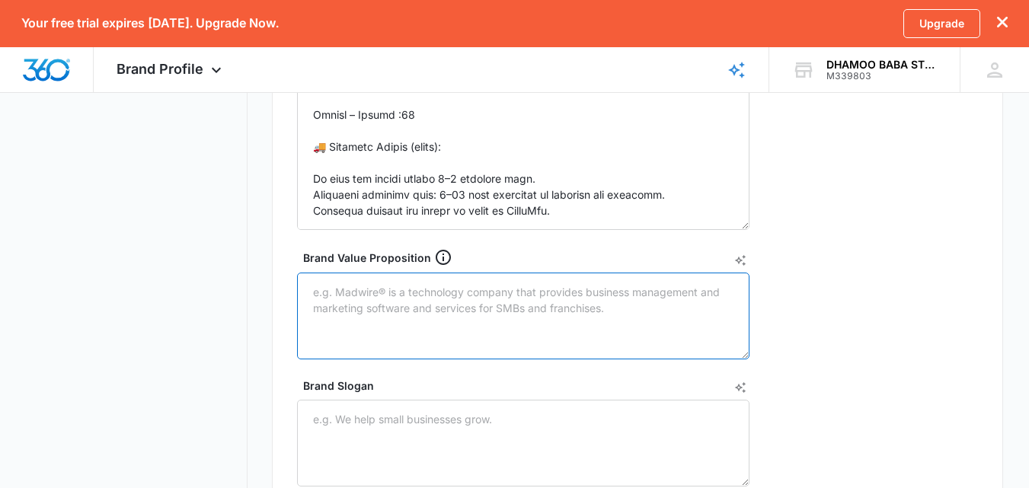
click at [579, 330] on textarea "Brand Value Proposition" at bounding box center [523, 316] width 452 height 87
paste textarea "[PERSON_NAME] Store brings together trusted suppliers and trending products in …"
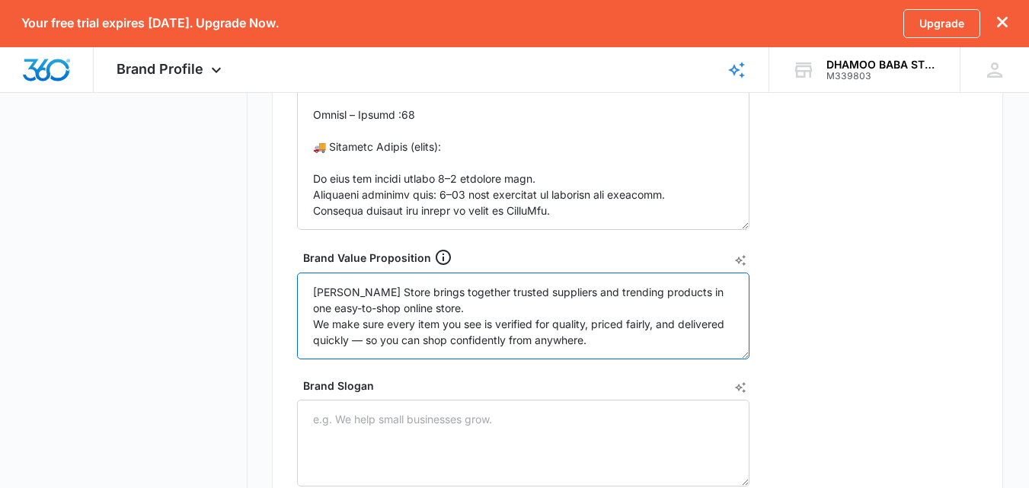
type textarea "[PERSON_NAME] Store brings together trusted suppliers and trending products in …"
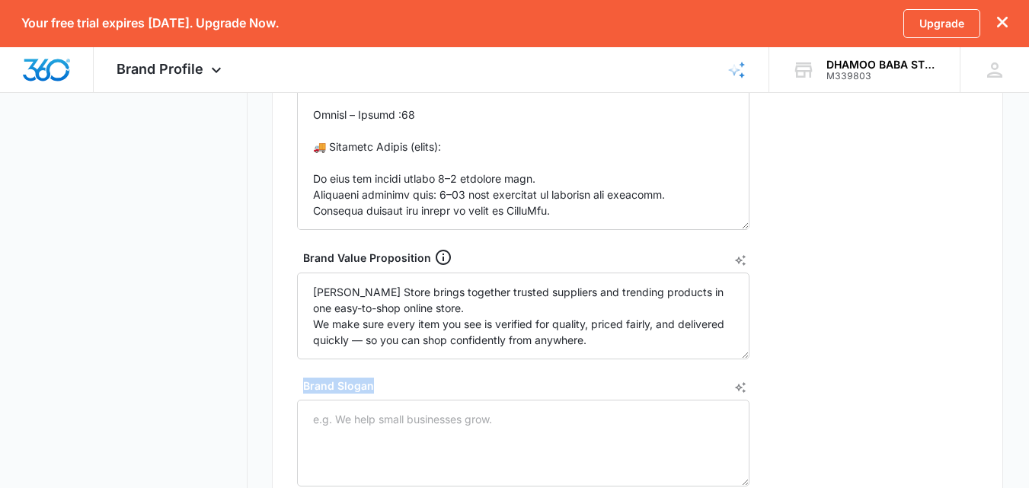
drag, startPoint x: 305, startPoint y: 386, endPoint x: 402, endPoint y: 394, distance: 97.8
click at [402, 394] on div "Brand Slogan" at bounding box center [523, 432] width 452 height 109
copy label "Brand Slogan"
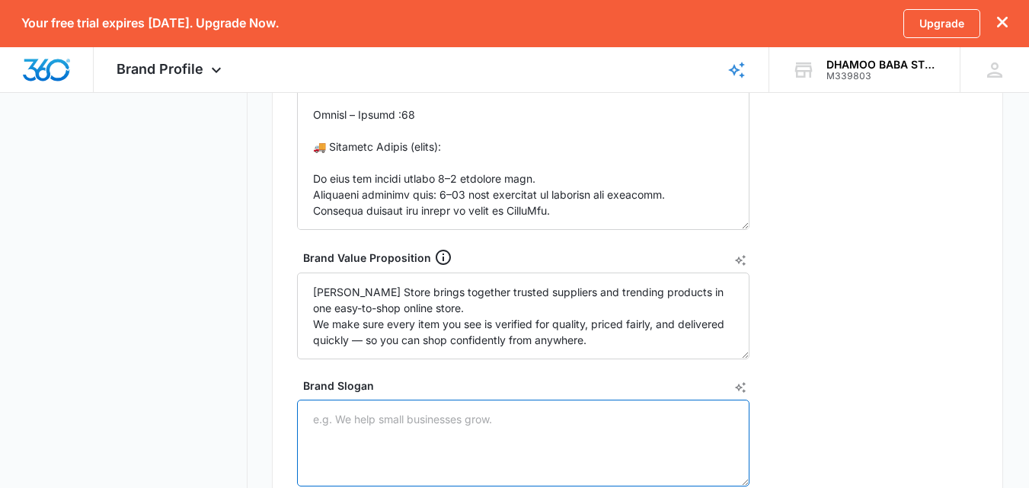
click at [535, 462] on textarea "Brand Slogan" at bounding box center [523, 443] width 452 height 87
paste textarea "“Shop Easy, Shop Dhamoo Baba.”"
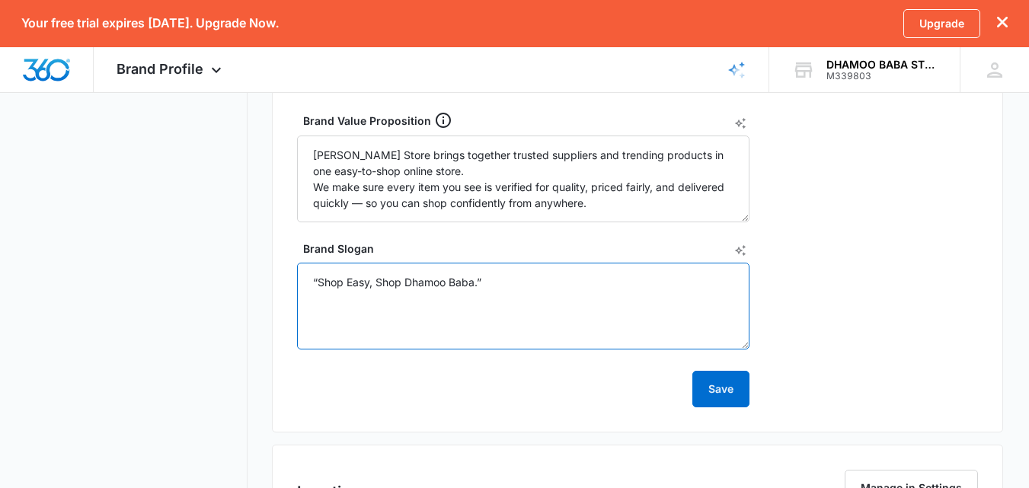
scroll to position [808, 0]
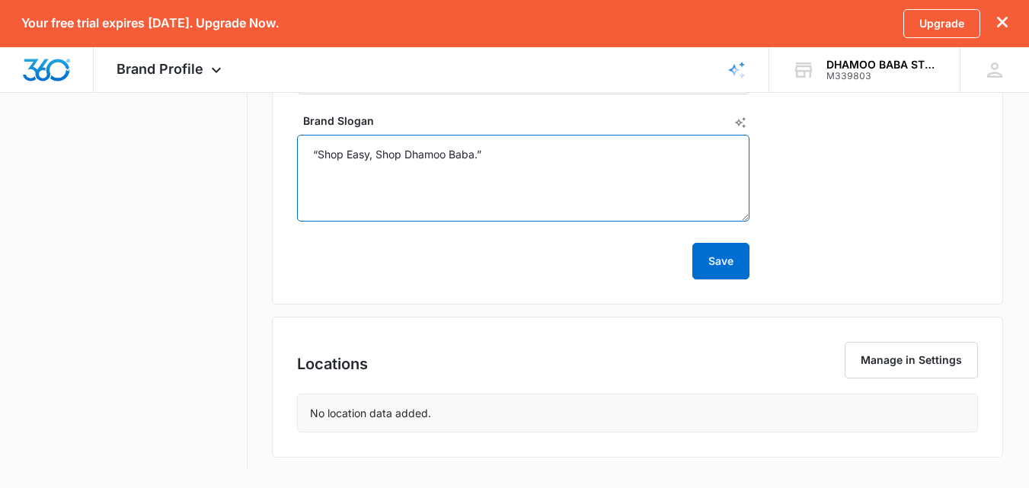
type textarea "“Shop Easy, Shop Dhamoo Baba.”"
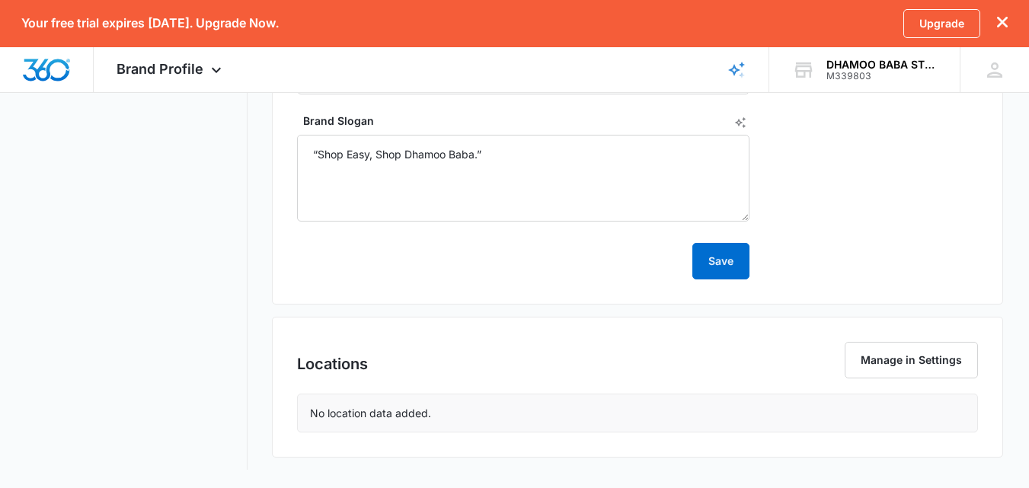
click at [697, 410] on div "No location data added." at bounding box center [637, 412] width 679 height 37
click at [876, 356] on button "Manage in Settings" at bounding box center [910, 360] width 133 height 37
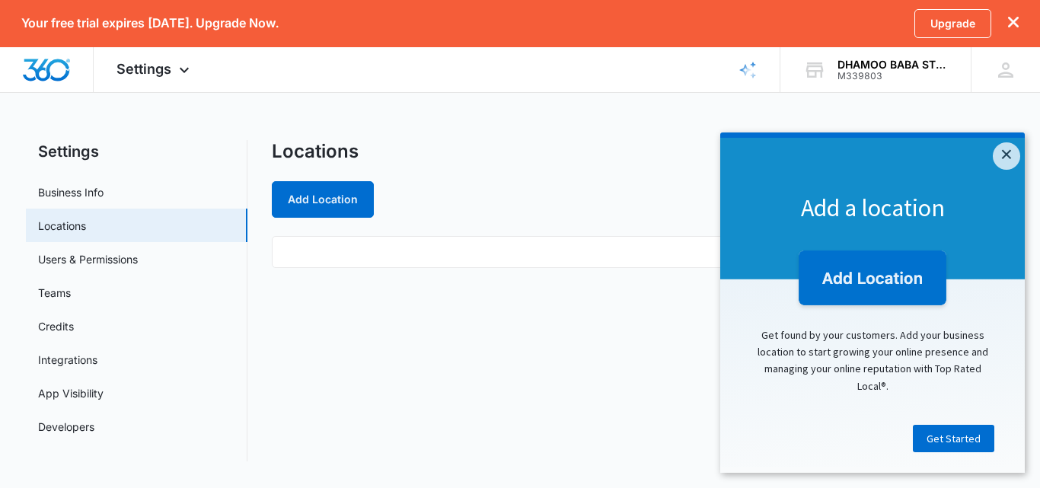
click at [302, 180] on div "Locations Add Location" at bounding box center [643, 179] width 742 height 78
click at [318, 196] on button "Add Location" at bounding box center [323, 199] width 102 height 37
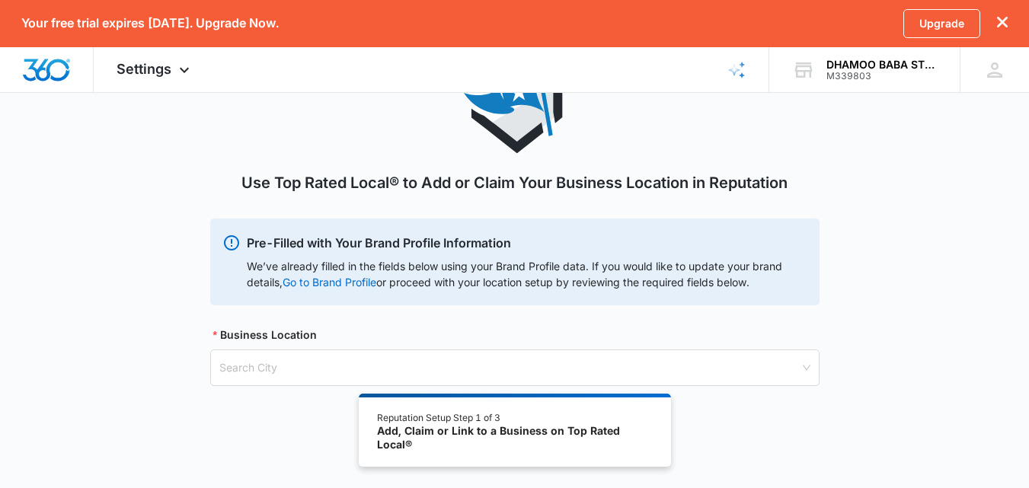
scroll to position [129, 0]
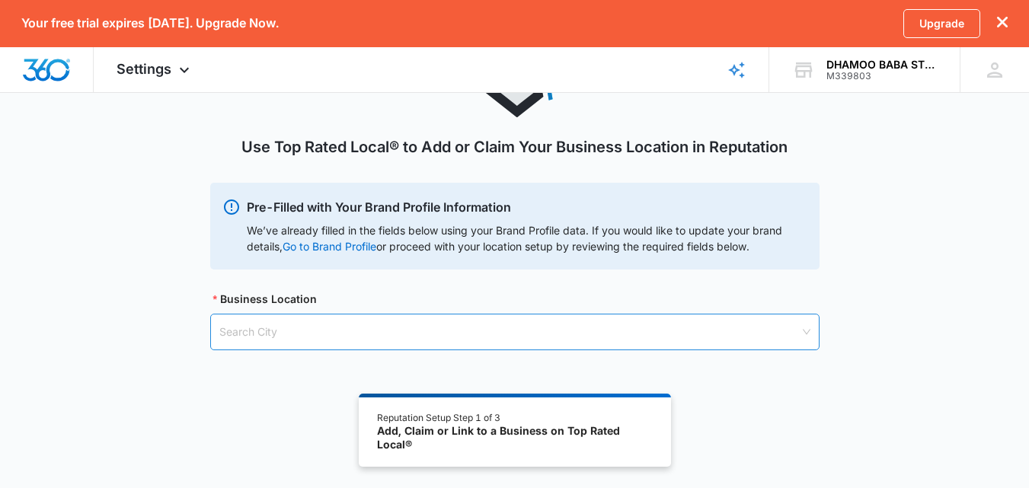
click at [699, 330] on input "search" at bounding box center [509, 331] width 580 height 35
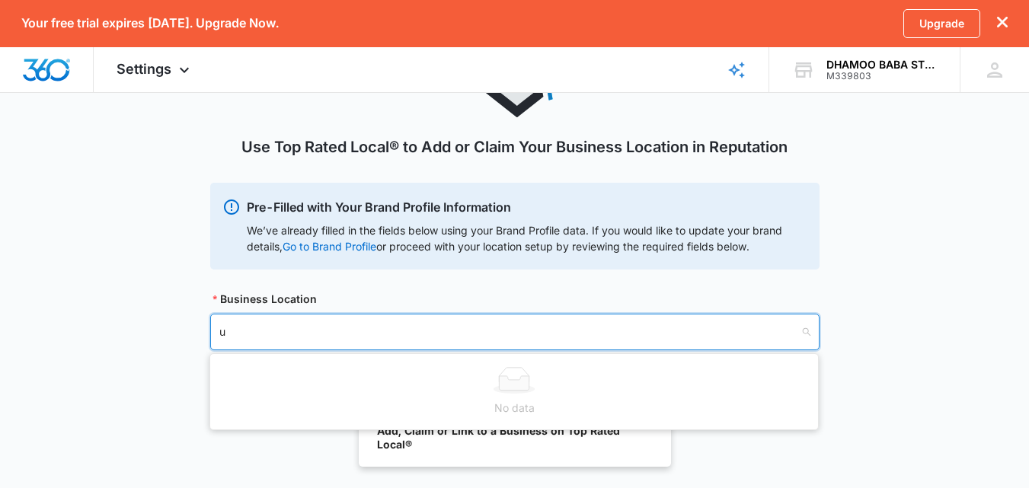
type input "un"
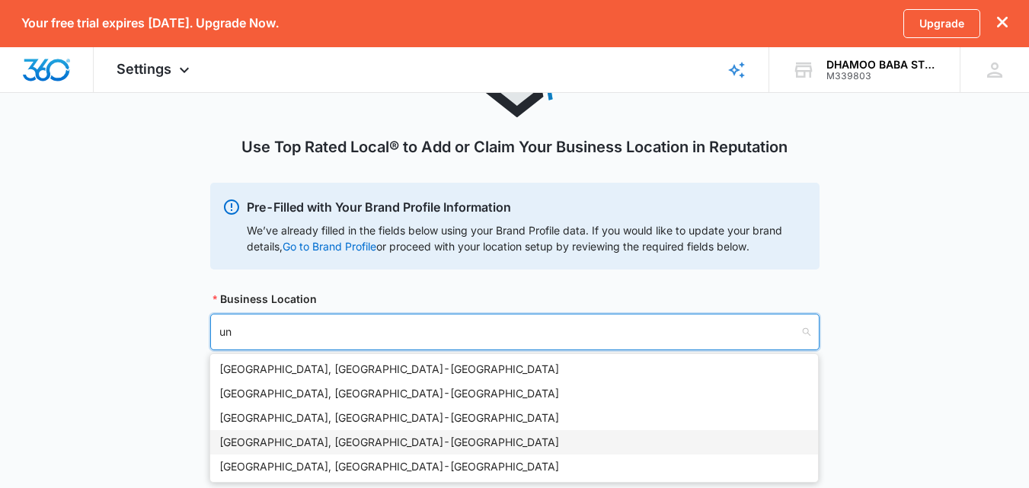
click at [506, 441] on div "[GEOGRAPHIC_DATA], [GEOGRAPHIC_DATA] - [GEOGRAPHIC_DATA]" at bounding box center [513, 442] width 589 height 17
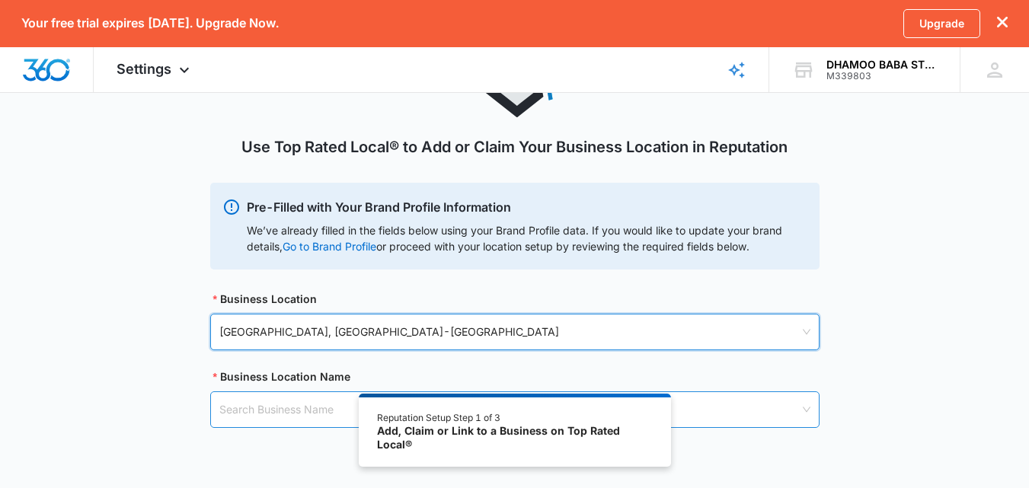
click at [334, 406] on input "search" at bounding box center [509, 409] width 580 height 35
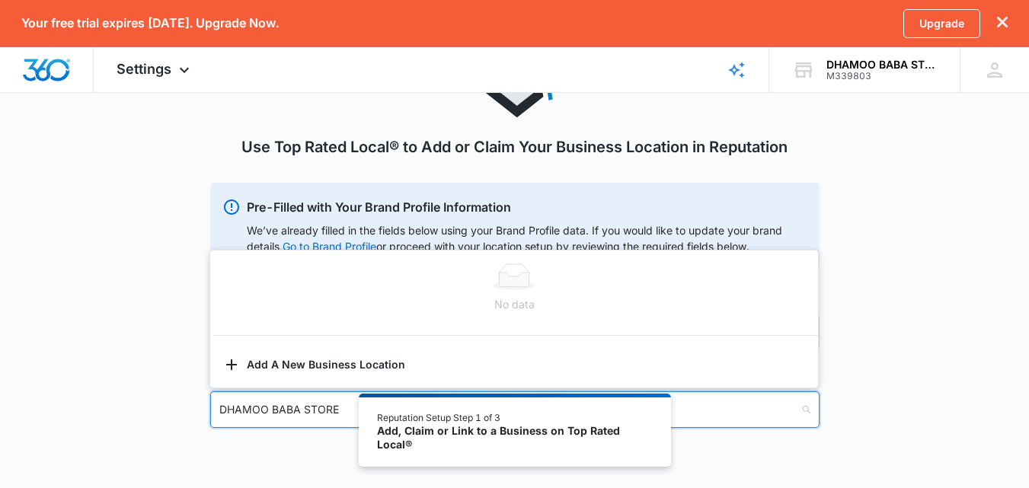
type input "DHAMOO BABA STORE"
click at [312, 442] on div "Use Top Rated Local® to Add or Claim Your Business Location in Reputation Pre-F…" at bounding box center [514, 238] width 609 height 454
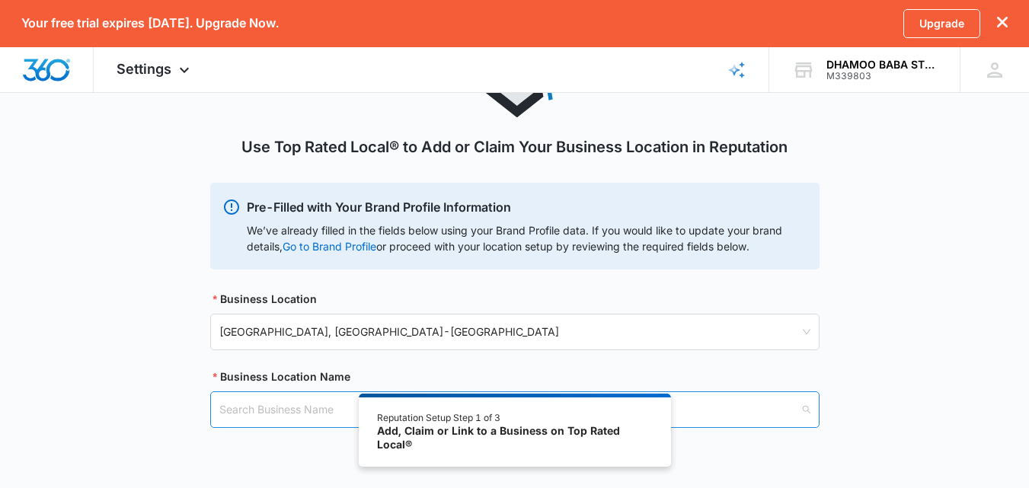
click at [316, 422] on input "search" at bounding box center [509, 409] width 580 height 35
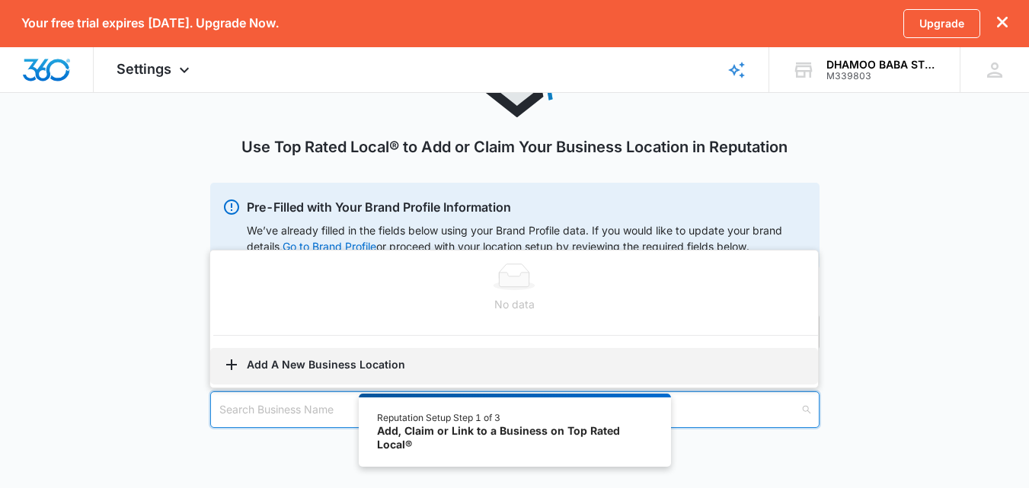
click at [352, 359] on button "Add A New Business Location" at bounding box center [514, 366] width 608 height 37
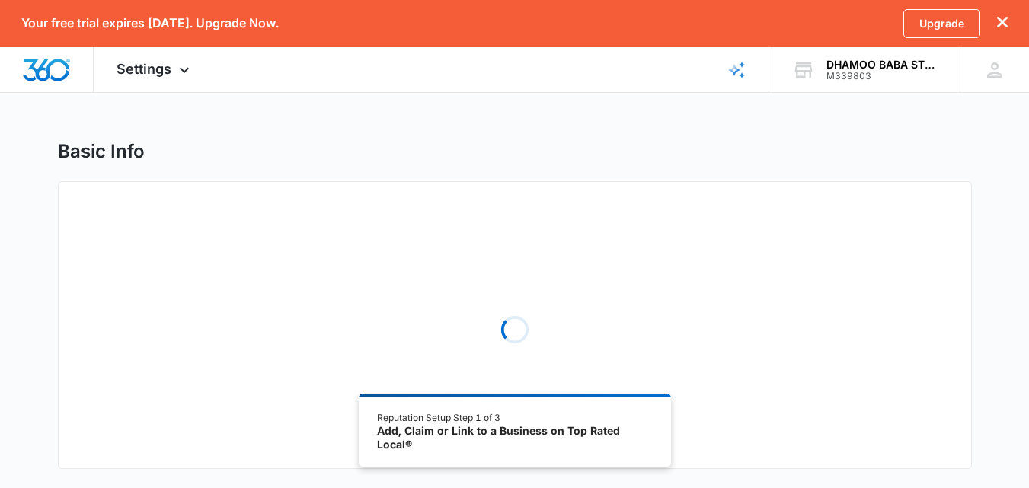
select select "[US_STATE]"
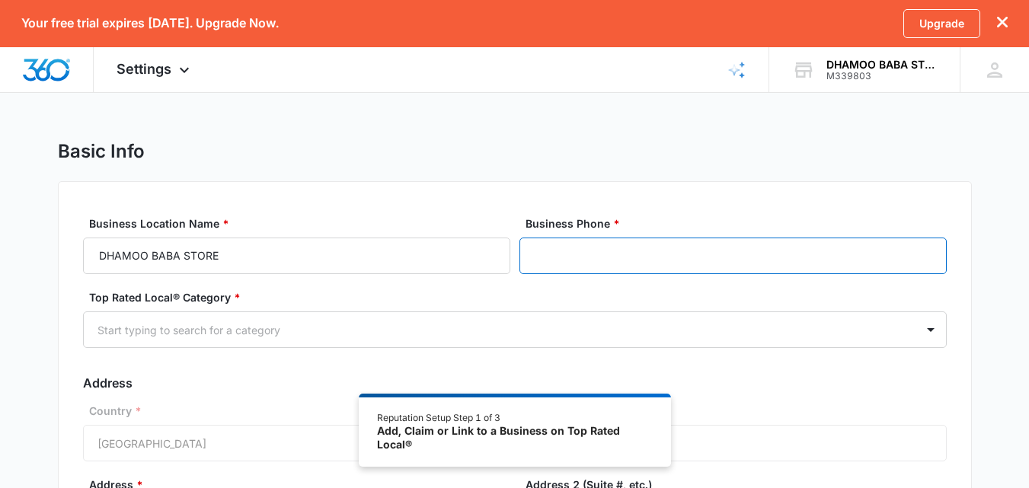
click at [603, 247] on input "Business Phone *" at bounding box center [732, 256] width 427 height 37
type input "[PHONE_NUMBER]"
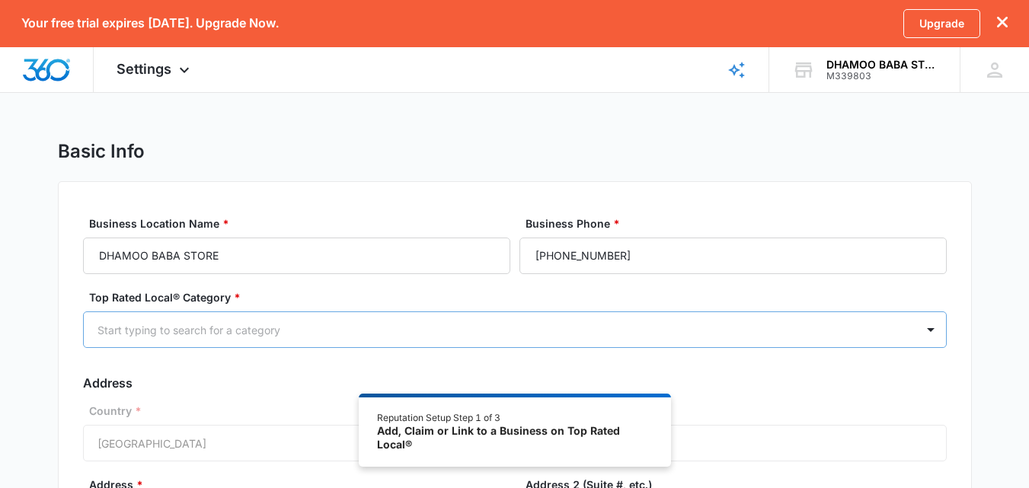
click at [568, 324] on div at bounding box center [496, 330] width 798 height 19
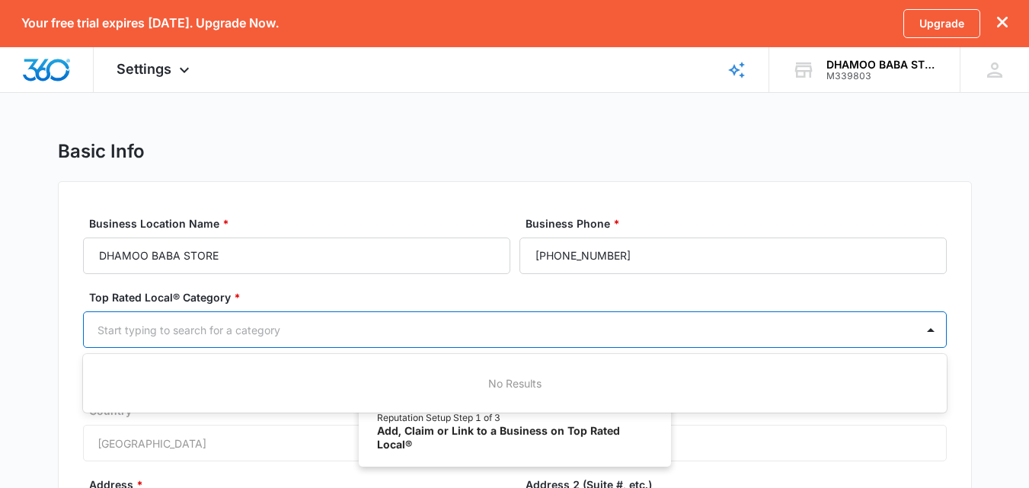
type input "E"
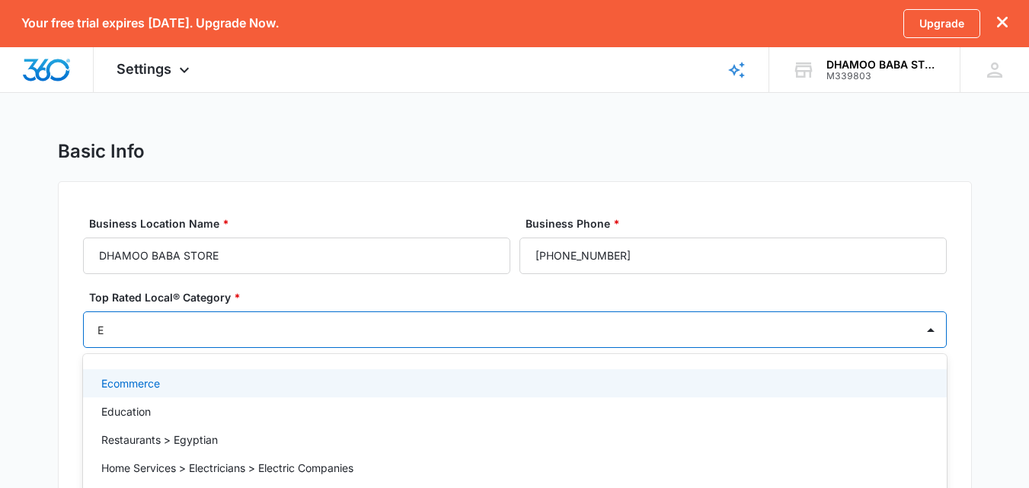
click at [528, 369] on div "Ecommerce" at bounding box center [514, 383] width 863 height 28
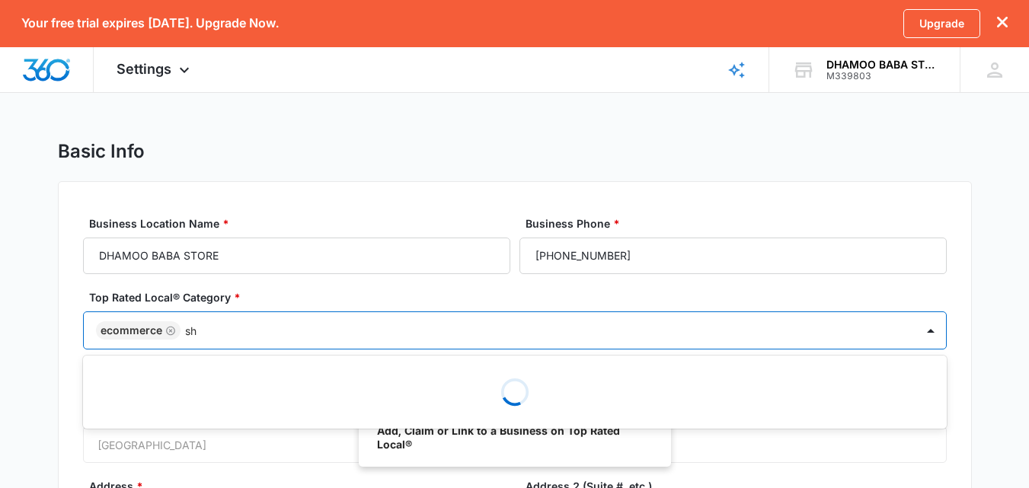
type input "s"
click at [927, 289] on label "Top Rated Local® Category *" at bounding box center [520, 297] width 863 height 16
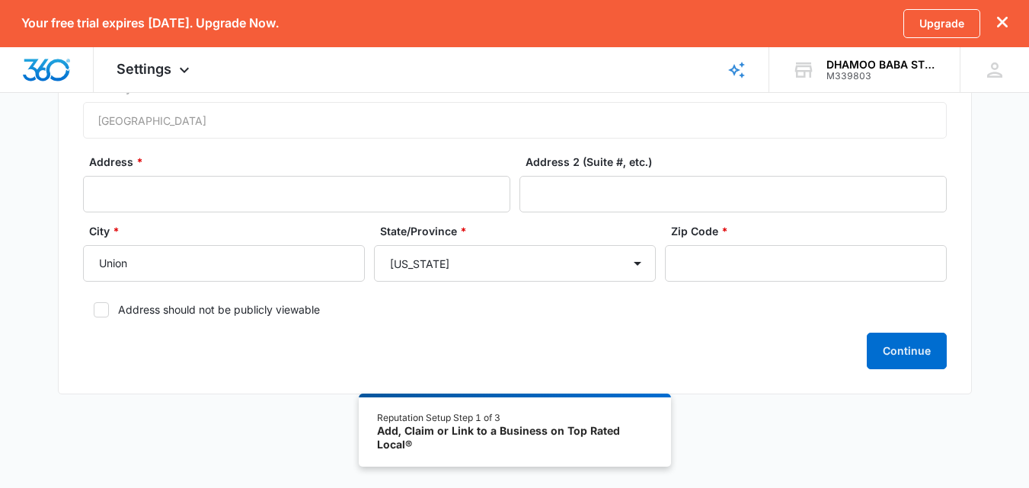
scroll to position [327, 0]
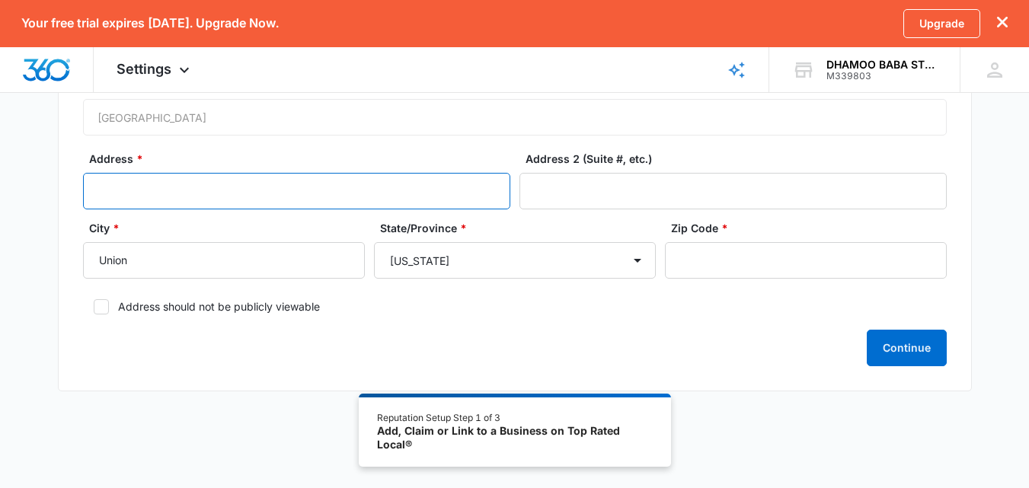
click at [286, 188] on input "Address *" at bounding box center [296, 191] width 427 height 37
type input "[STREET_ADDRESS]"
select select "[US_STATE]"
type input "19118"
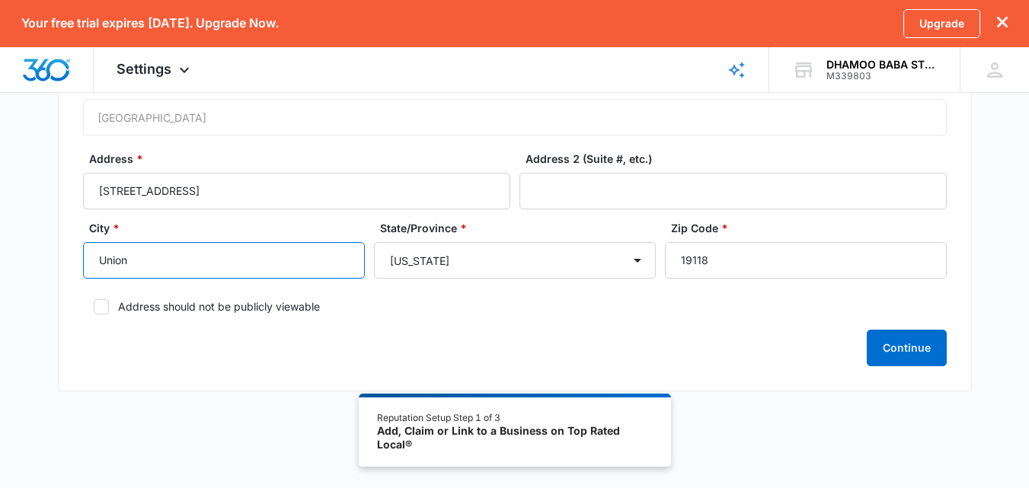
click at [247, 259] on input "Union" at bounding box center [224, 260] width 282 height 37
type input "U"
type input "[GEOGRAPHIC_DATA]"
click at [118, 307] on label "Address should not be publicly viewable" at bounding box center [514, 306] width 863 height 16
click at [94, 307] on input "Address should not be publicly viewable" at bounding box center [88, 307] width 11 height 11
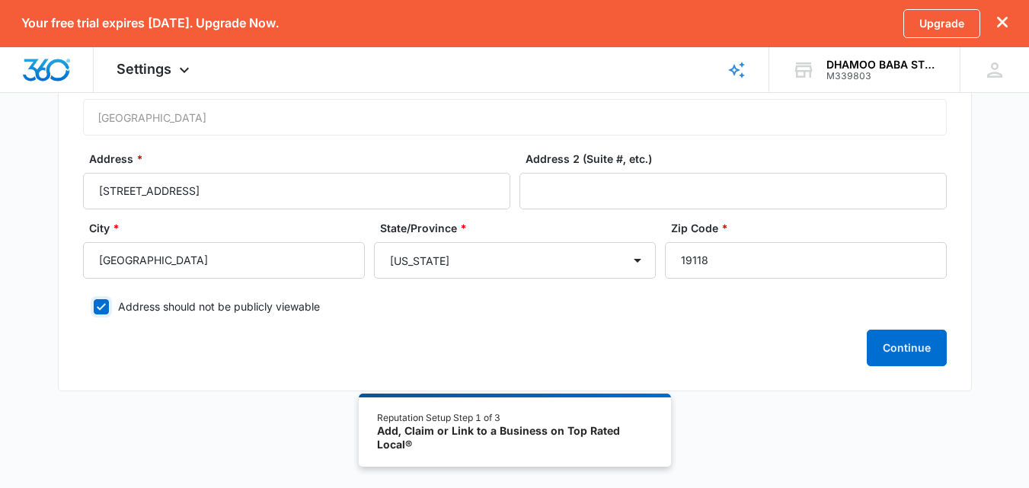
checkbox input "true"
click at [899, 338] on button "Continue" at bounding box center [907, 348] width 80 height 37
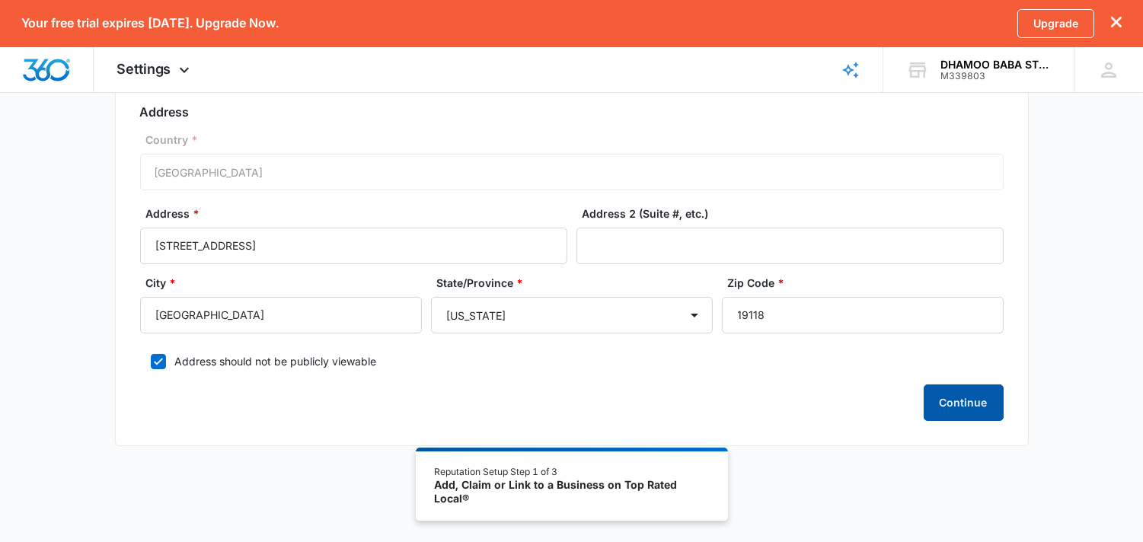
click at [990, 408] on button "Continue" at bounding box center [964, 403] width 80 height 37
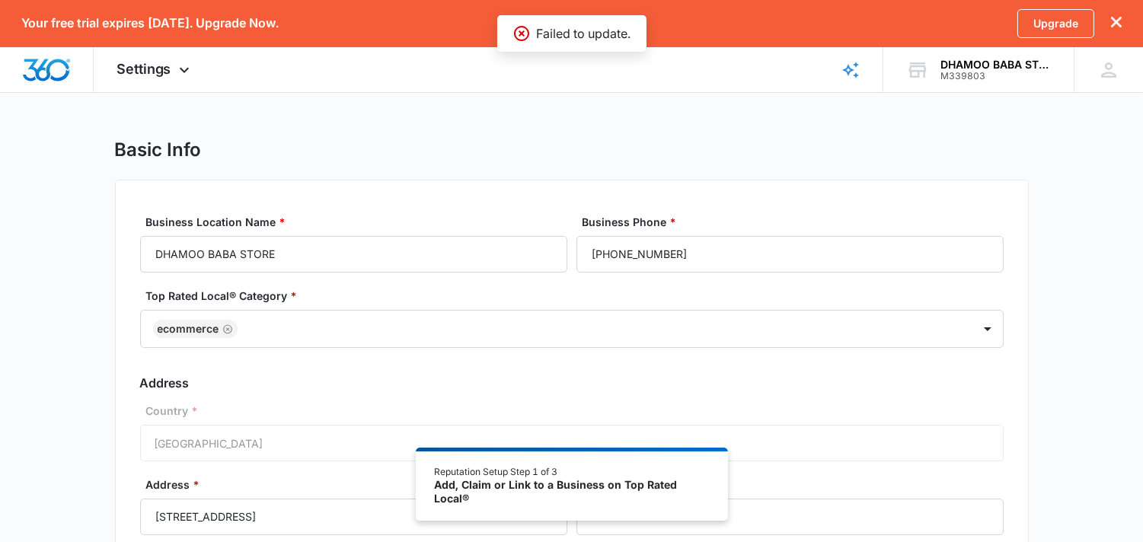
scroll to position [0, 0]
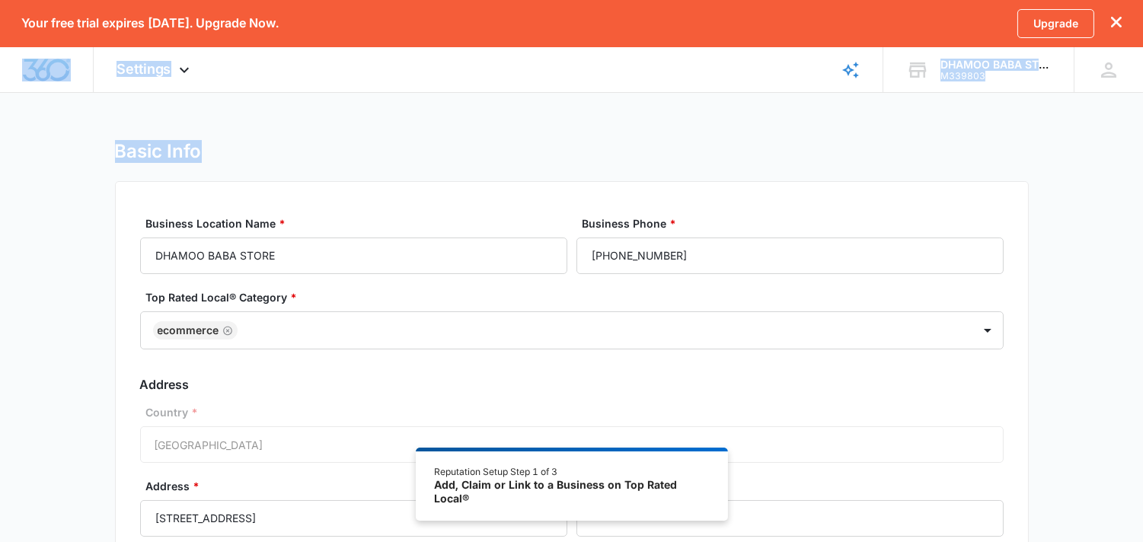
drag, startPoint x: 1139, startPoint y: 136, endPoint x: 1154, endPoint y: 30, distance: 106.2
click at [1039, 30] on html "Your free trial expires [DATE]. Upgrade Now. Upgrade Settings Apps Reputation W…" at bounding box center [571, 271] width 1143 height 542
click at [793, 177] on div "Basic Info Business Location Name * [PERSON_NAME] STORE Business Phone * [PHONE…" at bounding box center [572, 438] width 914 height 597
click at [168, 61] on span "Settings" at bounding box center [144, 69] width 55 height 16
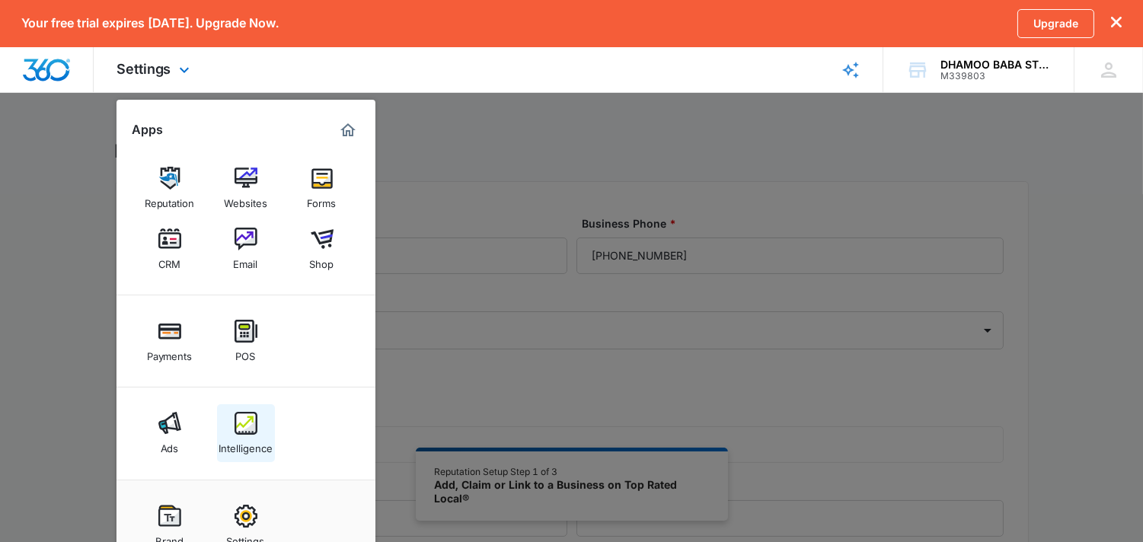
click at [263, 438] on div "Intelligence" at bounding box center [246, 445] width 54 height 20
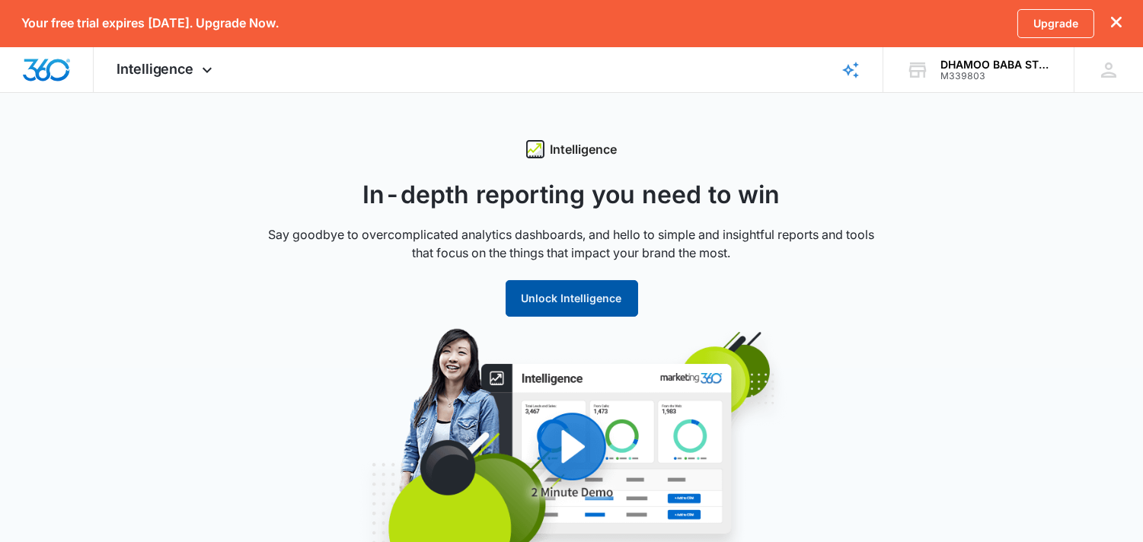
click at [529, 295] on button "Unlock Intelligence" at bounding box center [572, 298] width 132 height 37
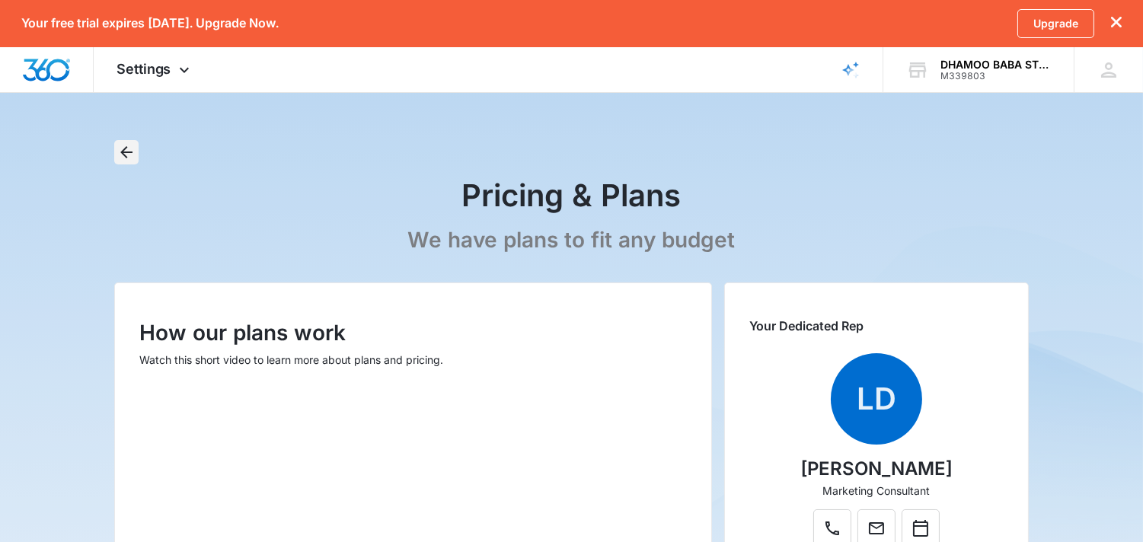
click at [127, 153] on icon "Back" at bounding box center [126, 152] width 18 height 18
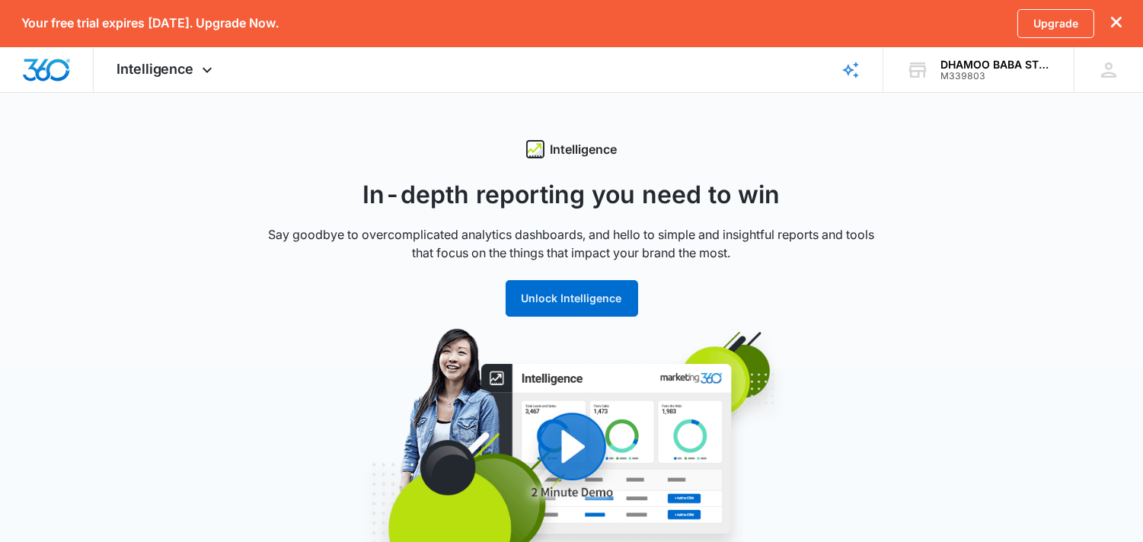
select select "[US_STATE]"
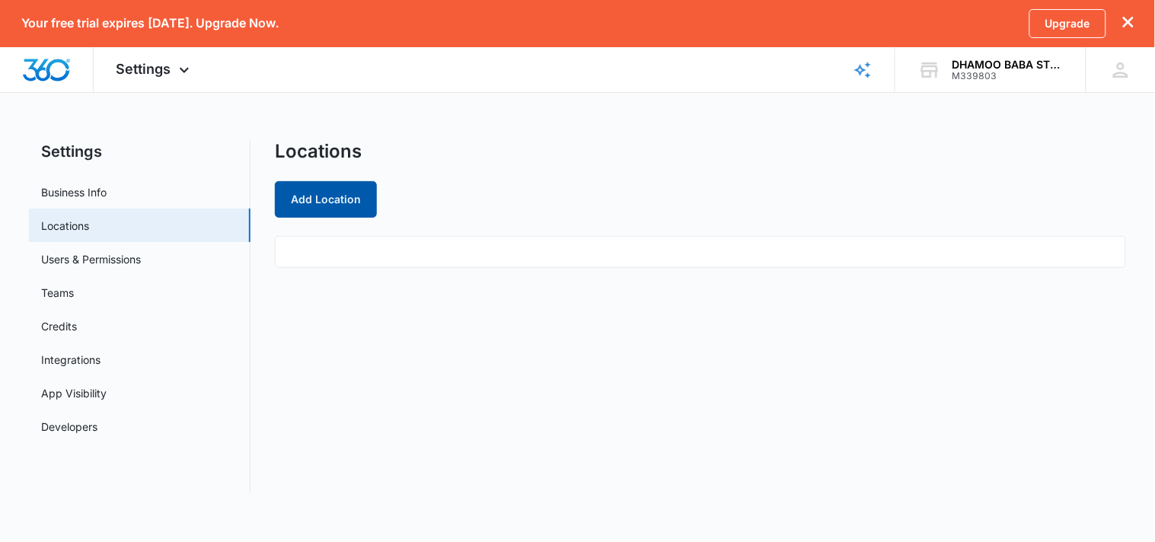
click at [308, 190] on button "Add Location" at bounding box center [326, 199] width 102 height 37
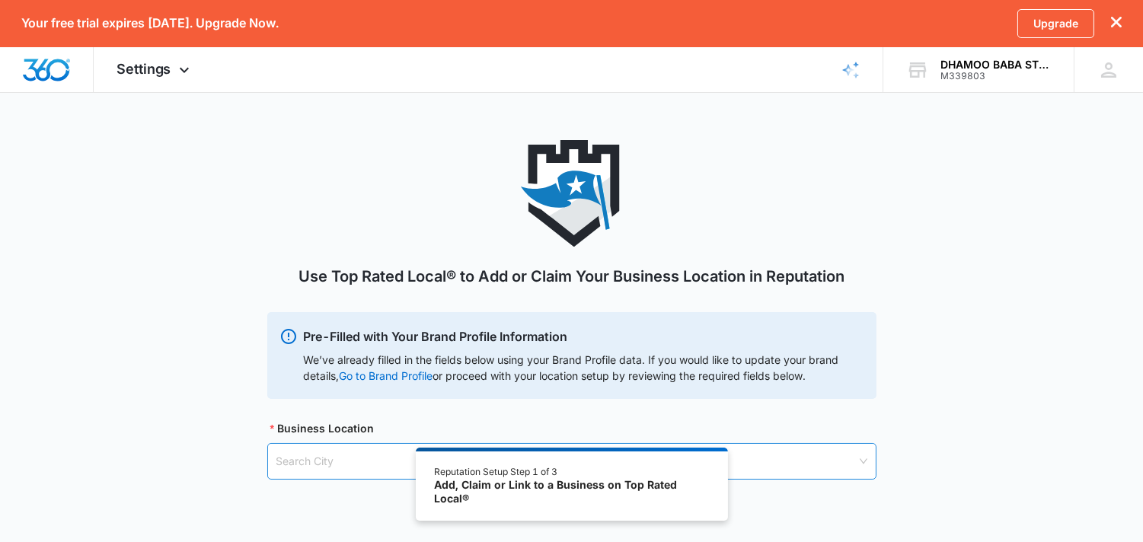
click at [351, 460] on input "search" at bounding box center [566, 461] width 580 height 35
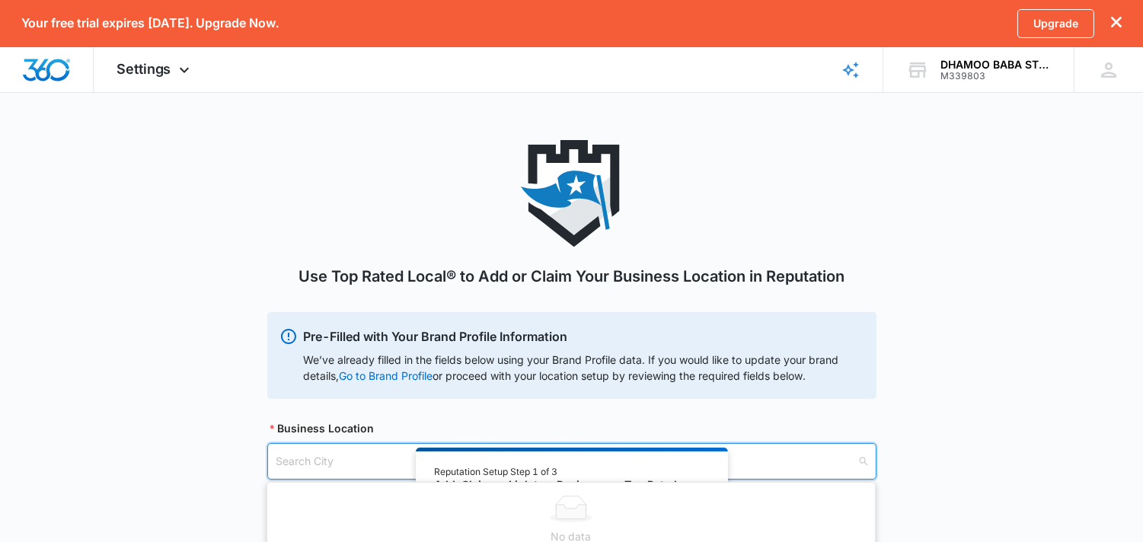
type input "a"
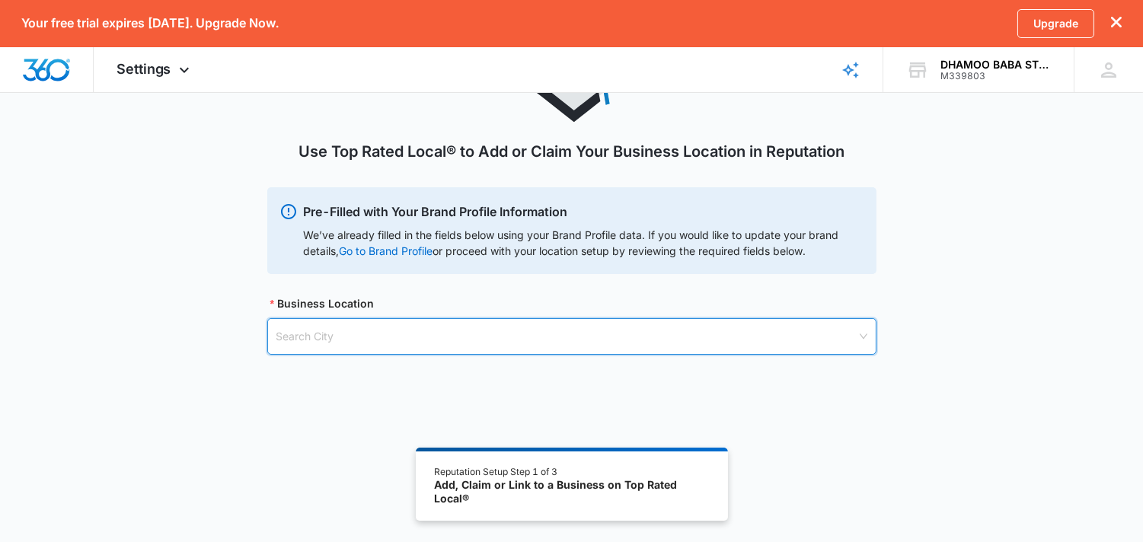
scroll to position [129, 0]
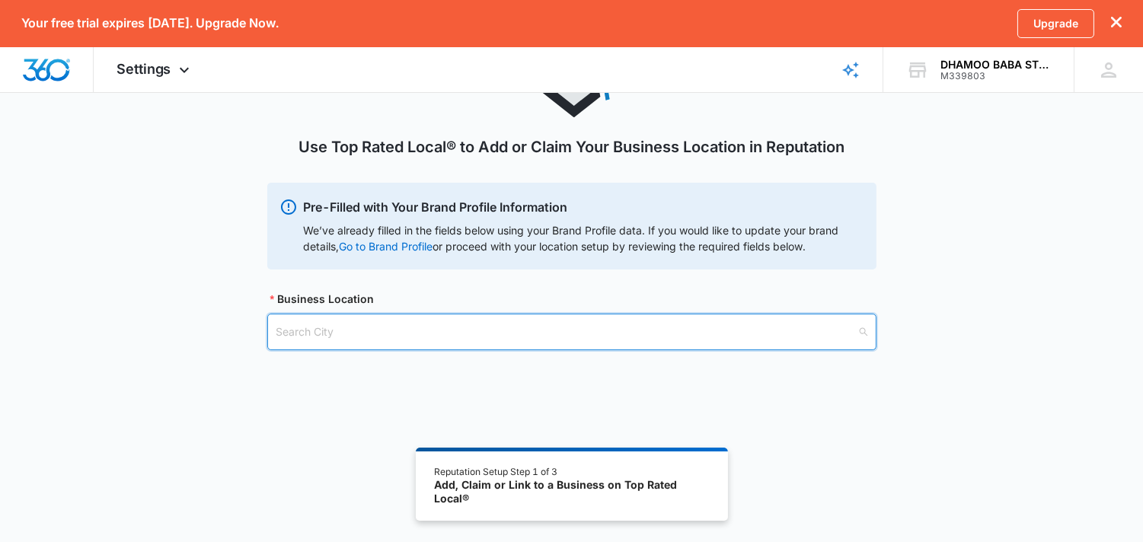
click at [569, 327] on input "search" at bounding box center [566, 331] width 580 height 35
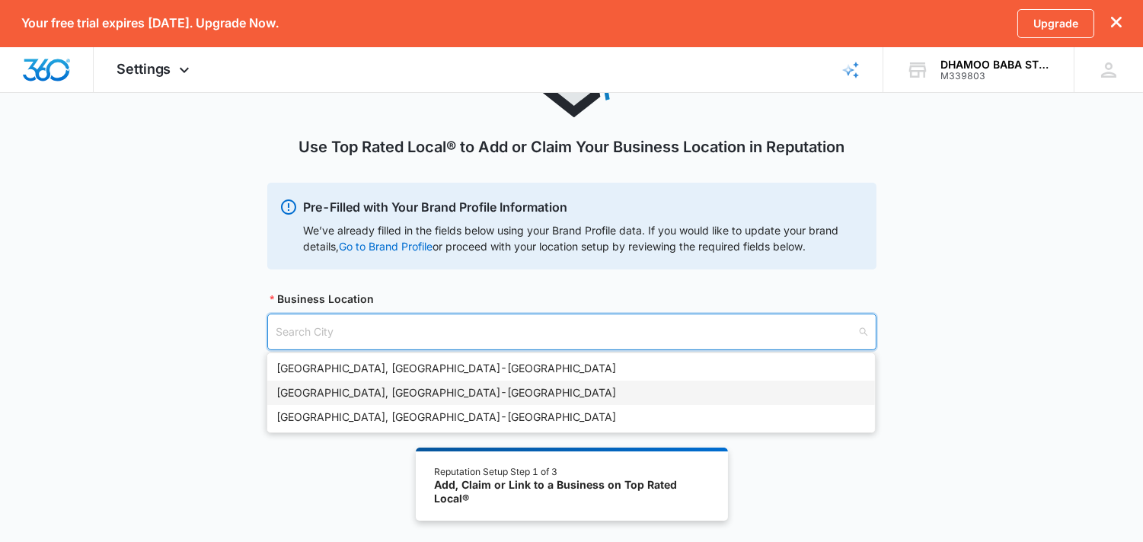
click at [521, 404] on div "[GEOGRAPHIC_DATA], [GEOGRAPHIC_DATA] - [GEOGRAPHIC_DATA]" at bounding box center [571, 393] width 608 height 24
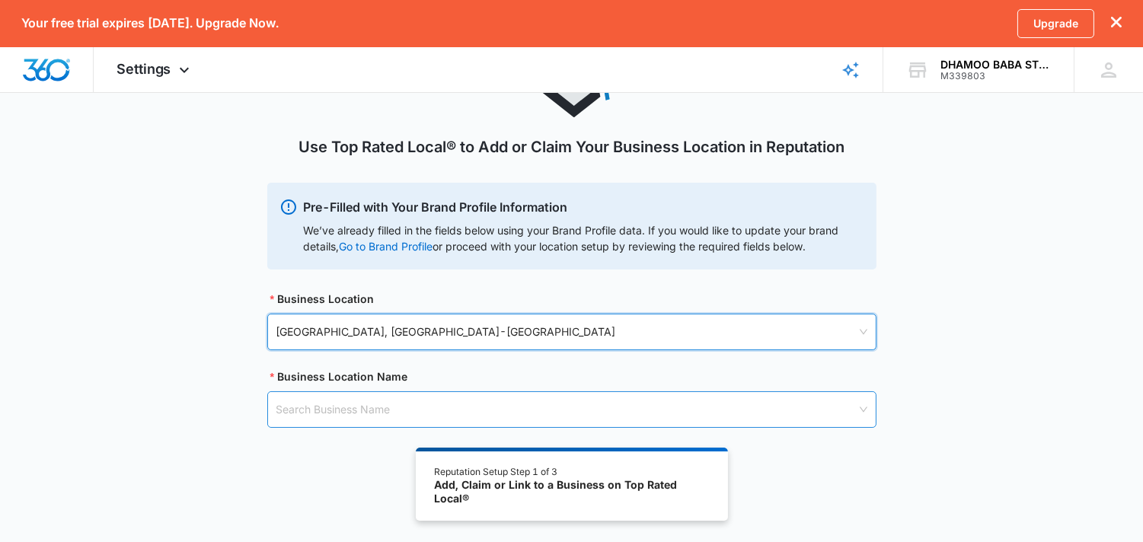
click at [573, 401] on input "search" at bounding box center [566, 409] width 580 height 35
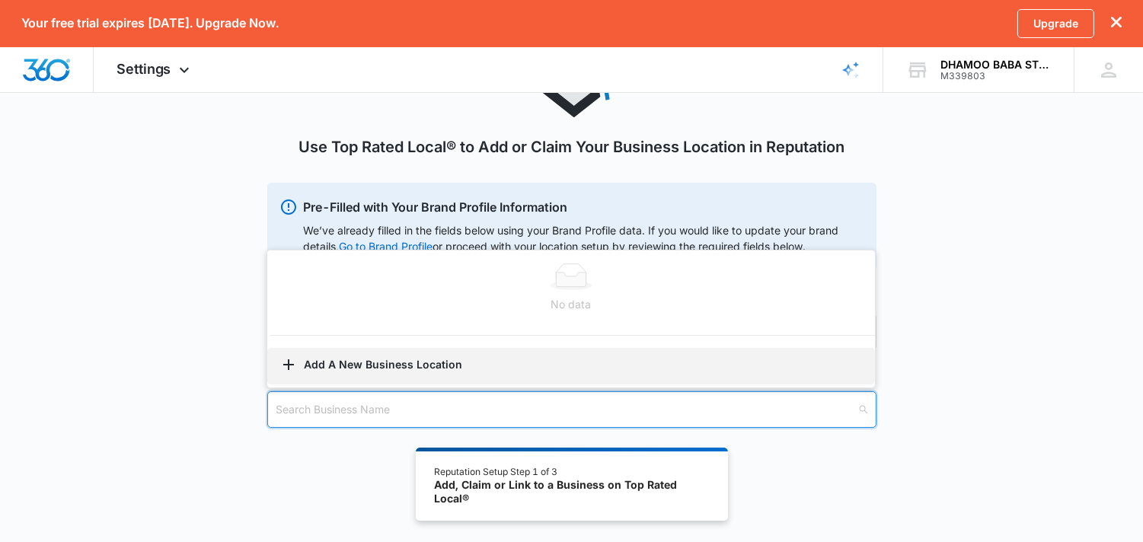
click at [546, 356] on button "Add A New Business Location" at bounding box center [571, 366] width 608 height 37
select select "[US_STATE]"
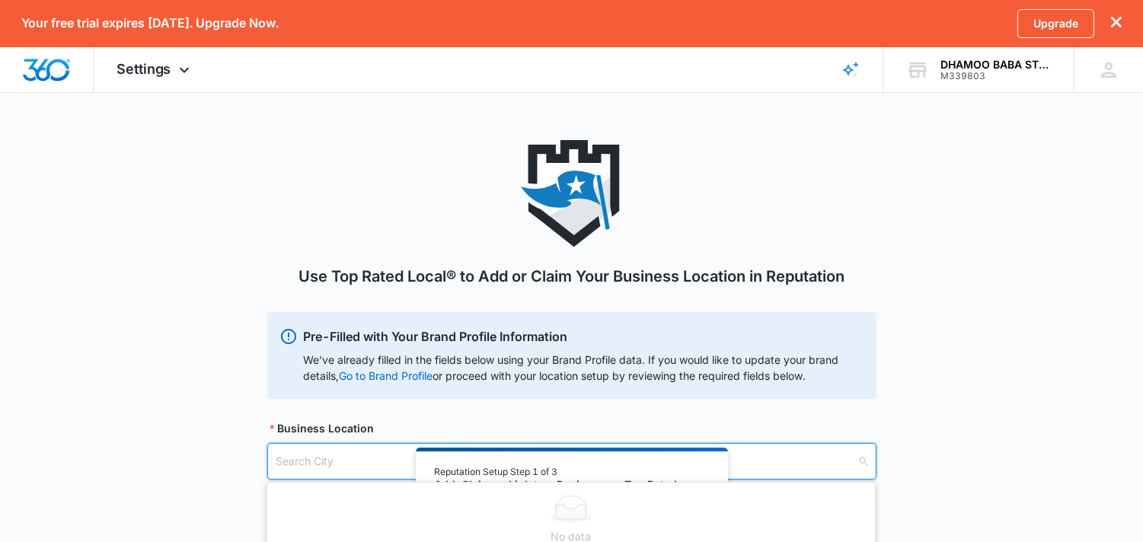
click at [354, 466] on input "search" at bounding box center [566, 461] width 580 height 35
type input "ph"
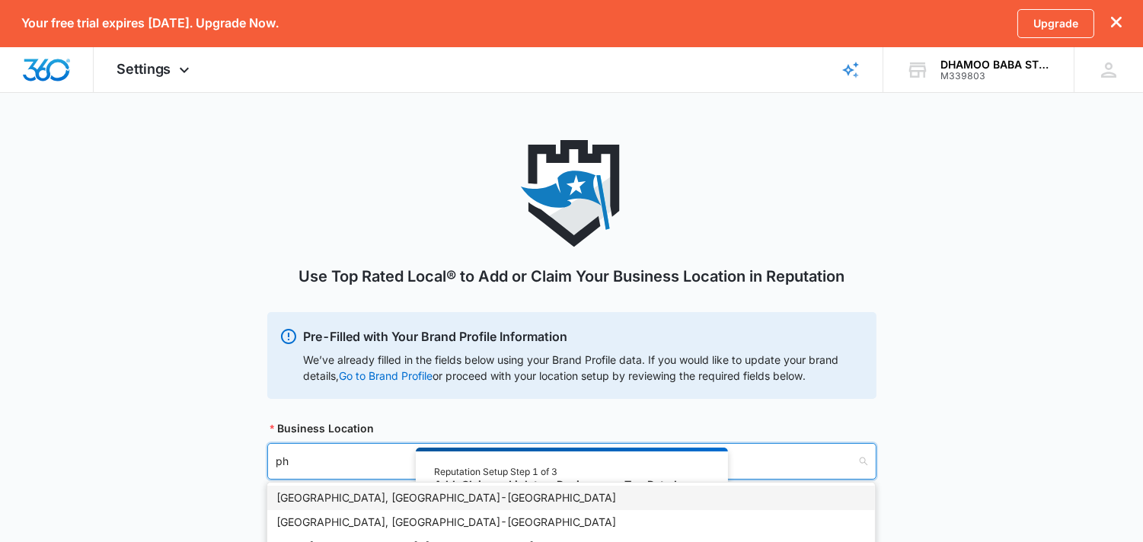
click at [354, 487] on div "[GEOGRAPHIC_DATA], [GEOGRAPHIC_DATA] - [GEOGRAPHIC_DATA]" at bounding box center [570, 498] width 589 height 17
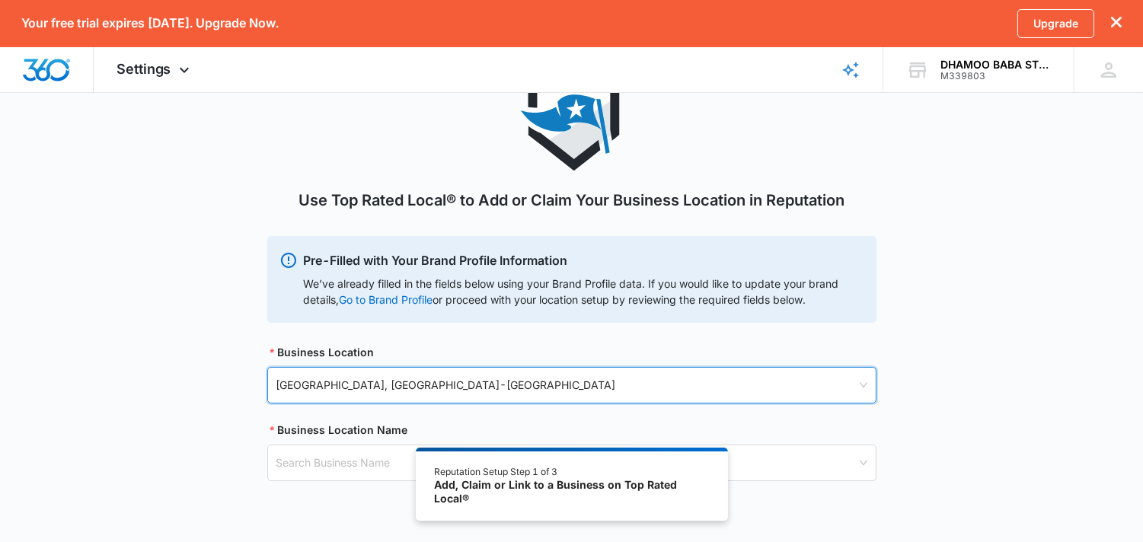
scroll to position [130, 0]
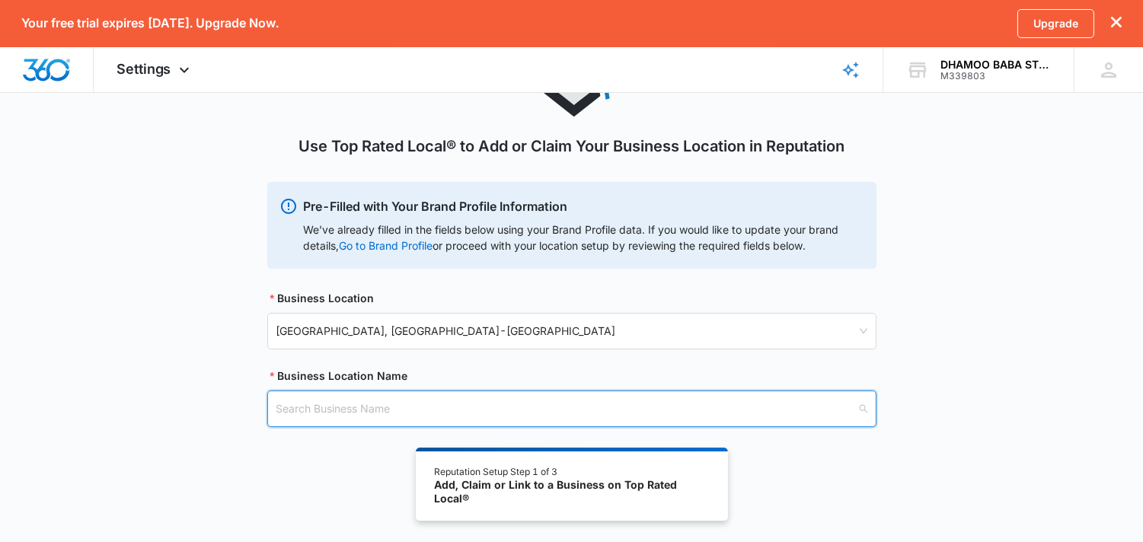
click at [774, 417] on input "search" at bounding box center [566, 408] width 580 height 35
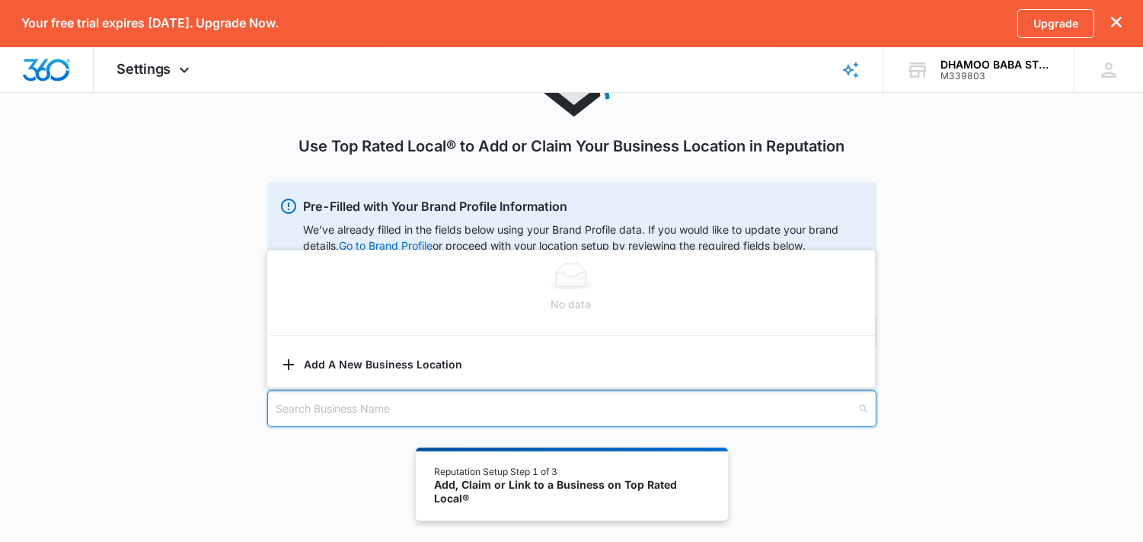
type input "d"
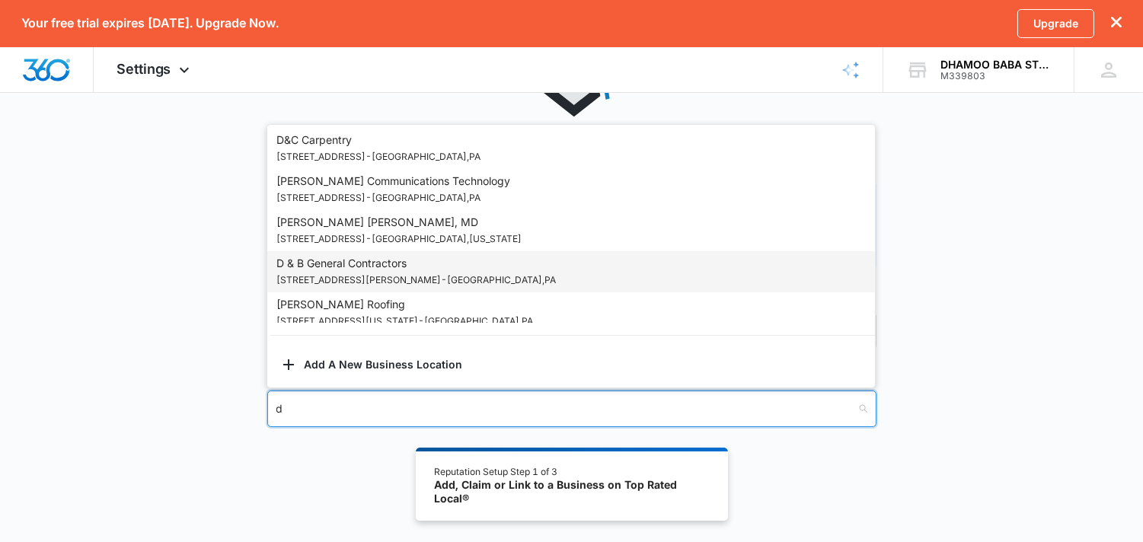
click at [675, 271] on div "D & B General Contractors [STREET_ADDRESS][PERSON_NAME]" at bounding box center [570, 272] width 589 height 34
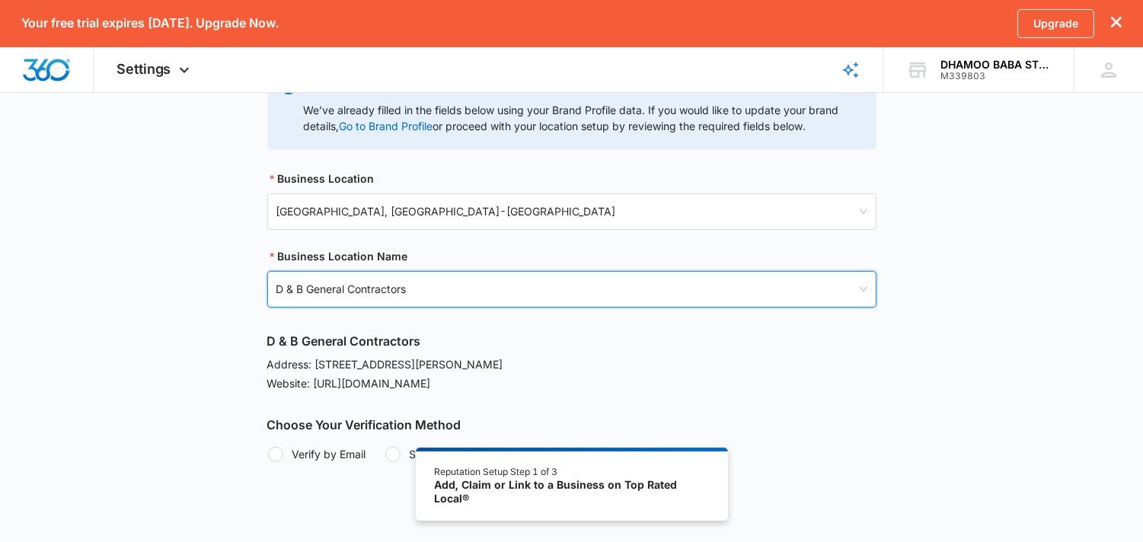
scroll to position [291, 0]
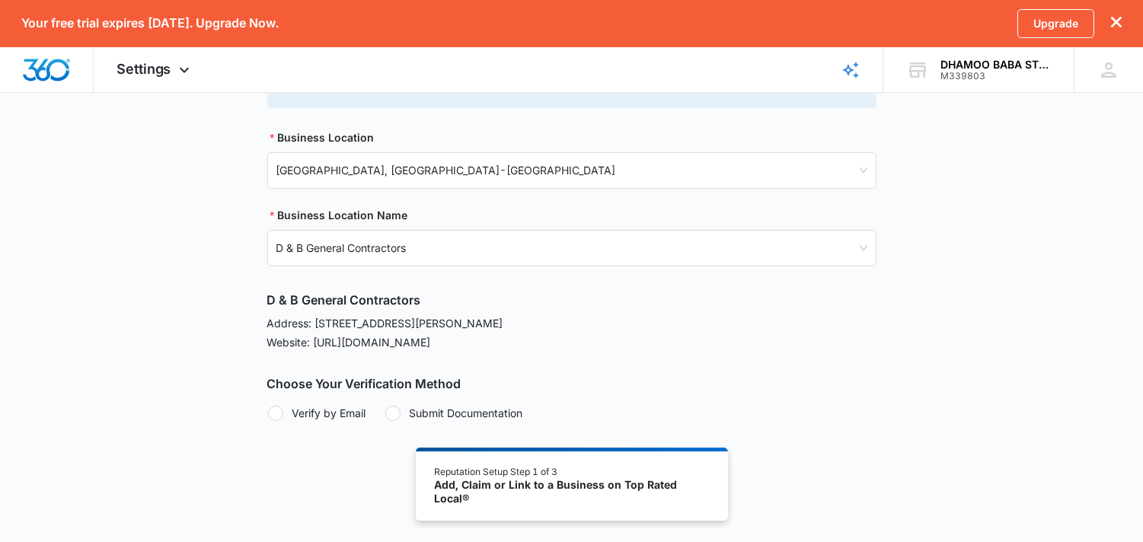
click at [275, 416] on div at bounding box center [275, 413] width 15 height 15
click at [268, 413] on input "Verify by Email" at bounding box center [267, 413] width 1 height 1
radio input "true"
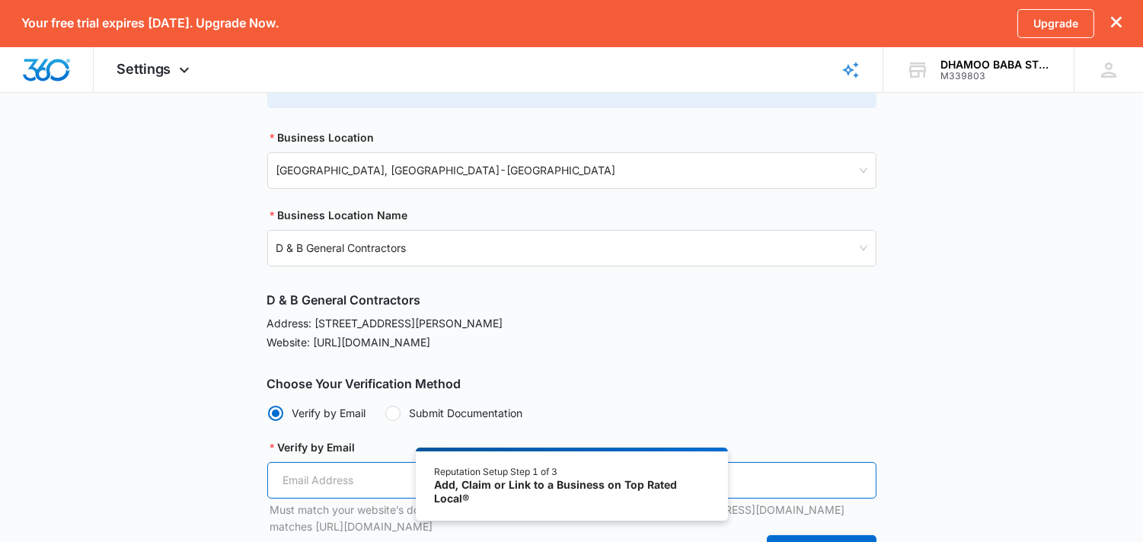
click at [314, 480] on input "Verify by Email" at bounding box center [571, 480] width 609 height 37
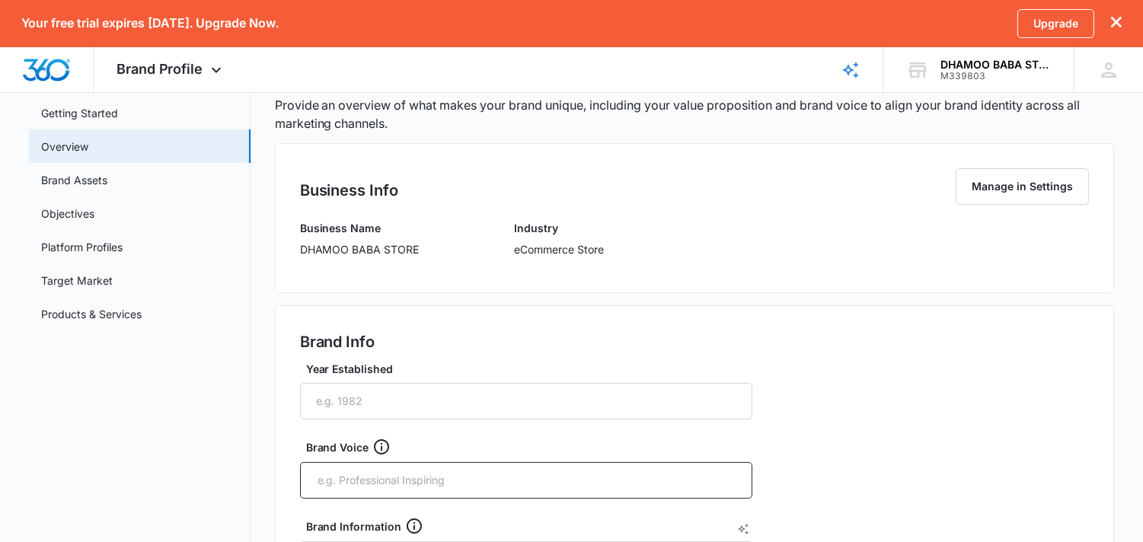
scroll to position [347, 0]
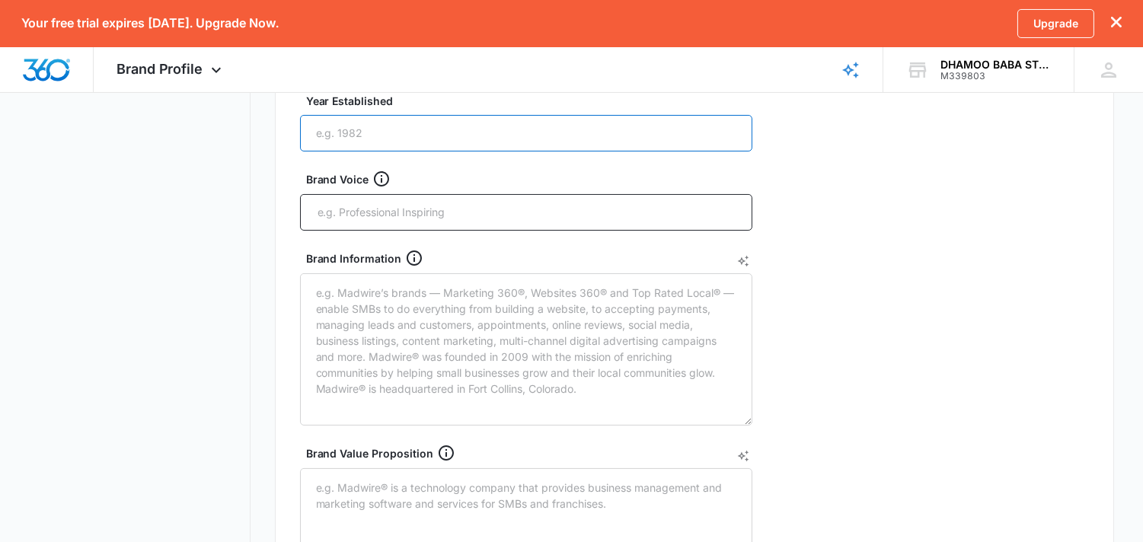
click at [625, 132] on input "Year Established" at bounding box center [526, 133] width 452 height 37
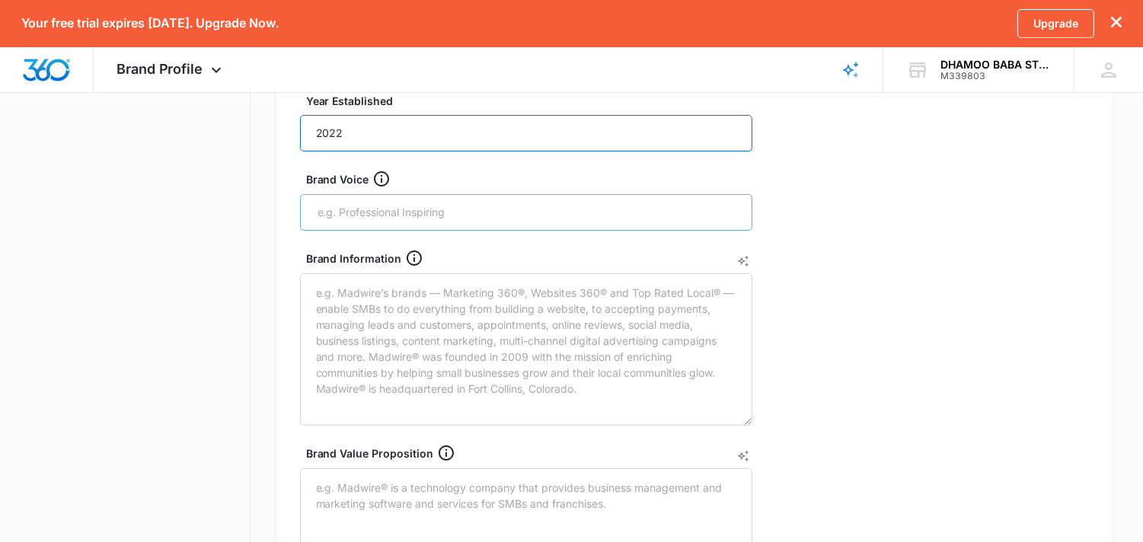
type input "2022"
click at [608, 210] on input "text" at bounding box center [527, 212] width 423 height 23
paste input "“Your Trusted Online Store.”"
type input "“Your Trusted Online Store.”"
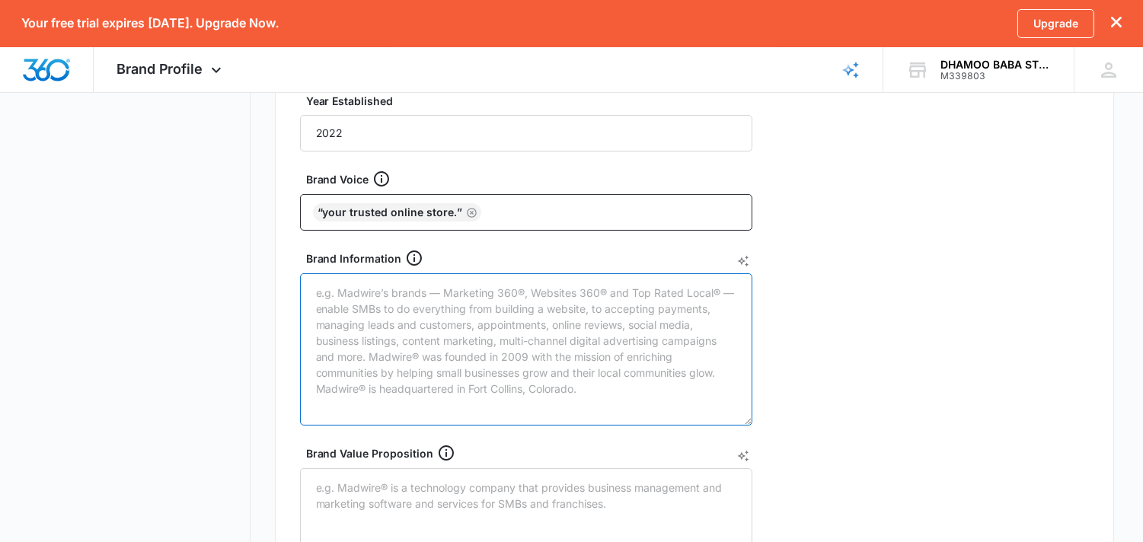
click at [493, 359] on textarea "Brand Information" at bounding box center [526, 349] width 452 height 152
paste textarea "“Your Trusted Online Store.”"
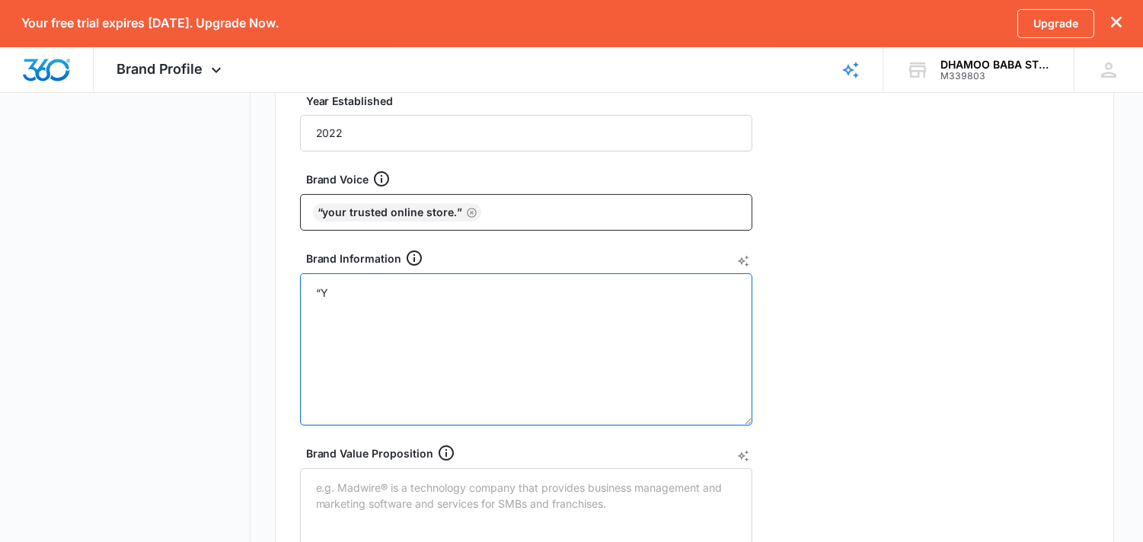
type textarea "“"
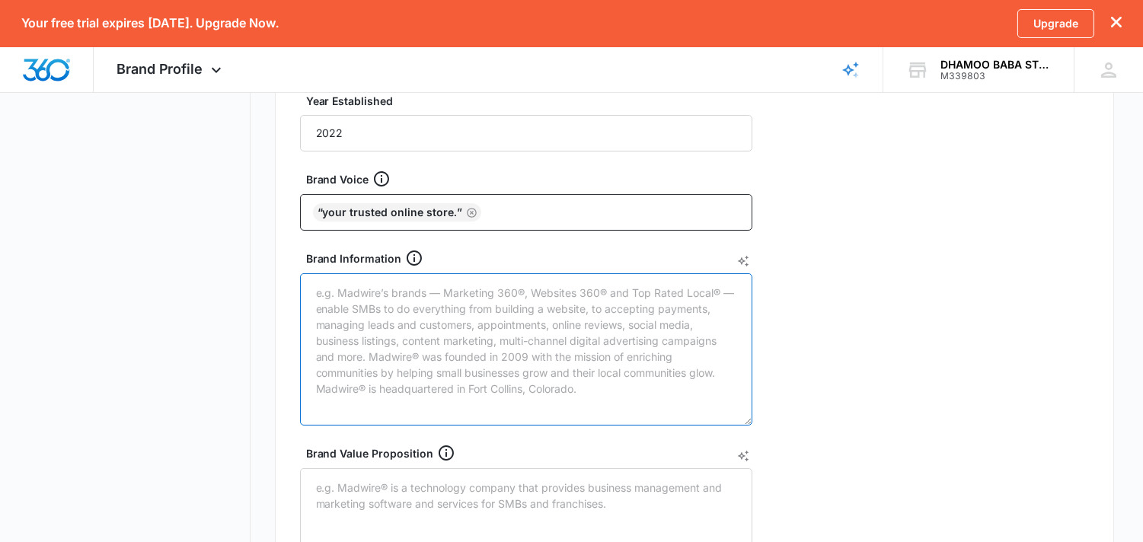
paste textarea "🧾 Lorem Ipsu: Dolors Amet Conse 🧭 Adipi Elitsedd: E-Temporin / Utlabo Etdolo / …"
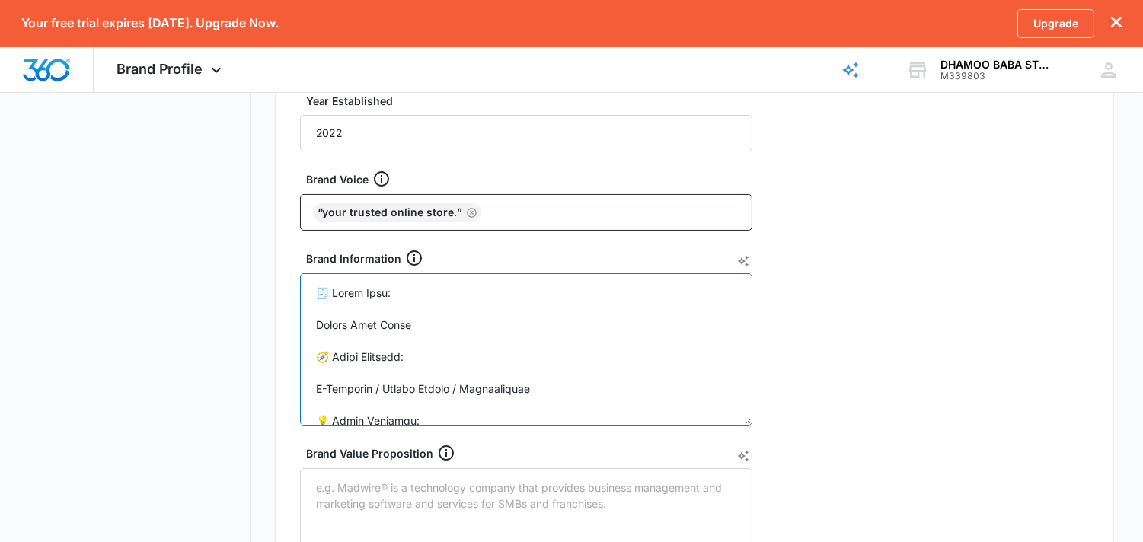
scroll to position [704, 0]
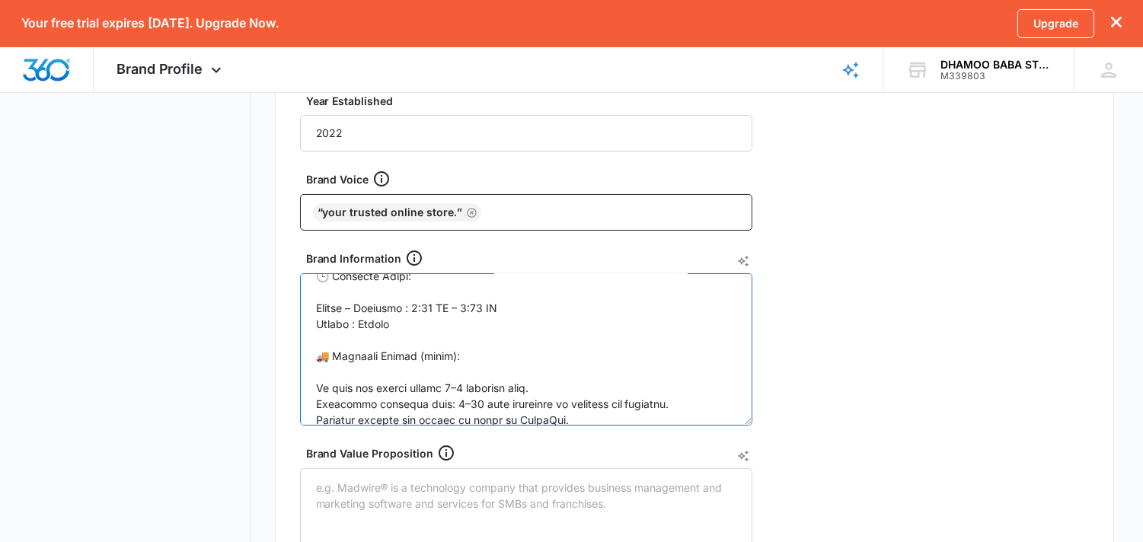
click at [369, 306] on textarea "Brand Information" at bounding box center [526, 349] width 452 height 152
drag, startPoint x: 369, startPoint y: 306, endPoint x: 440, endPoint y: 320, distance: 72.1
click at [440, 320] on textarea "Brand Information" at bounding box center [526, 349] width 452 height 152
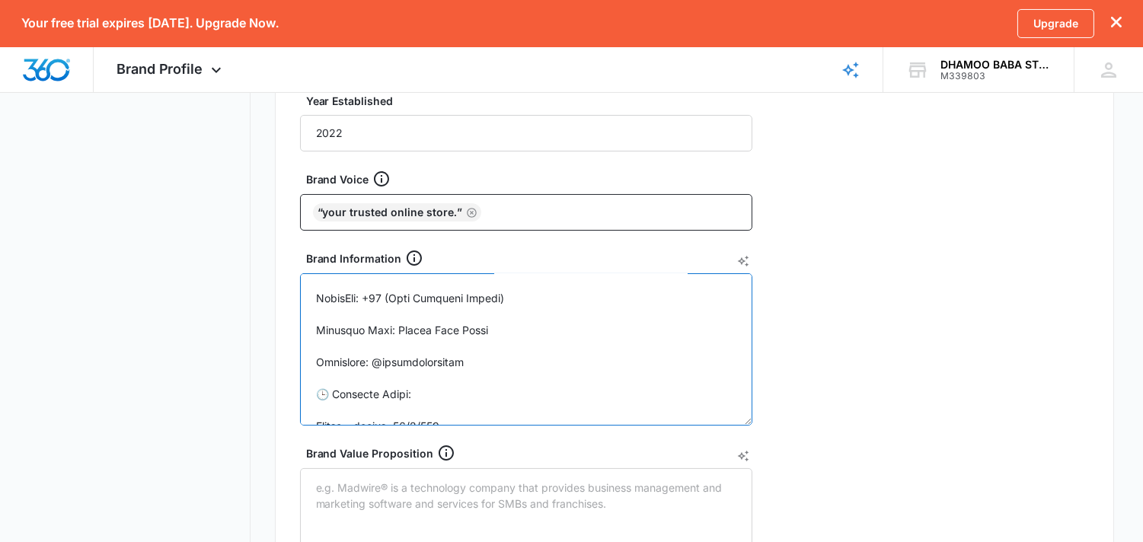
scroll to position [570, 0]
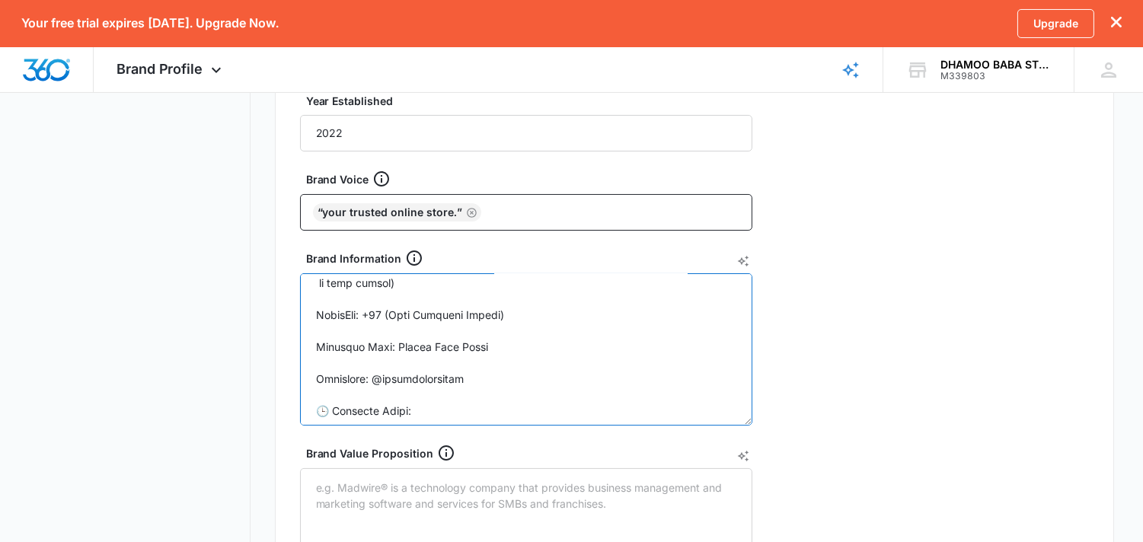
drag, startPoint x: 384, startPoint y: 314, endPoint x: 570, endPoint y: 312, distance: 185.8
click at [570, 312] on textarea "Brand Information" at bounding box center [526, 349] width 452 height 152
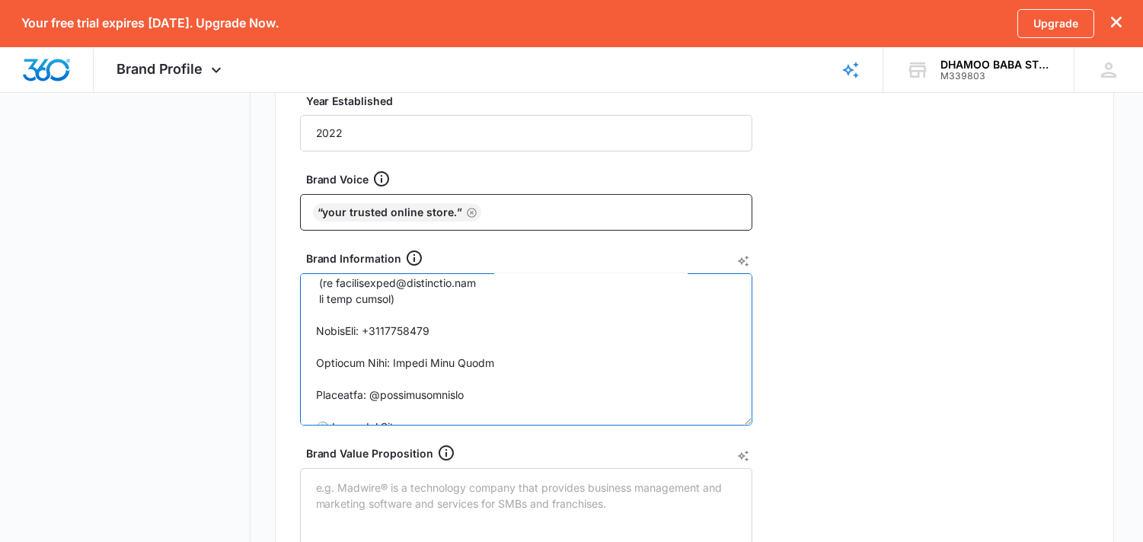
scroll to position [507, 0]
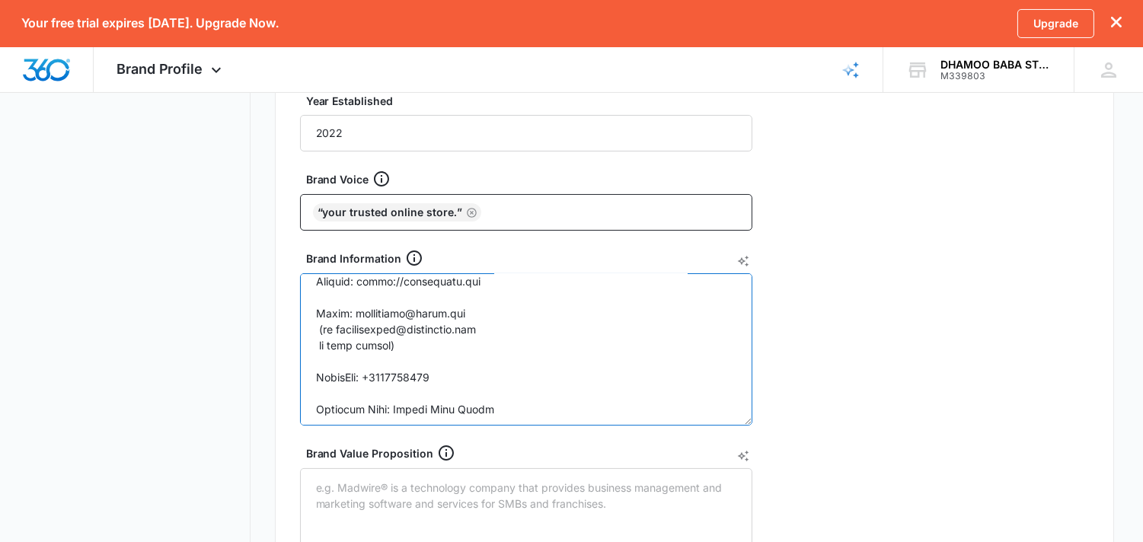
drag, startPoint x: 320, startPoint y: 326, endPoint x: 422, endPoint y: 337, distance: 102.7
click at [422, 337] on textarea "Brand Information" at bounding box center [526, 349] width 452 height 152
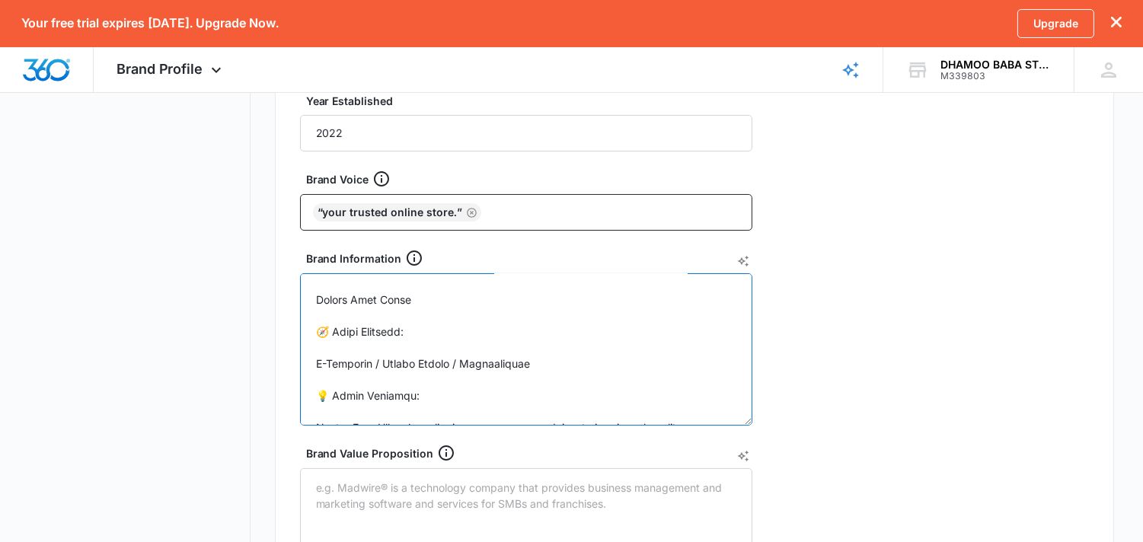
scroll to position [0, 0]
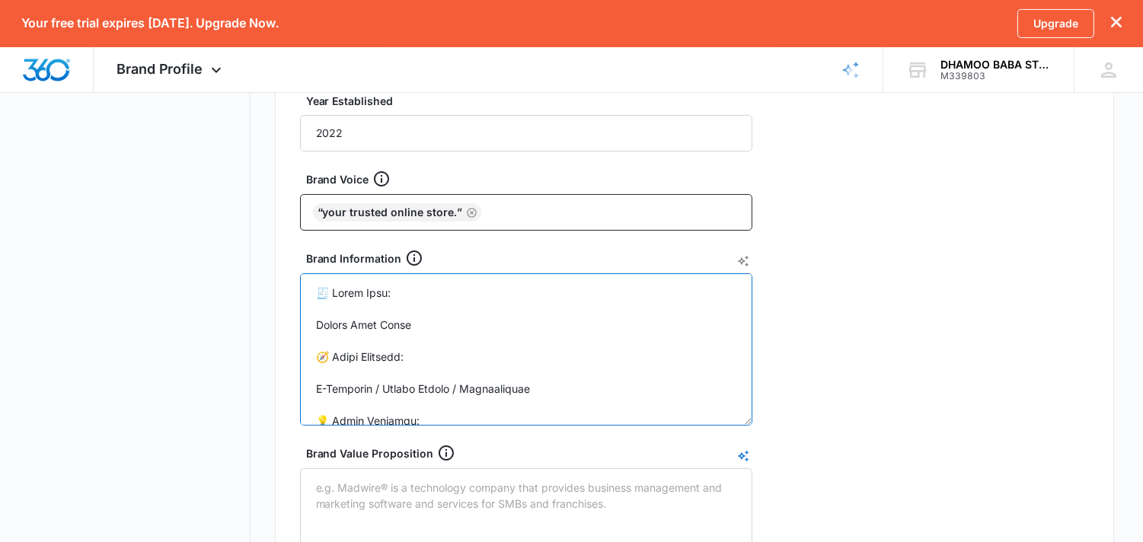
type textarea "🧾 Lorem Ipsu: Dolors Amet Conse 🧭 Adipi Elitsedd: E-Temporin / Utlabo Etdolo / …"
click at [740, 458] on icon "AI Text Generator" at bounding box center [743, 456] width 12 height 12
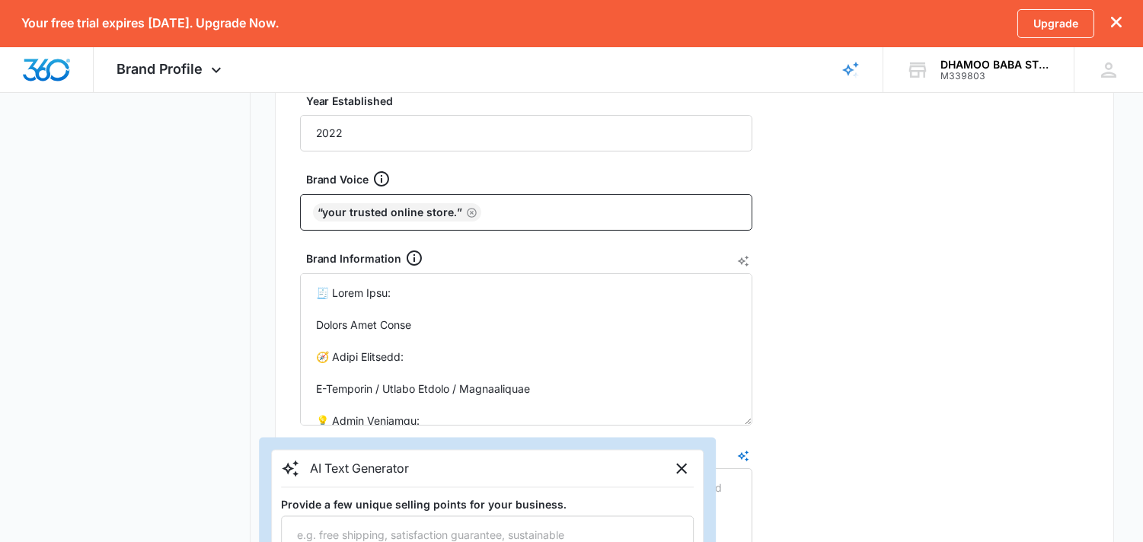
scroll to position [630, 0]
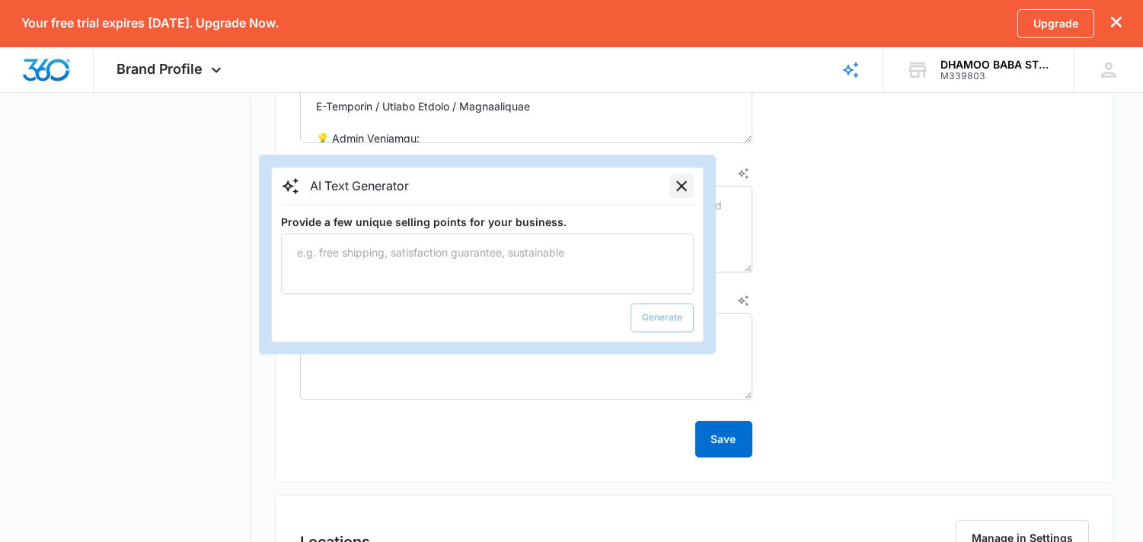
click at [683, 187] on icon "Close" at bounding box center [681, 186] width 18 height 18
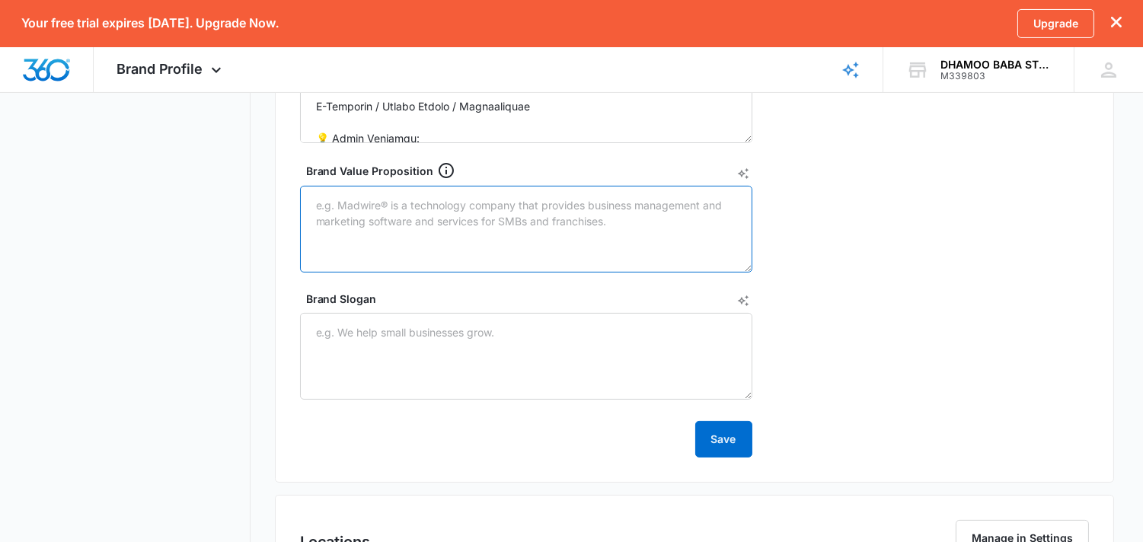
paste textarea "[PERSON_NAME] Store brings together trusted suppliers and trending products in …"
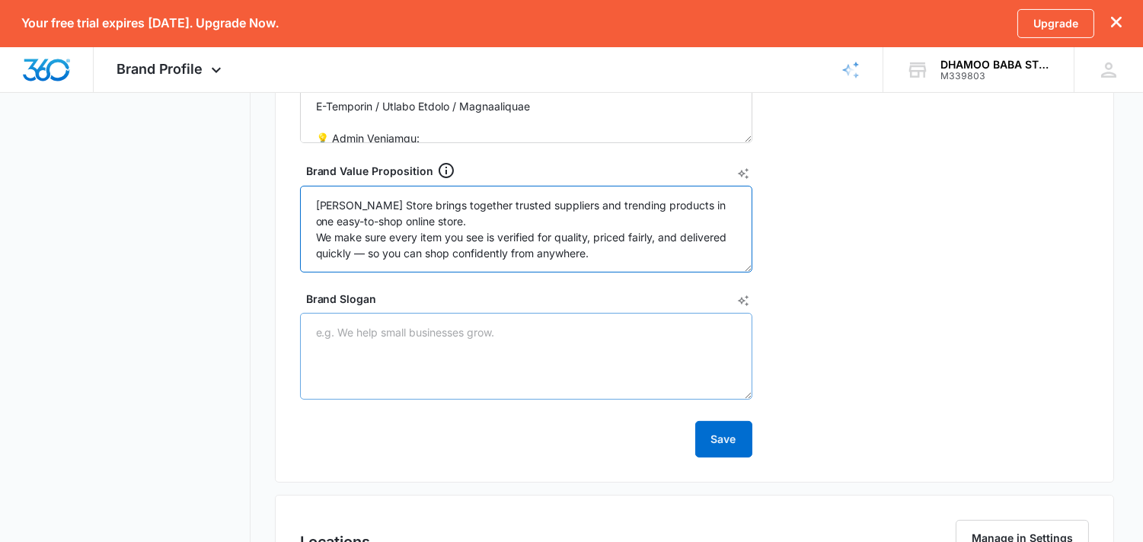
type textarea "[PERSON_NAME] Store brings together trusted suppliers and trending products in …"
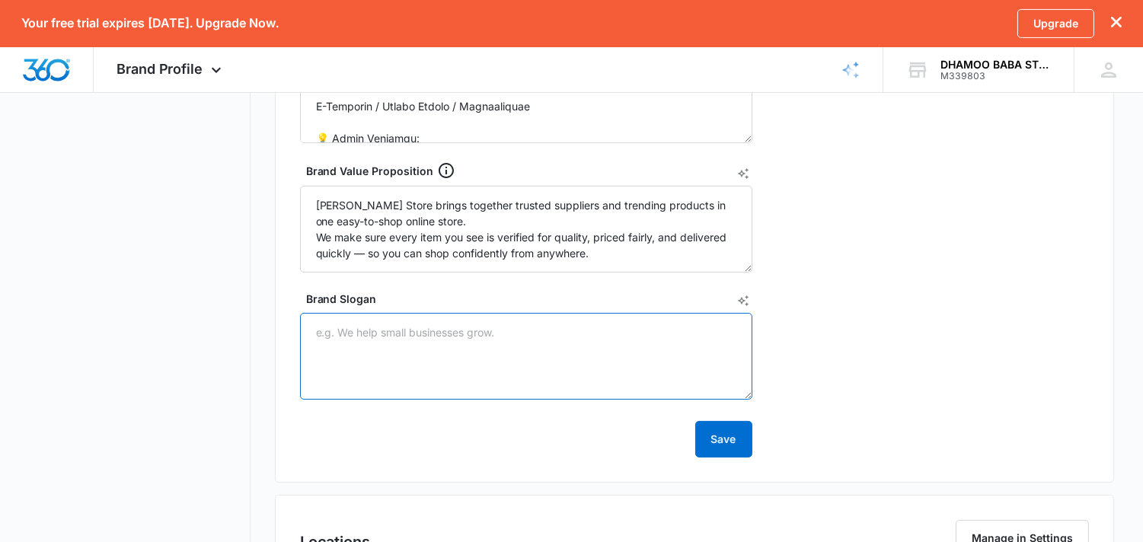
click at [525, 363] on textarea "Brand Slogan" at bounding box center [526, 356] width 452 height 87
paste textarea "Your Trusted Online Store.” “Affordable Quality, Delivered Fast.” “Where Style …"
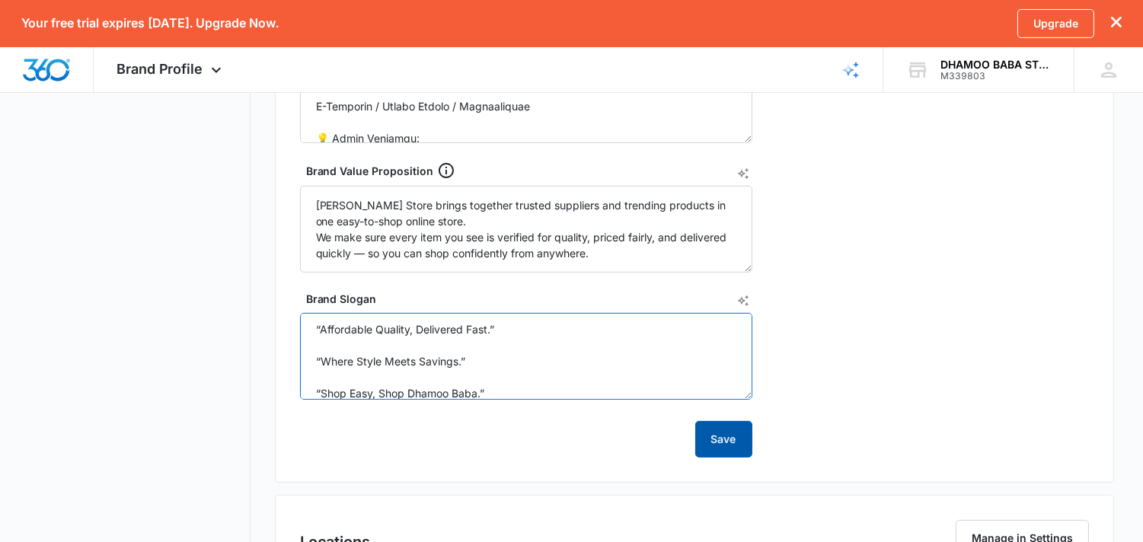
type textarea "Your Trusted Online Store.” “Affordable Quality, Delivered Fast.” “Where Style …"
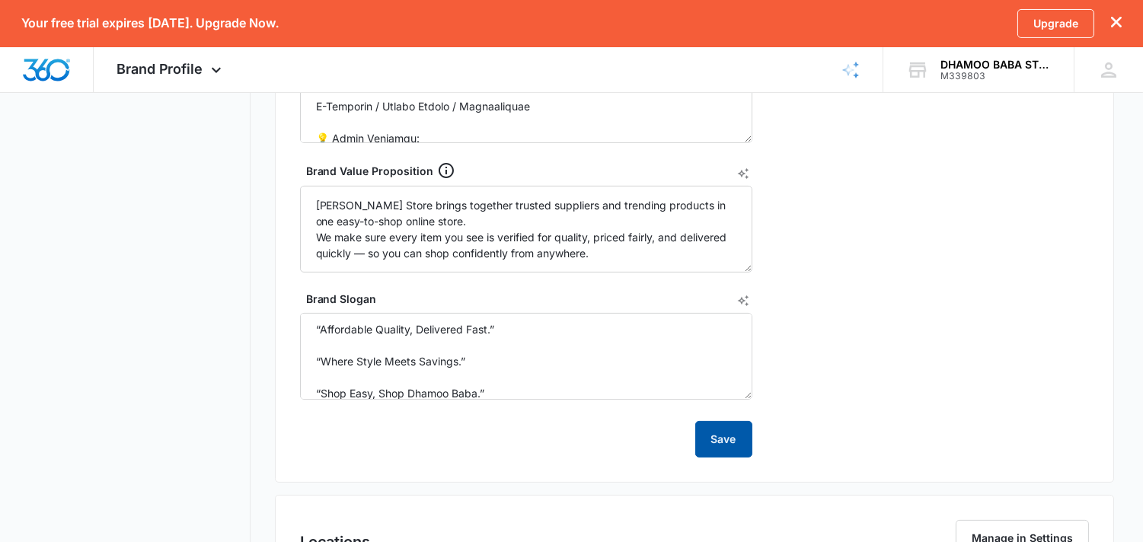
click at [732, 432] on button "Save" at bounding box center [723, 439] width 57 height 37
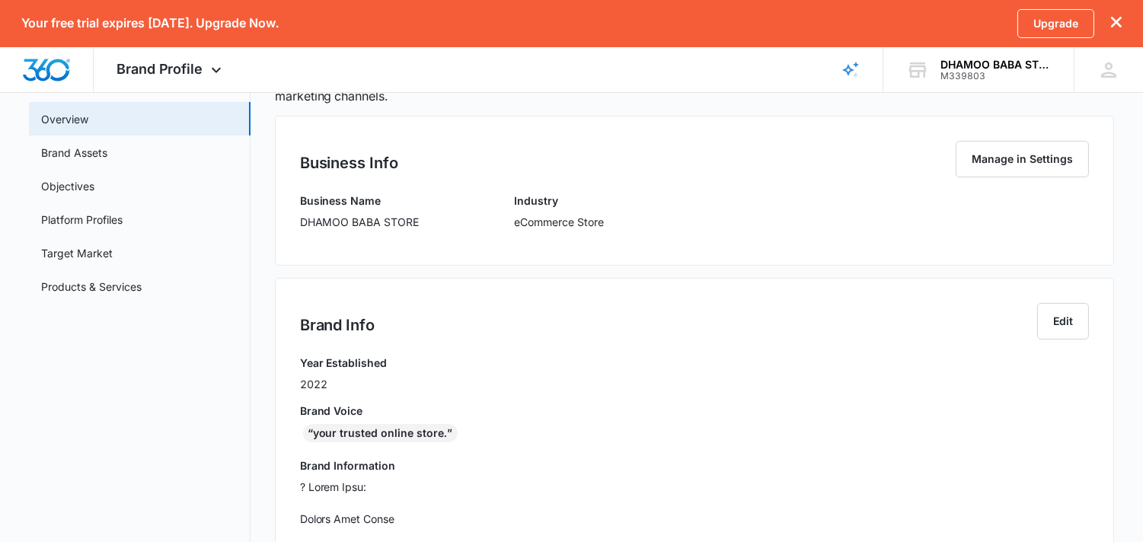
scroll to position [0, 0]
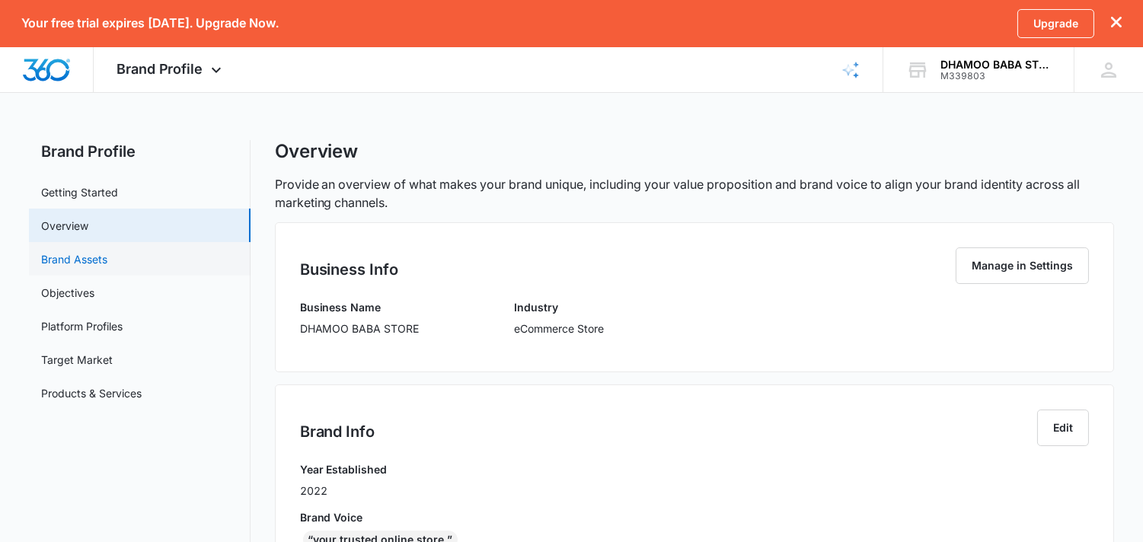
click at [107, 261] on link "Brand Assets" at bounding box center [74, 259] width 66 height 16
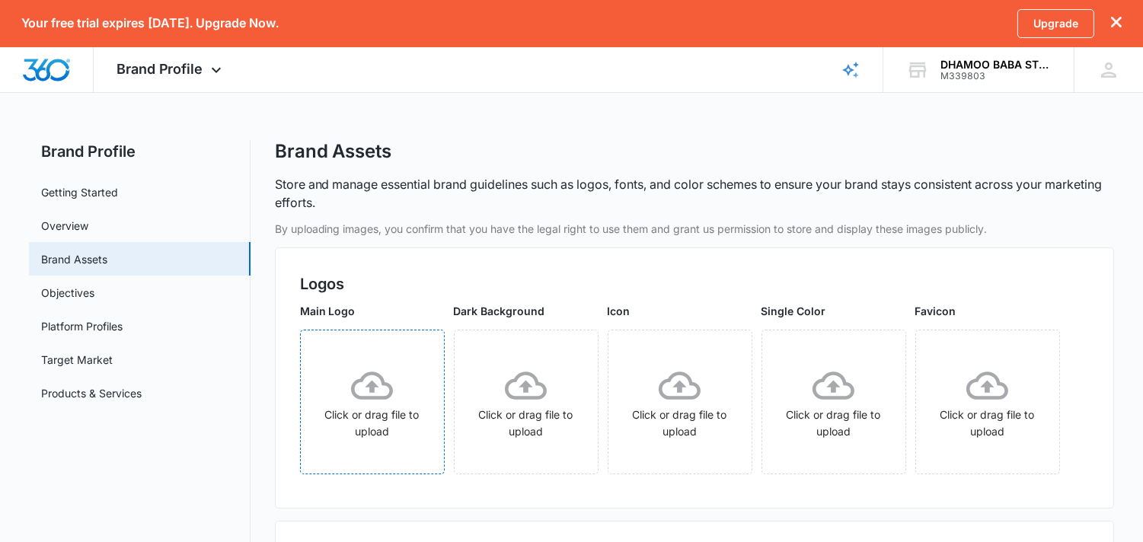
click at [363, 425] on div "Click or drag file to upload" at bounding box center [372, 402] width 143 height 75
click at [524, 390] on icon at bounding box center [526, 386] width 42 height 28
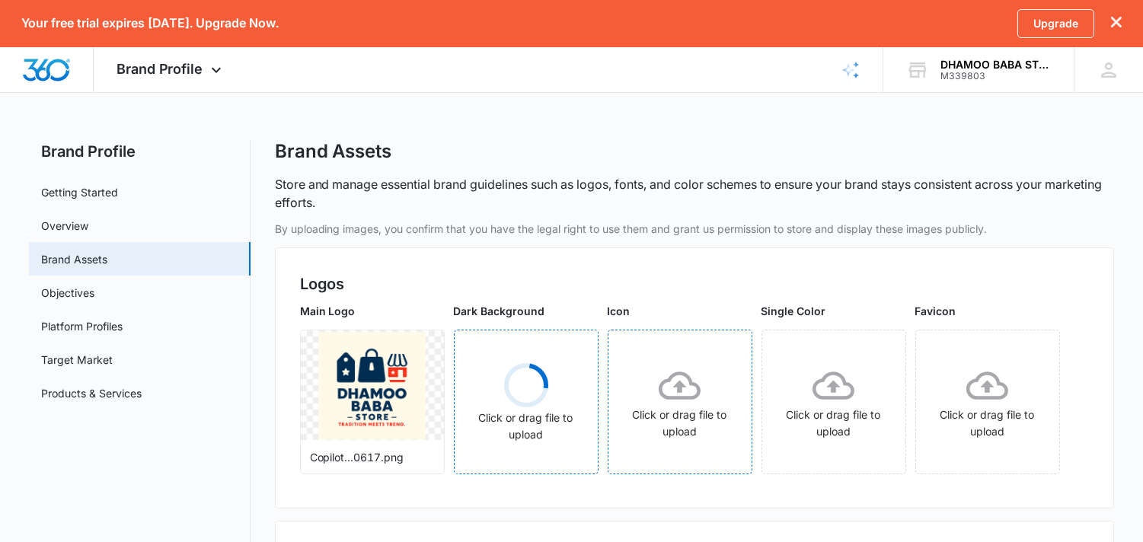
click at [666, 389] on icon at bounding box center [680, 386] width 42 height 42
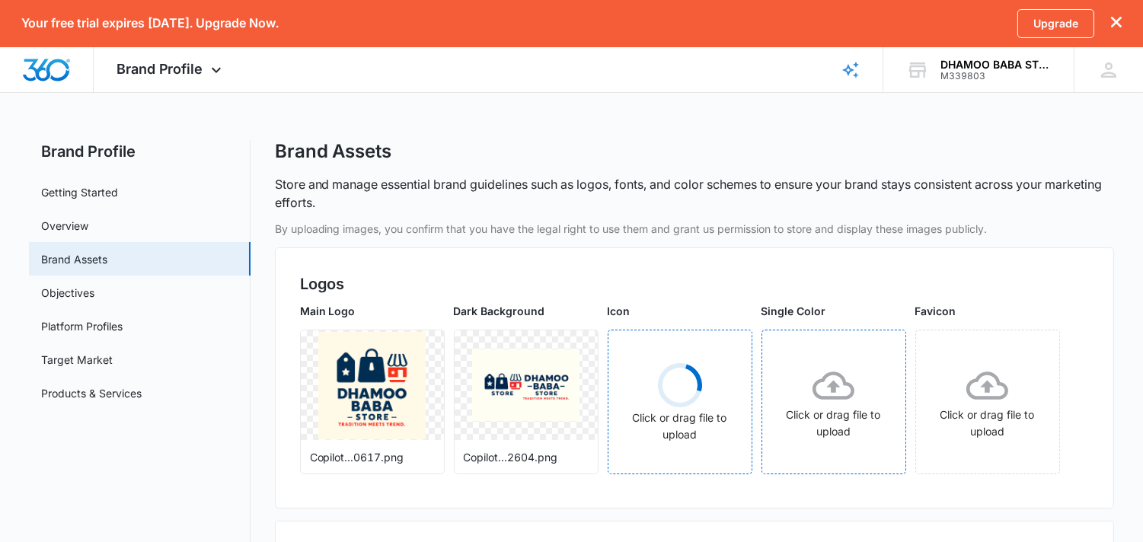
click at [808, 385] on div "Click or drag file to upload" at bounding box center [833, 402] width 143 height 75
click at [970, 408] on div "Click or drag file to upload" at bounding box center [987, 402] width 143 height 75
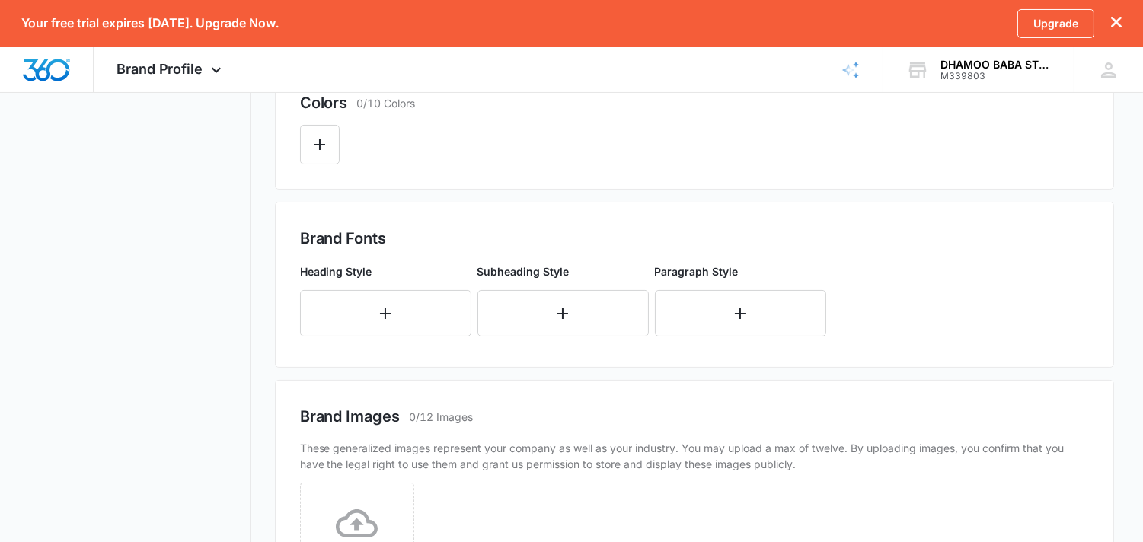
scroll to position [600, 0]
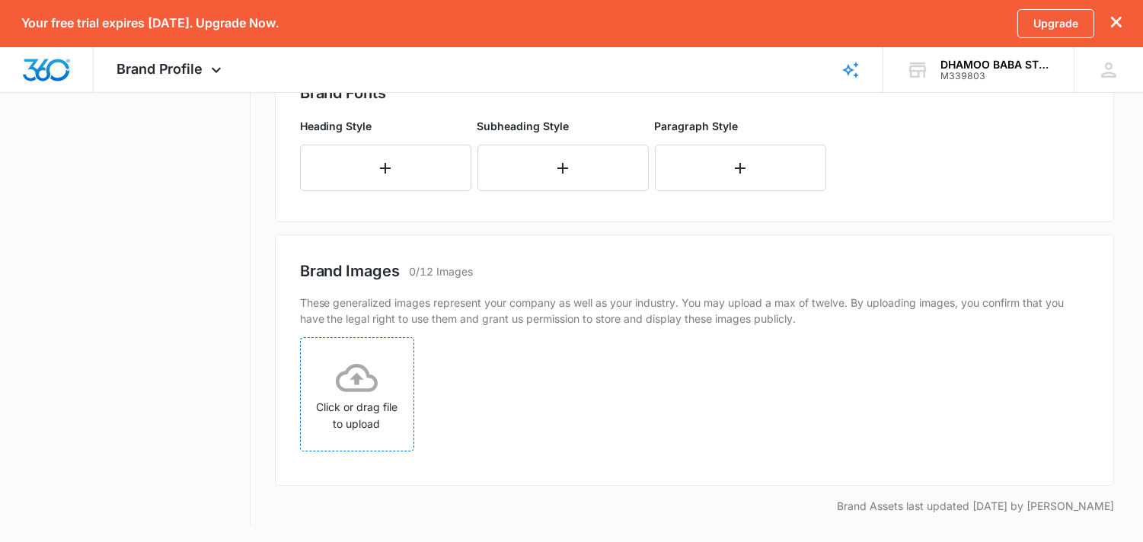
click at [340, 386] on icon at bounding box center [357, 378] width 42 height 28
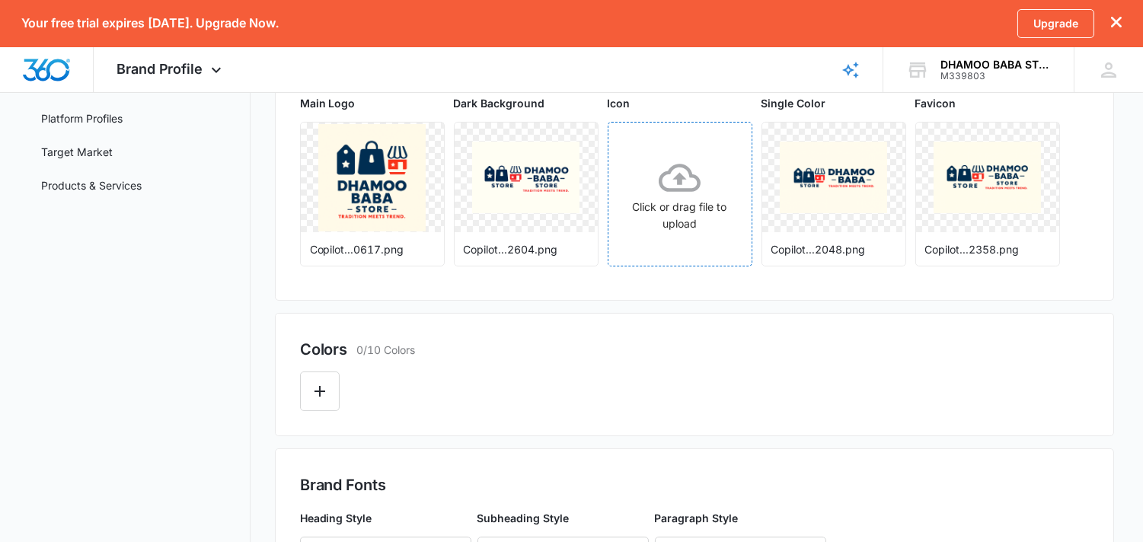
scroll to position [211, 0]
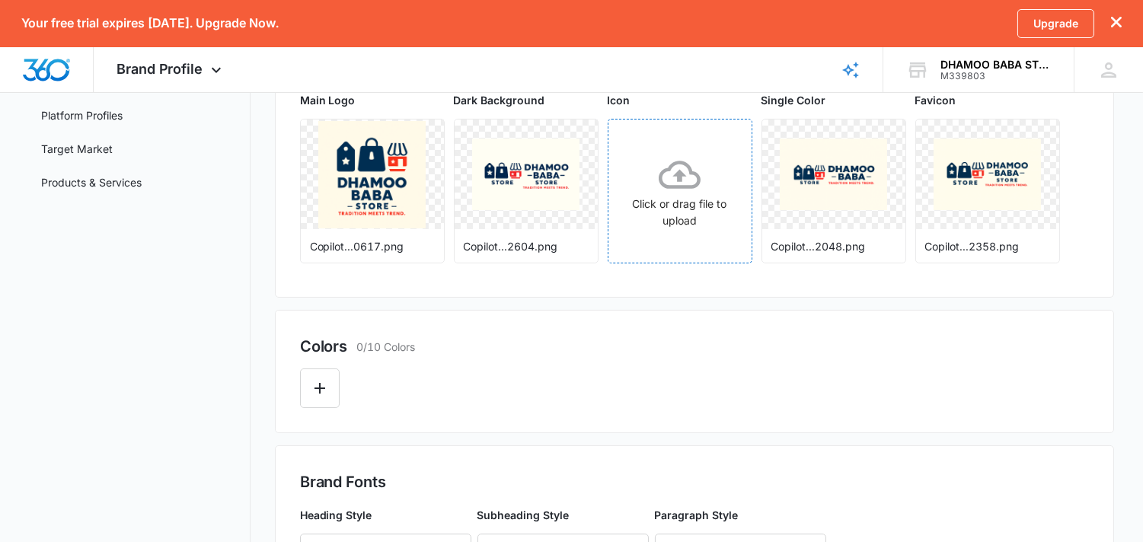
click at [722, 206] on div "Click or drag file to upload" at bounding box center [679, 191] width 143 height 75
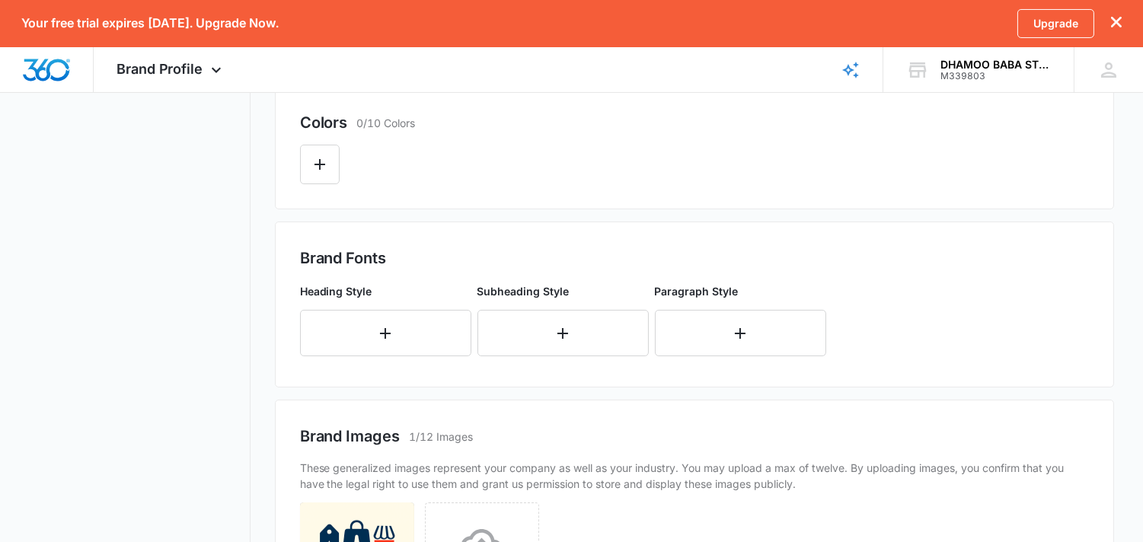
scroll to position [406, 0]
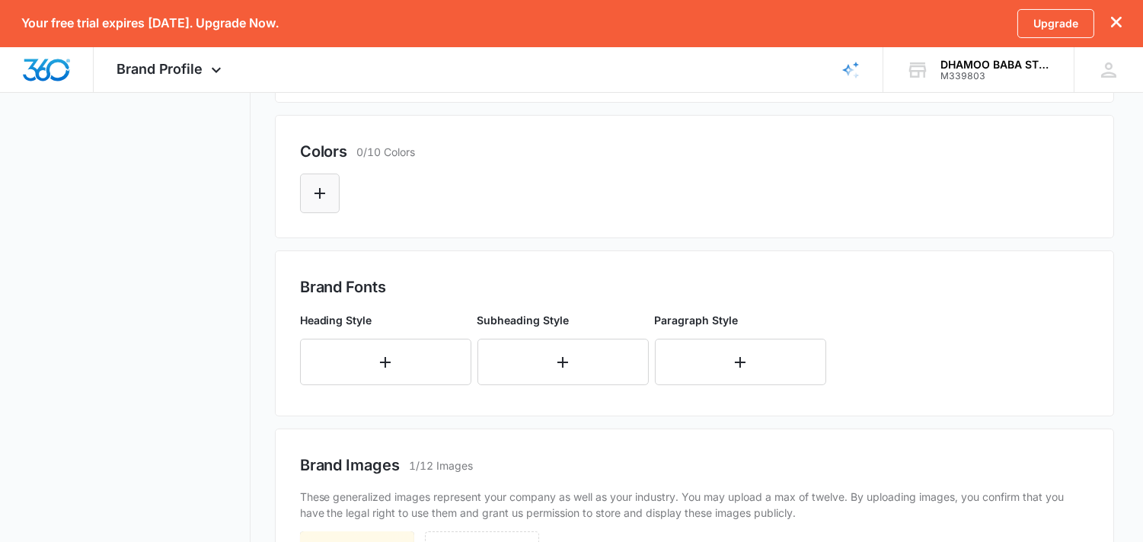
click at [333, 192] on button "Edit Color" at bounding box center [320, 194] width 40 height 40
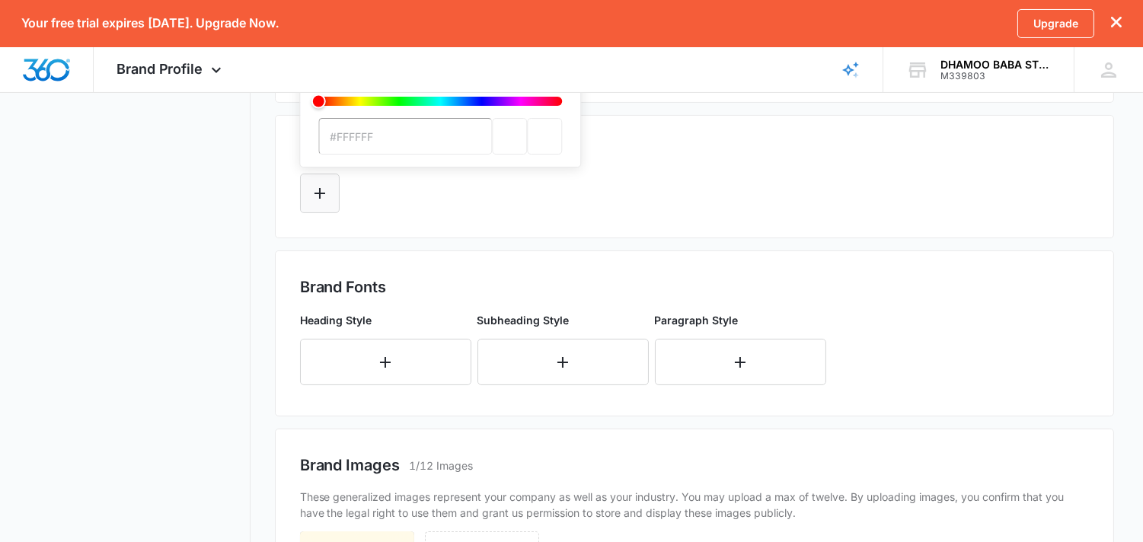
scroll to position [0, 0]
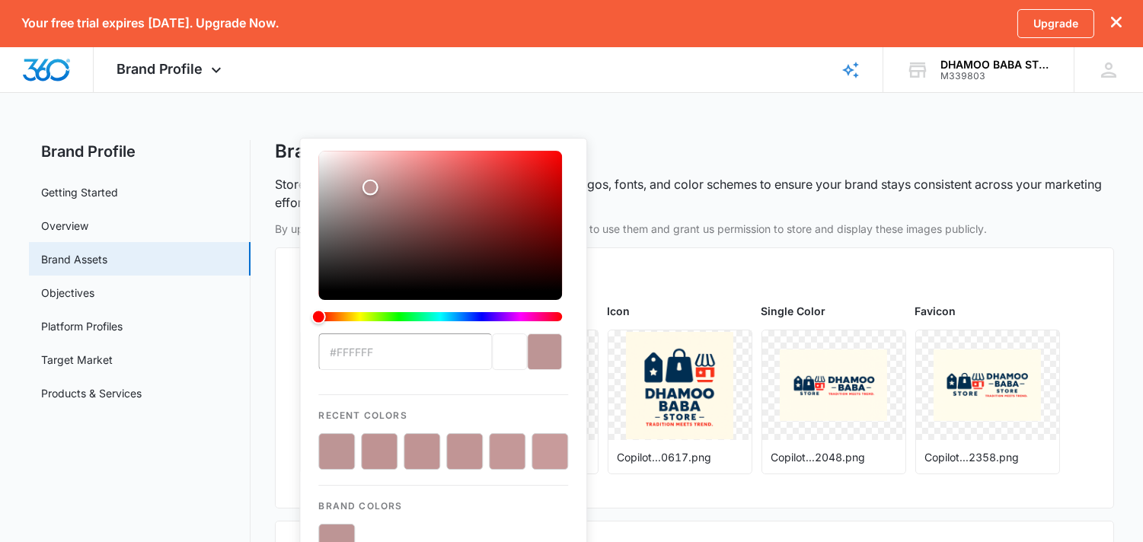
drag, startPoint x: 318, startPoint y: 343, endPoint x: 370, endPoint y: 378, distance: 62.7
click at [370, 378] on div "#FFFFFF Recent Colors Brand Colors" at bounding box center [443, 356] width 250 height 410
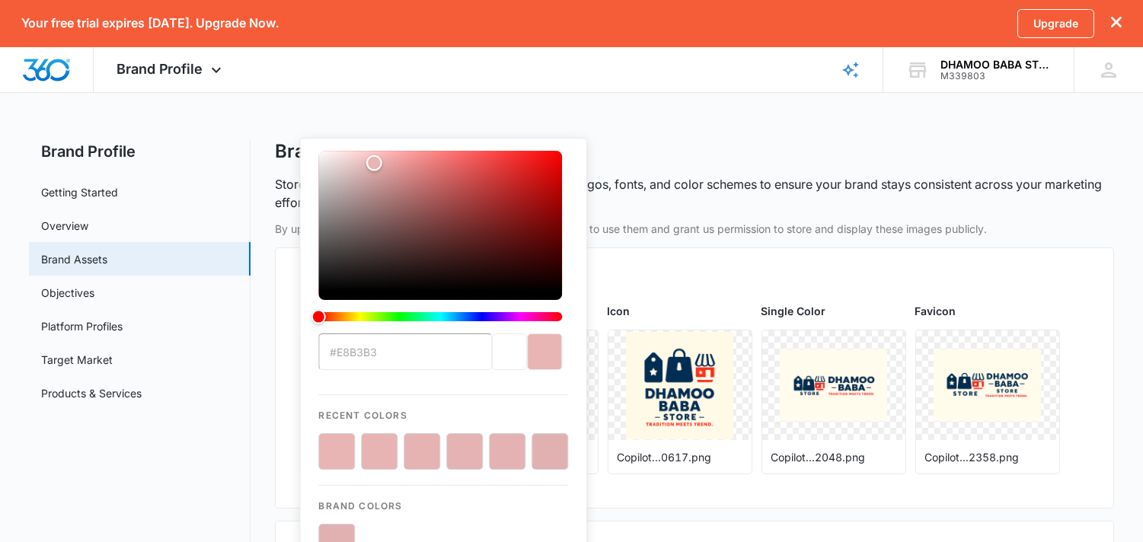
type input "#e9b4b4"
drag, startPoint x: 363, startPoint y: 186, endPoint x: 374, endPoint y: 163, distance: 25.2
click at [374, 163] on div "Color" at bounding box center [374, 163] width 16 height 16
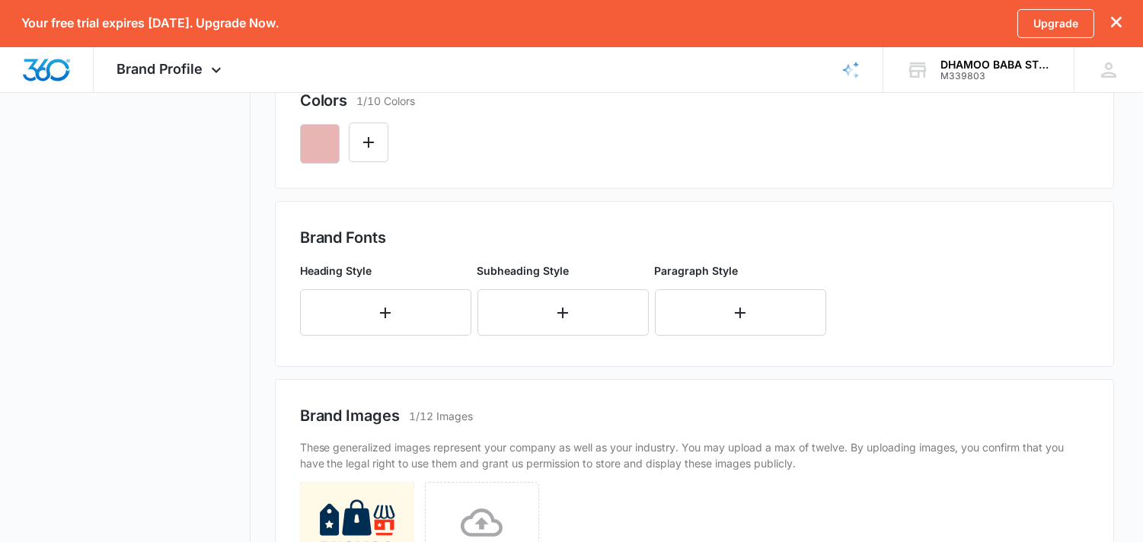
scroll to position [490, 0]
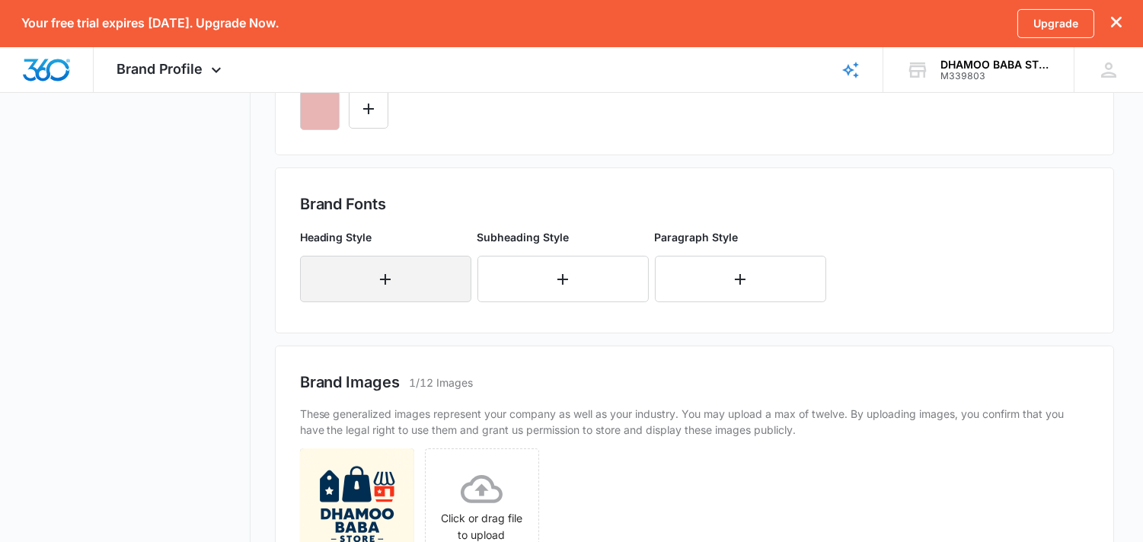
click at [446, 294] on button "button" at bounding box center [385, 279] width 171 height 46
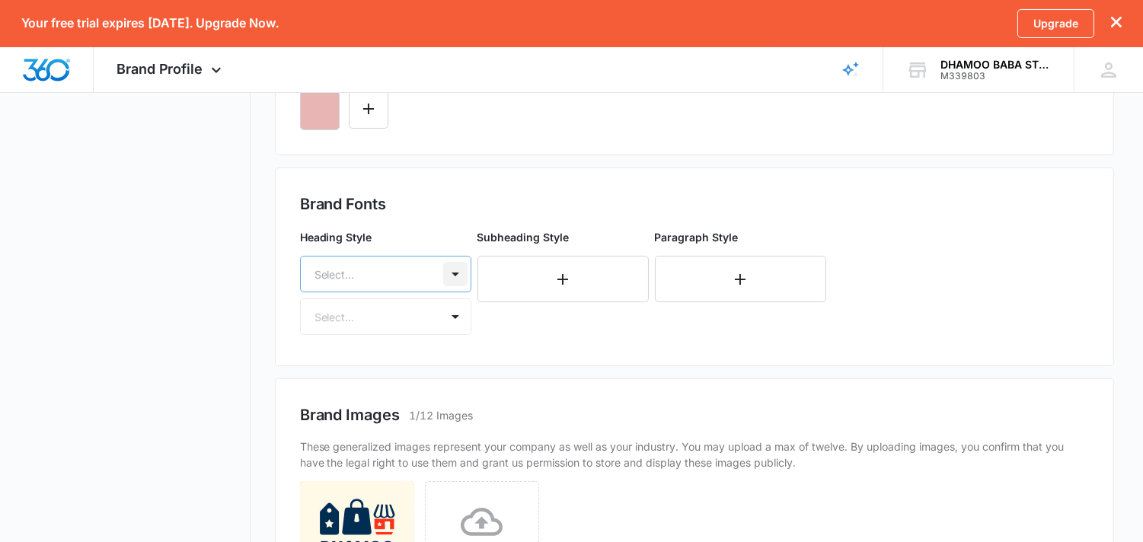
click at [447, 270] on div at bounding box center [455, 274] width 24 height 24
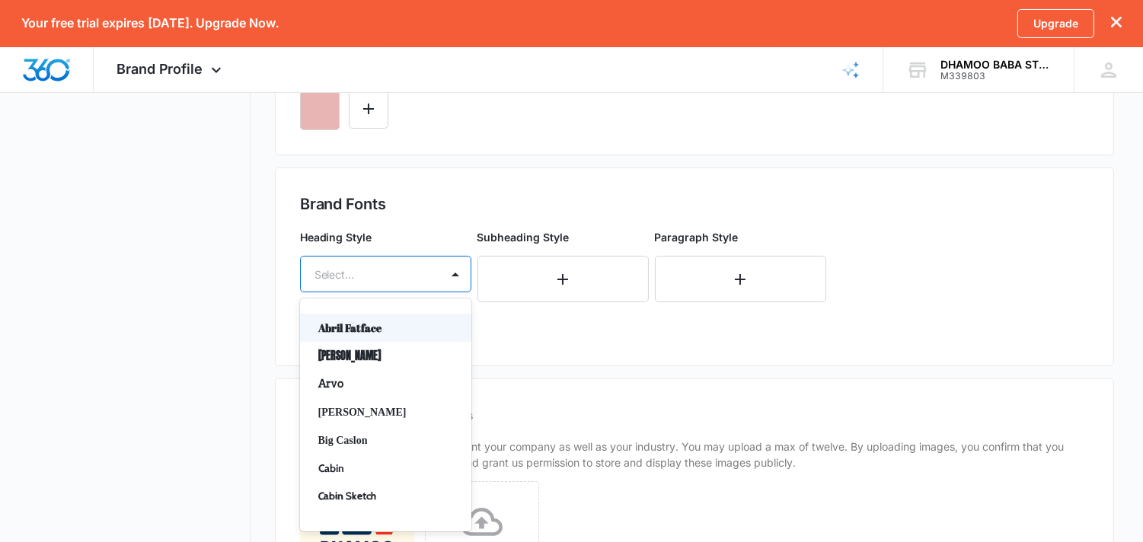
click at [415, 329] on p "Abril Fatface" at bounding box center [384, 328] width 132 height 16
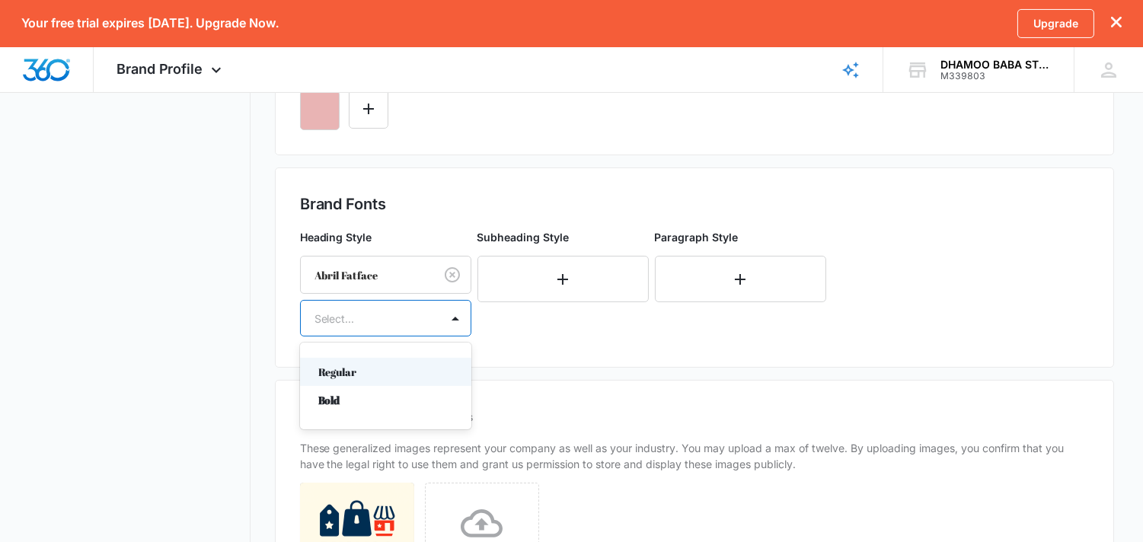
click at [433, 315] on div "Select..." at bounding box center [370, 319] width 139 height 34
click at [388, 396] on p "Bold" at bounding box center [384, 400] width 132 height 16
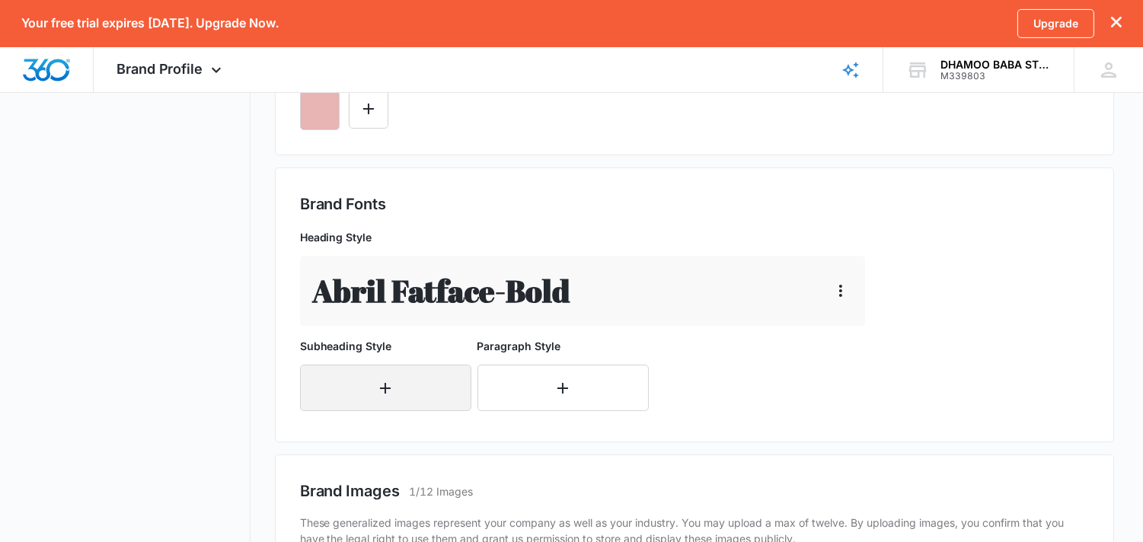
click at [419, 388] on button "button" at bounding box center [385, 388] width 171 height 46
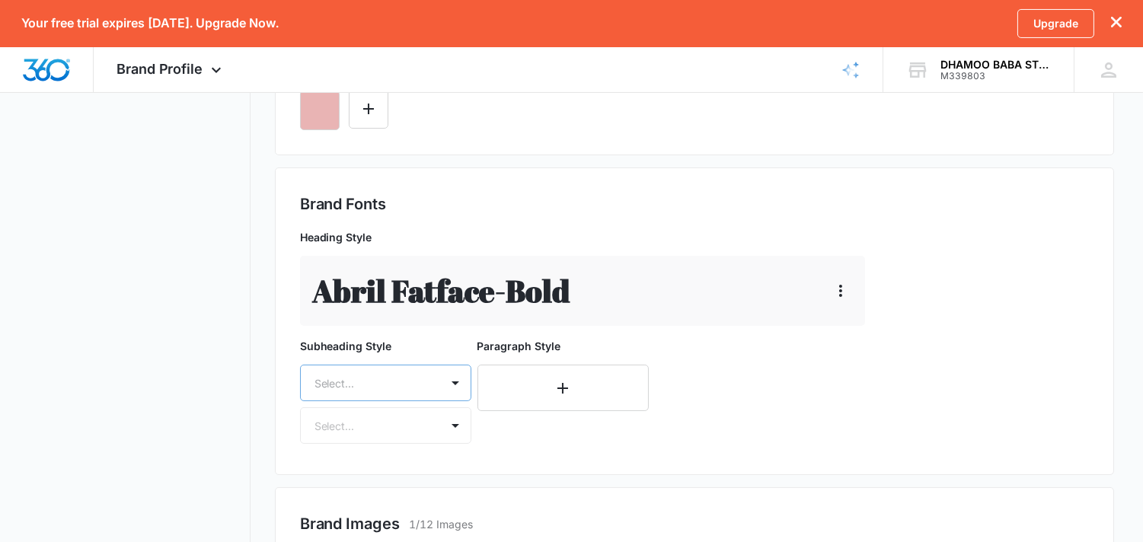
scroll to position [595, 0]
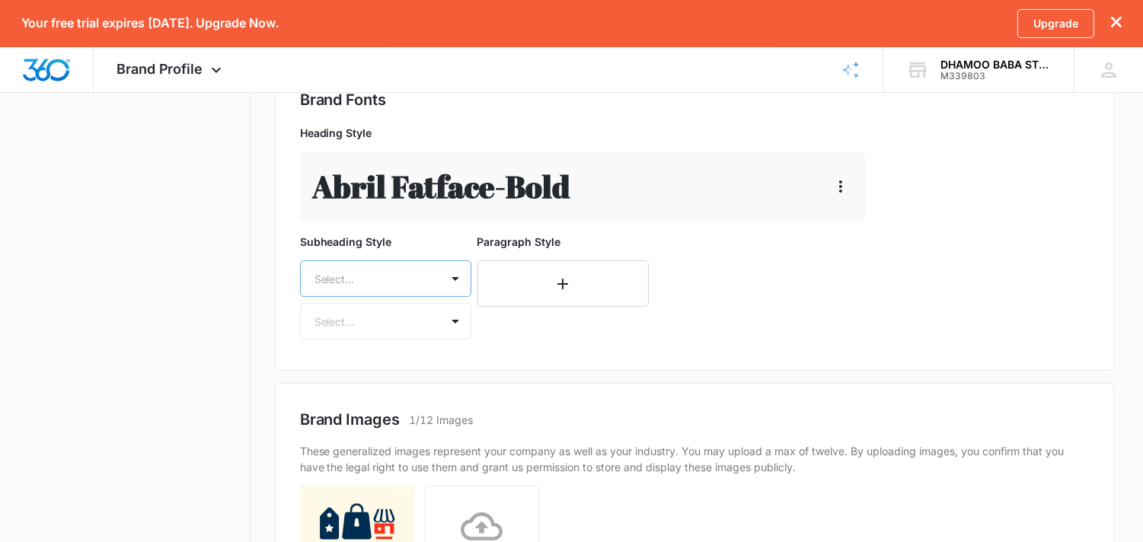
click at [426, 297] on div "Select..." at bounding box center [385, 278] width 171 height 37
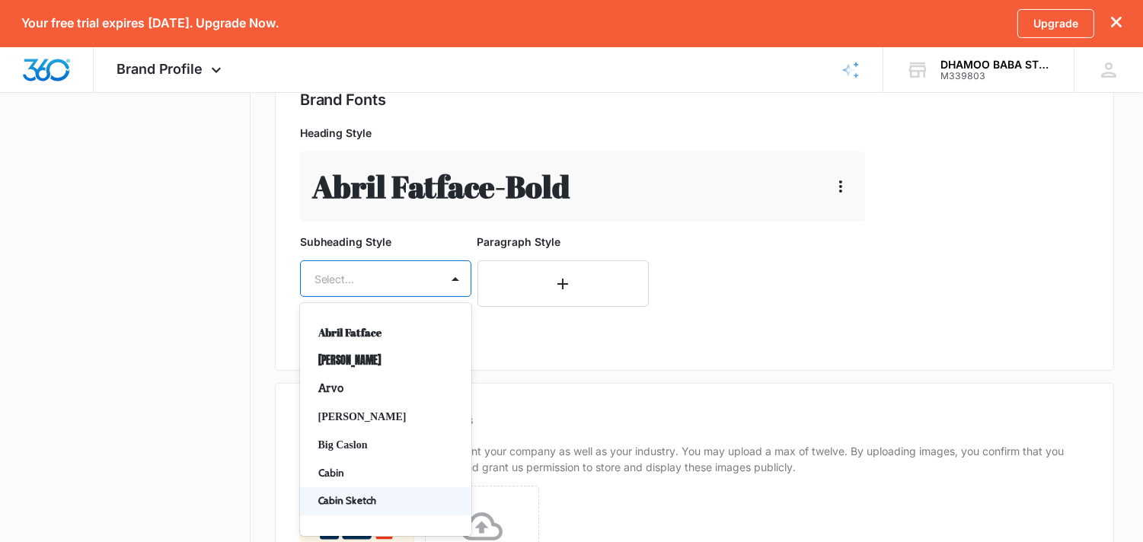
click at [396, 487] on p "Cabin Sketch" at bounding box center [384, 501] width 132 height 16
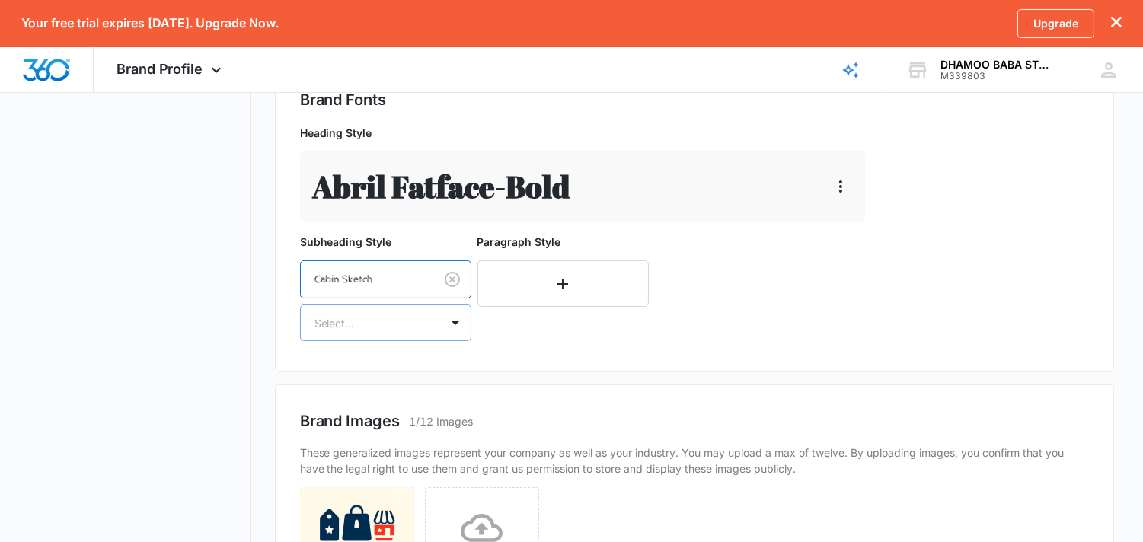
click at [440, 335] on div at bounding box center [455, 322] width 30 height 35
click at [401, 407] on p "Bold" at bounding box center [384, 405] width 132 height 16
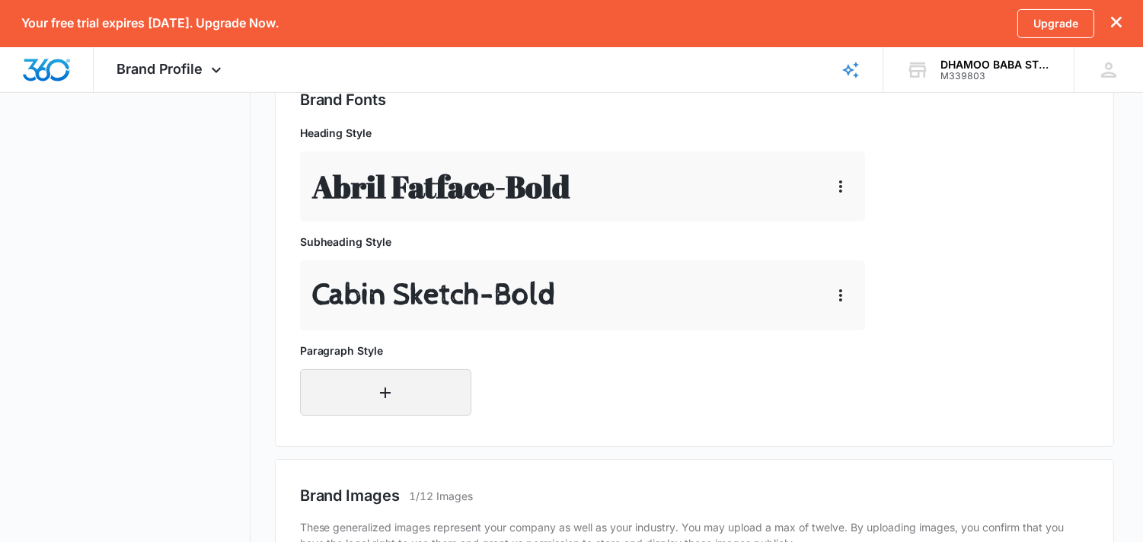
click at [371, 404] on button "button" at bounding box center [385, 392] width 171 height 46
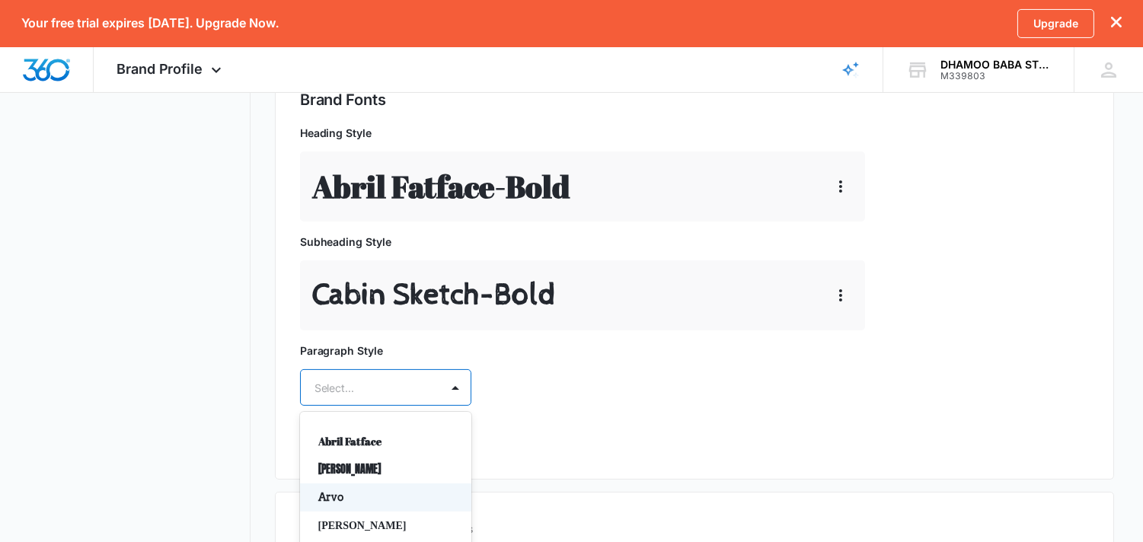
scroll to position [704, 0]
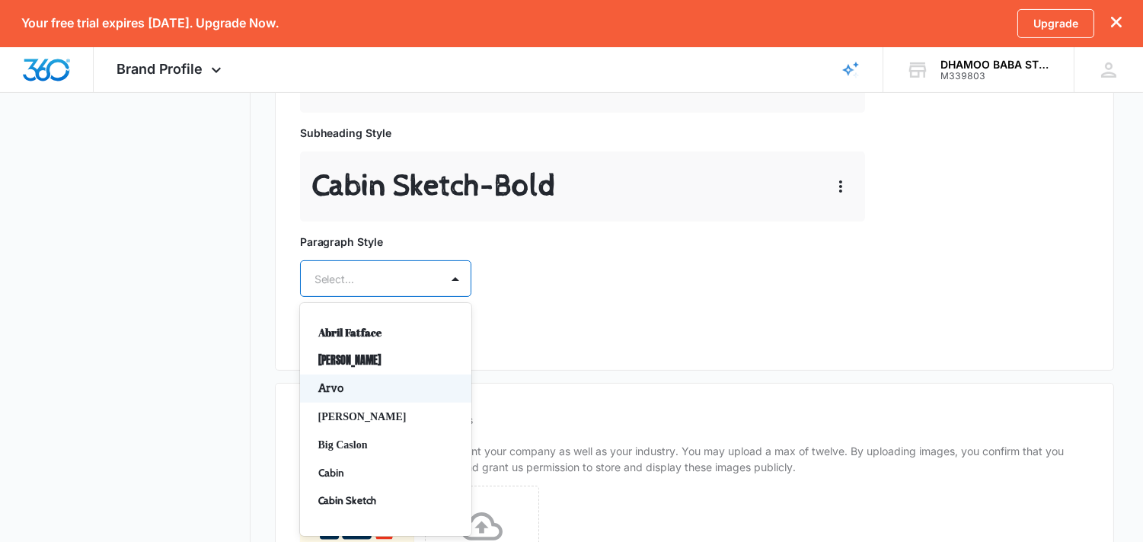
click at [401, 297] on div "50 results available. Use Up and Down to choose options, press Enter to select …" at bounding box center [385, 278] width 171 height 37
click at [412, 406] on div "[PERSON_NAME]" at bounding box center [385, 417] width 171 height 28
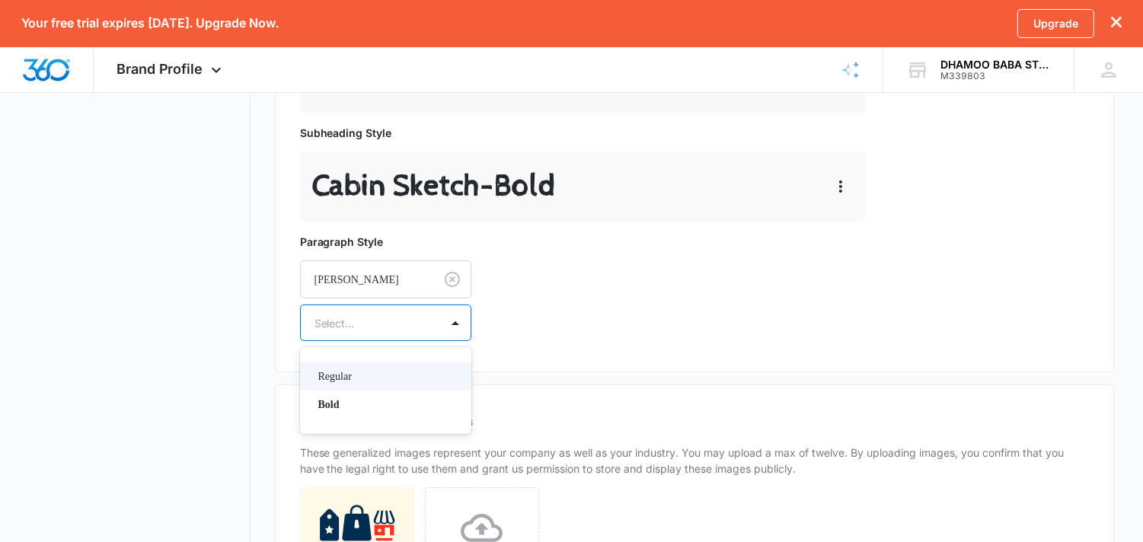
click at [451, 309] on div at bounding box center [455, 322] width 30 height 35
click at [397, 416] on div "Bold" at bounding box center [385, 405] width 171 height 28
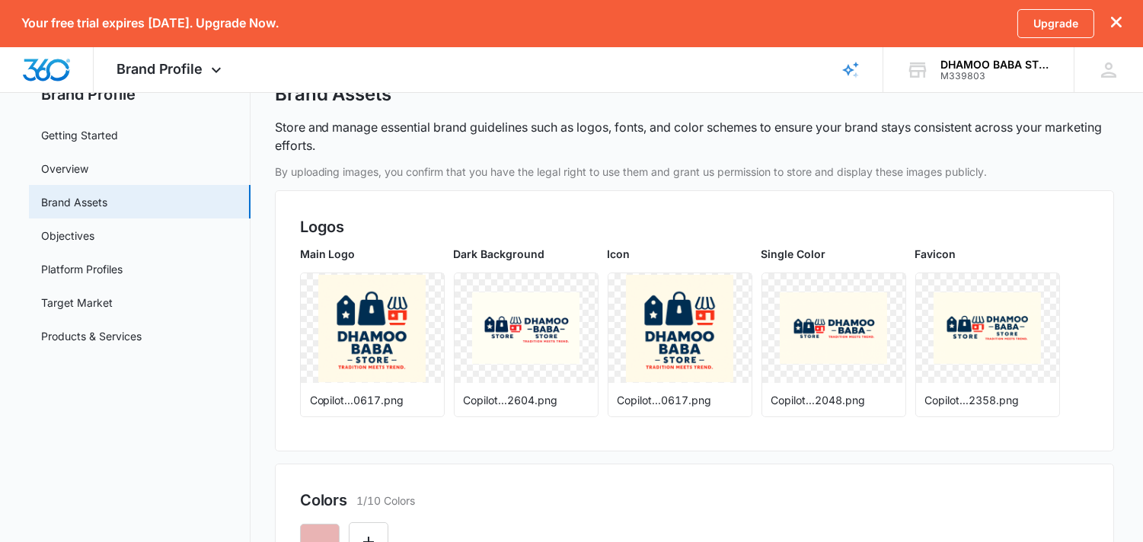
scroll to position [0, 0]
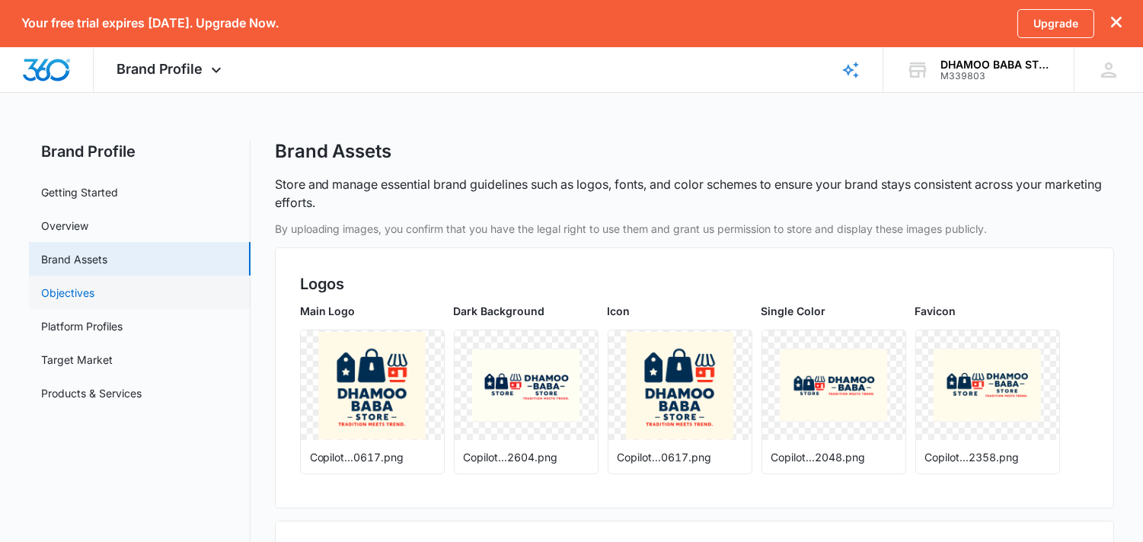
click at [94, 298] on link "Objectives" at bounding box center [67, 293] width 53 height 16
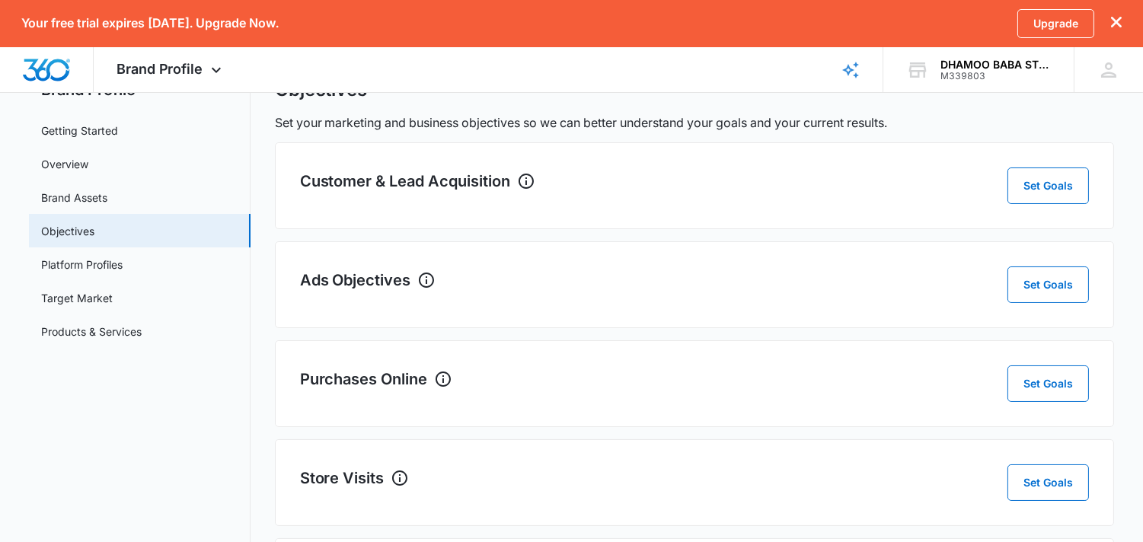
scroll to position [176, 0]
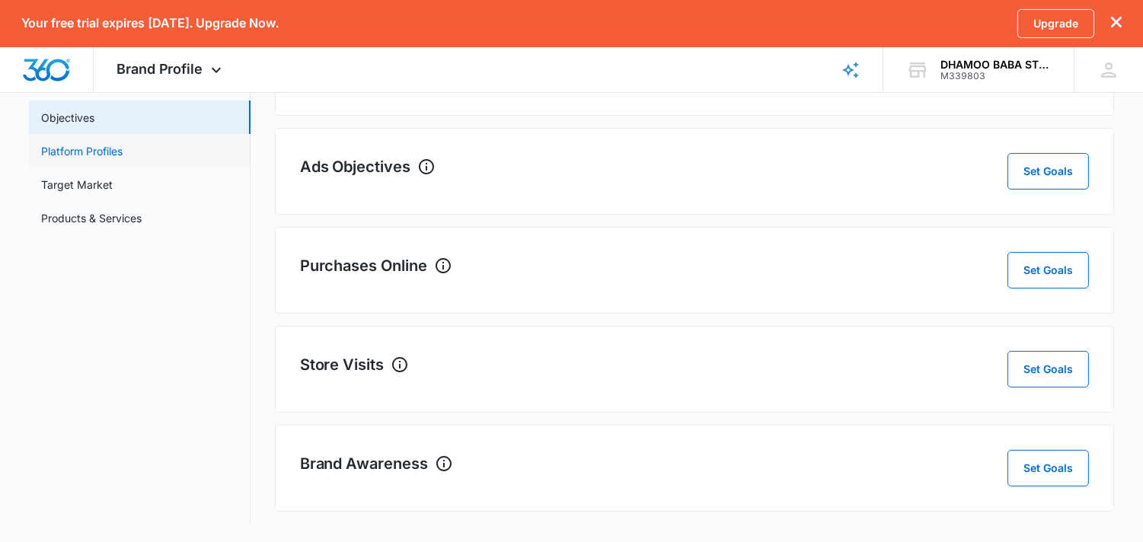
click at [99, 151] on link "Platform Profiles" at bounding box center [81, 151] width 81 height 16
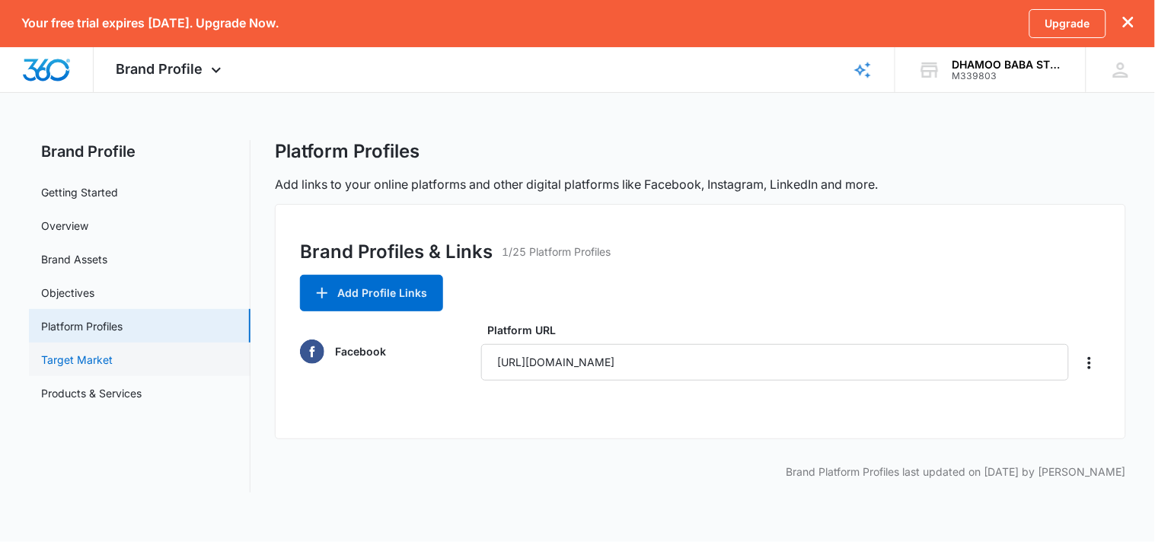
click at [81, 364] on link "Target Market" at bounding box center [77, 360] width 72 height 16
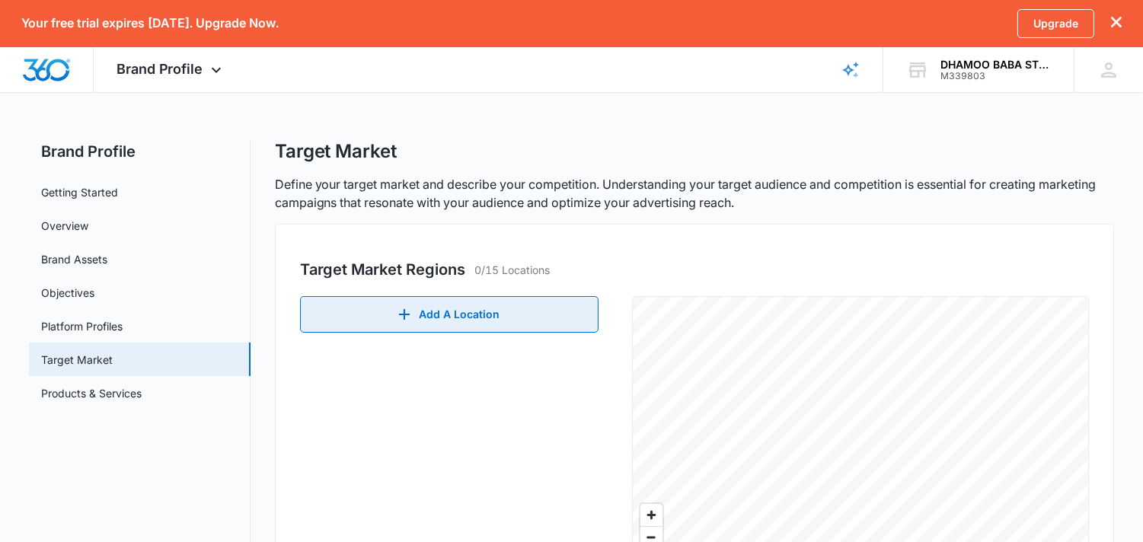
click at [366, 325] on button "Add A Location" at bounding box center [449, 314] width 298 height 37
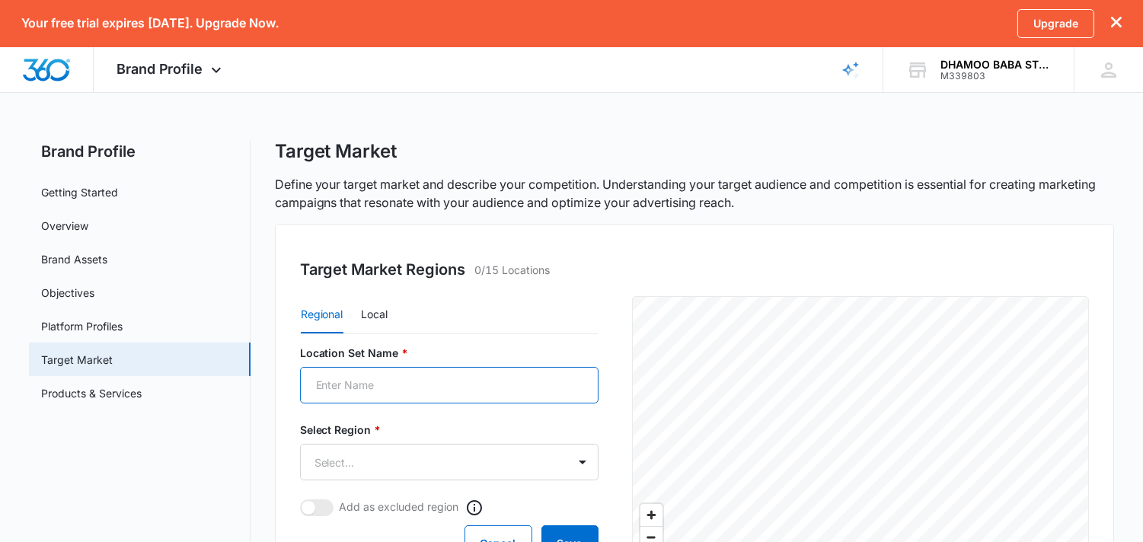
click at [381, 384] on input "Location Set Name *" at bounding box center [449, 385] width 298 height 37
type input "usa"
click at [407, 475] on body "Your free trial expires [DATE]. Upgrade Now. Upgrade Brand Profile Apps Reputat…" at bounding box center [571, 490] width 1143 height 981
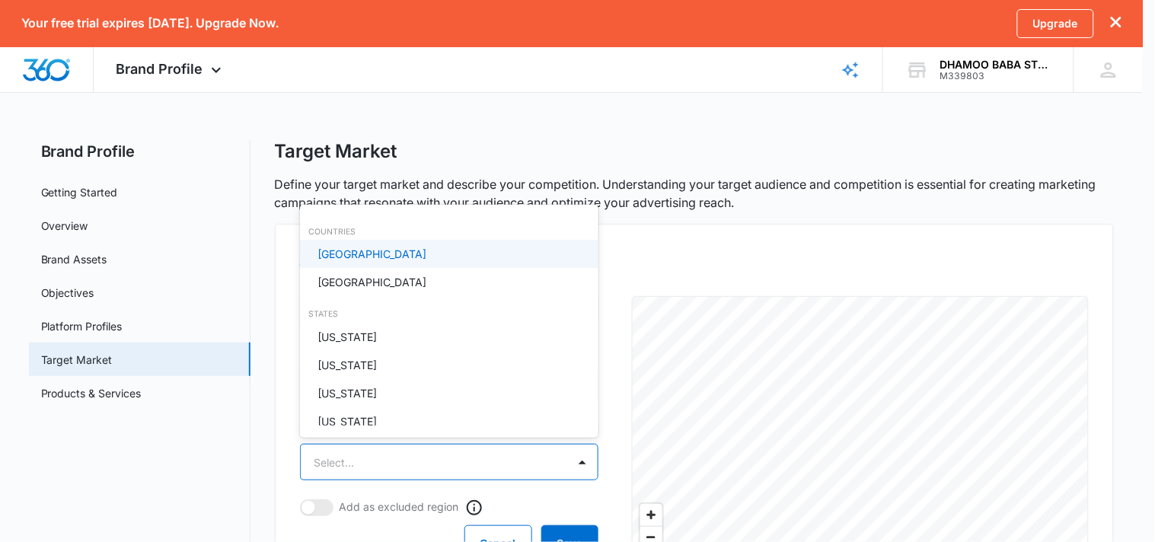
click at [433, 252] on div "[GEOGRAPHIC_DATA]" at bounding box center [447, 254] width 259 height 16
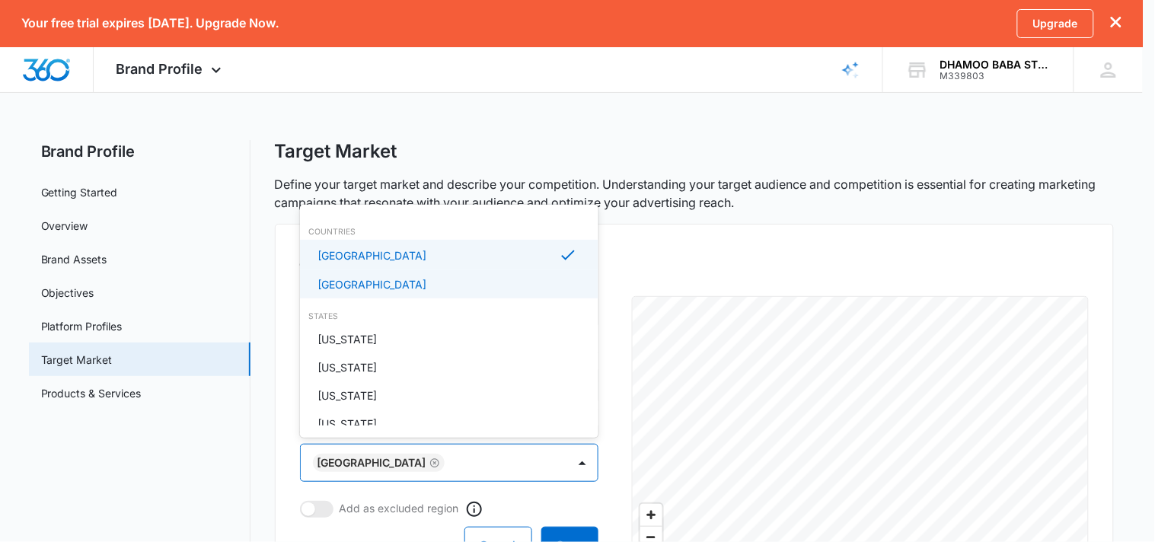
click at [389, 298] on div "[GEOGRAPHIC_DATA]" at bounding box center [449, 284] width 298 height 28
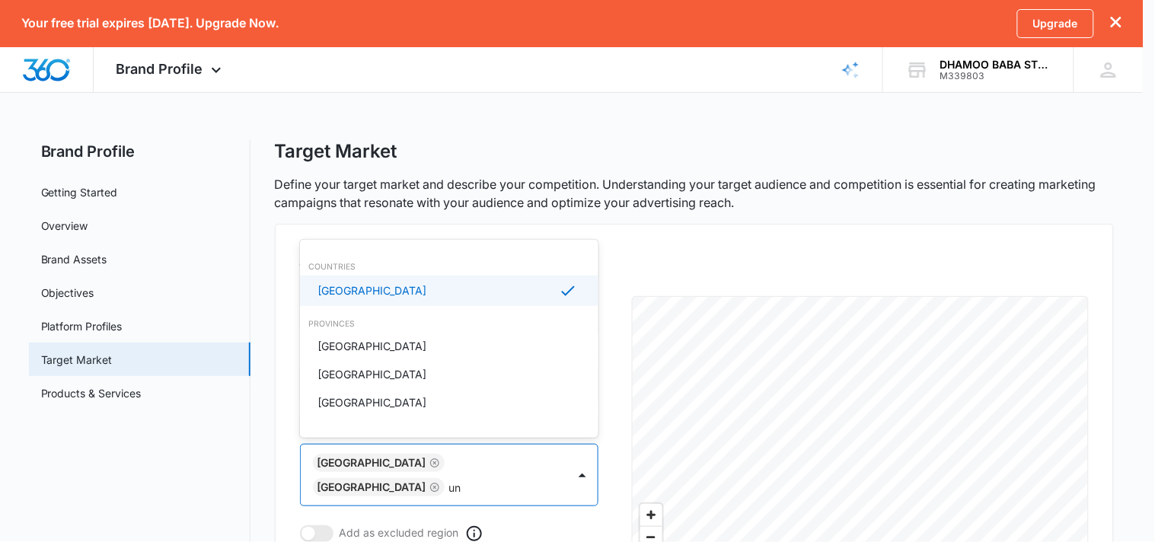
type input "u"
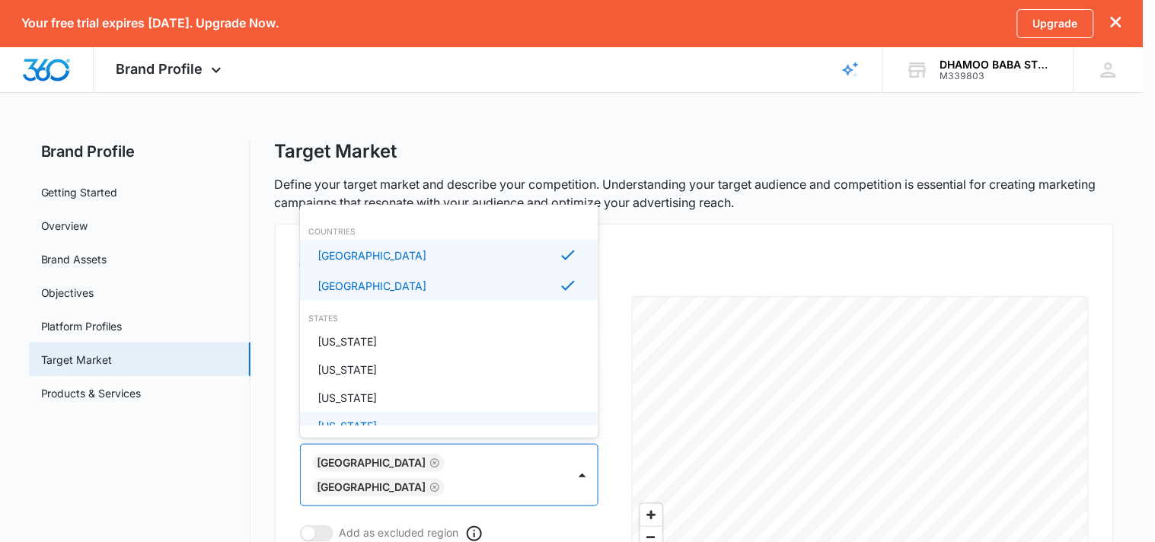
click at [562, 487] on div at bounding box center [577, 271] width 1155 height 542
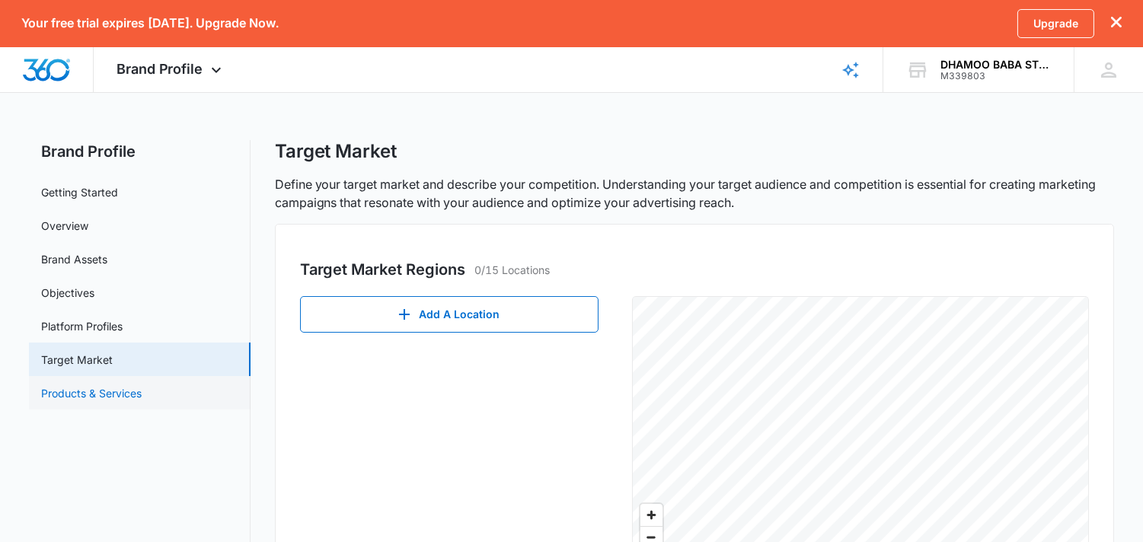
click at [120, 401] on link "Products & Services" at bounding box center [91, 393] width 101 height 16
